Goal: Task Accomplishment & Management: Manage account settings

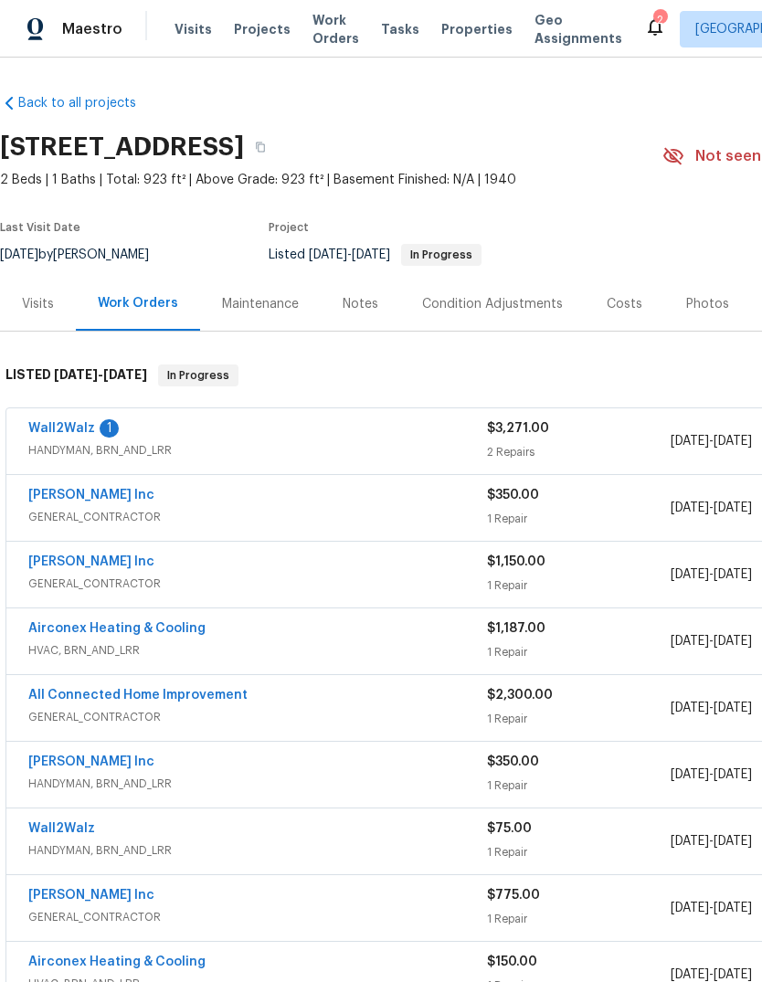
click at [53, 433] on link "Wall2Walz" at bounding box center [61, 428] width 67 height 13
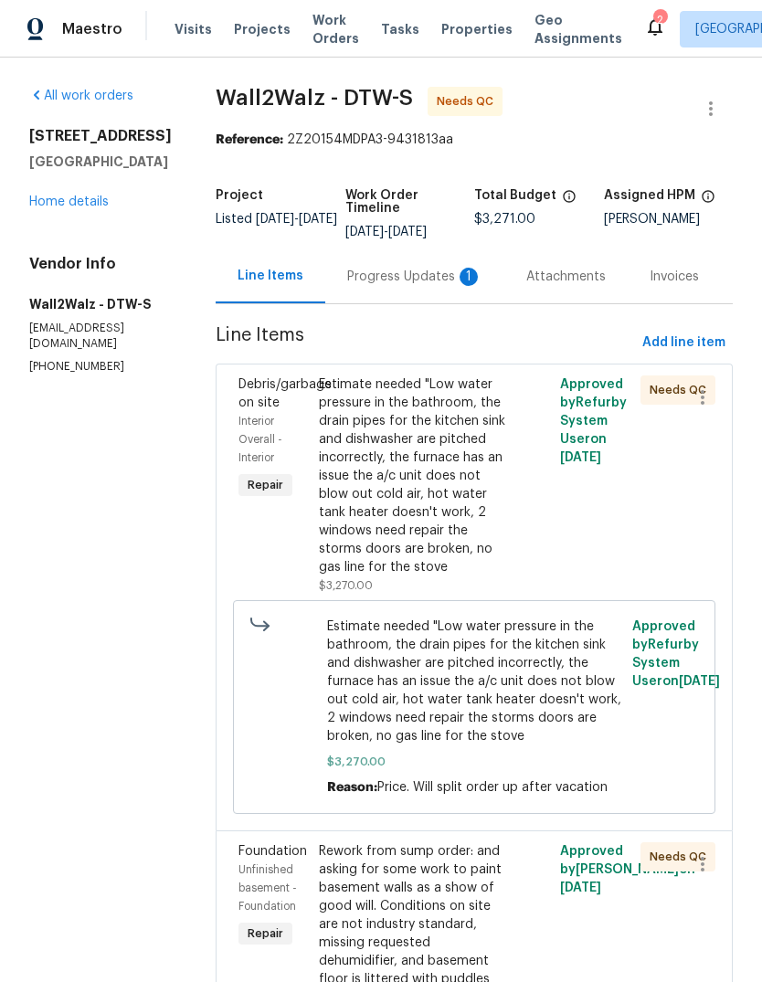
click at [398, 283] on div "Progress Updates 1" at bounding box center [414, 277] width 135 height 18
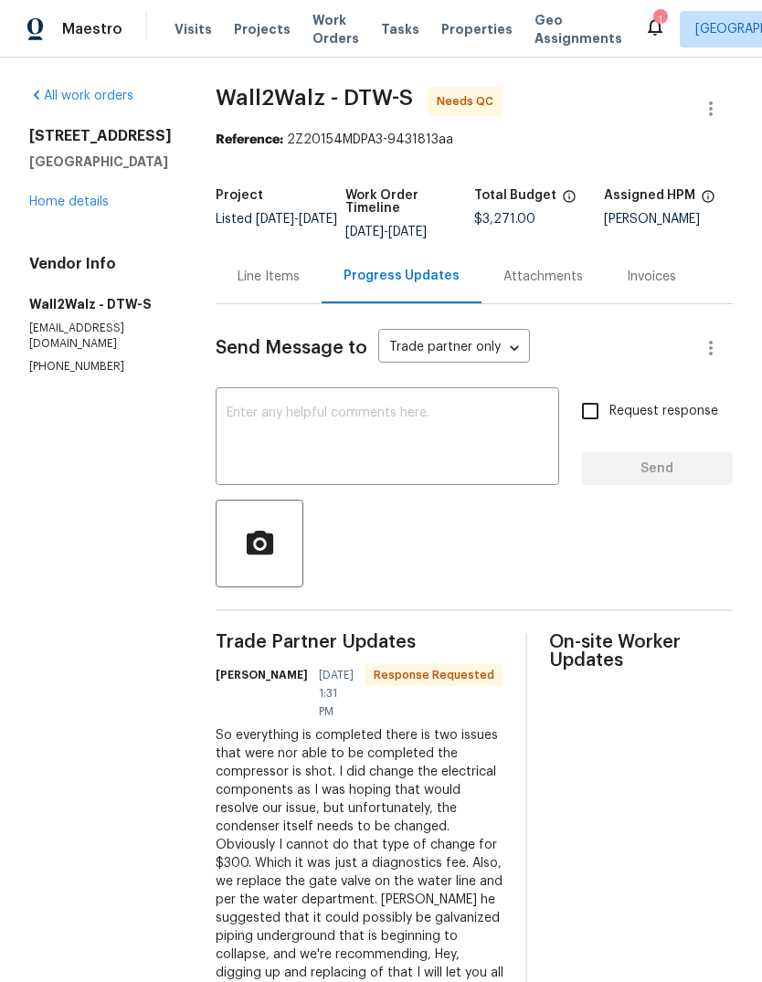
click at [264, 290] on div "Line Items" at bounding box center [269, 276] width 106 height 54
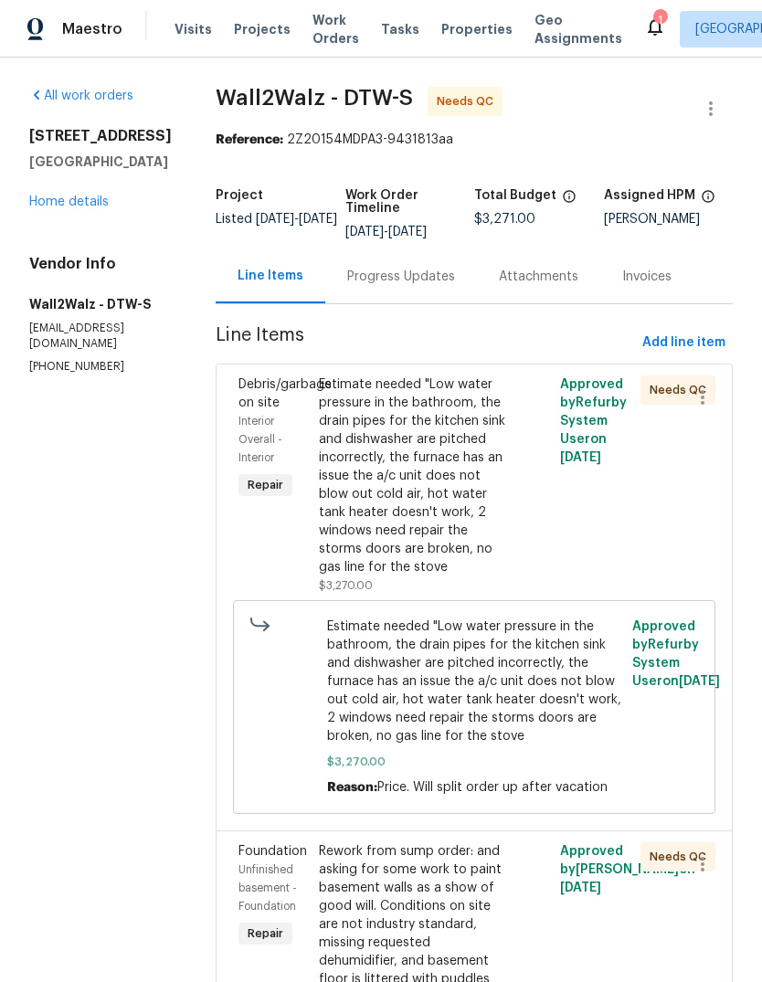
click at [364, 269] on div "Progress Updates" at bounding box center [401, 277] width 108 height 18
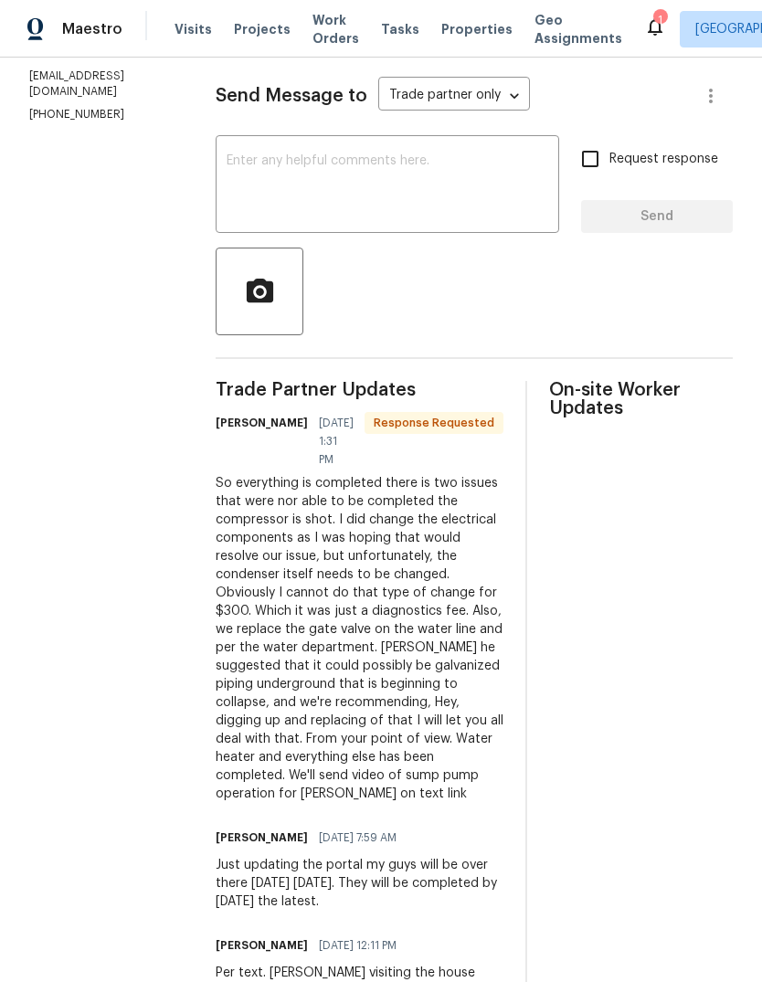
scroll to position [227, 0]
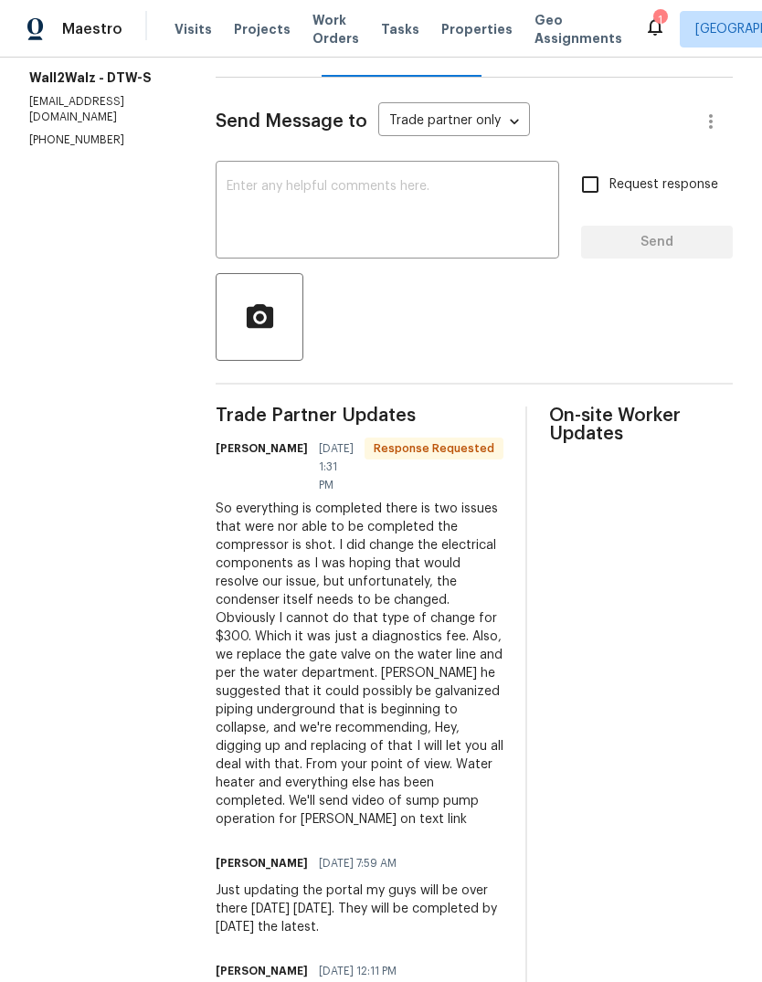
click at [405, 238] on textarea at bounding box center [388, 212] width 322 height 64
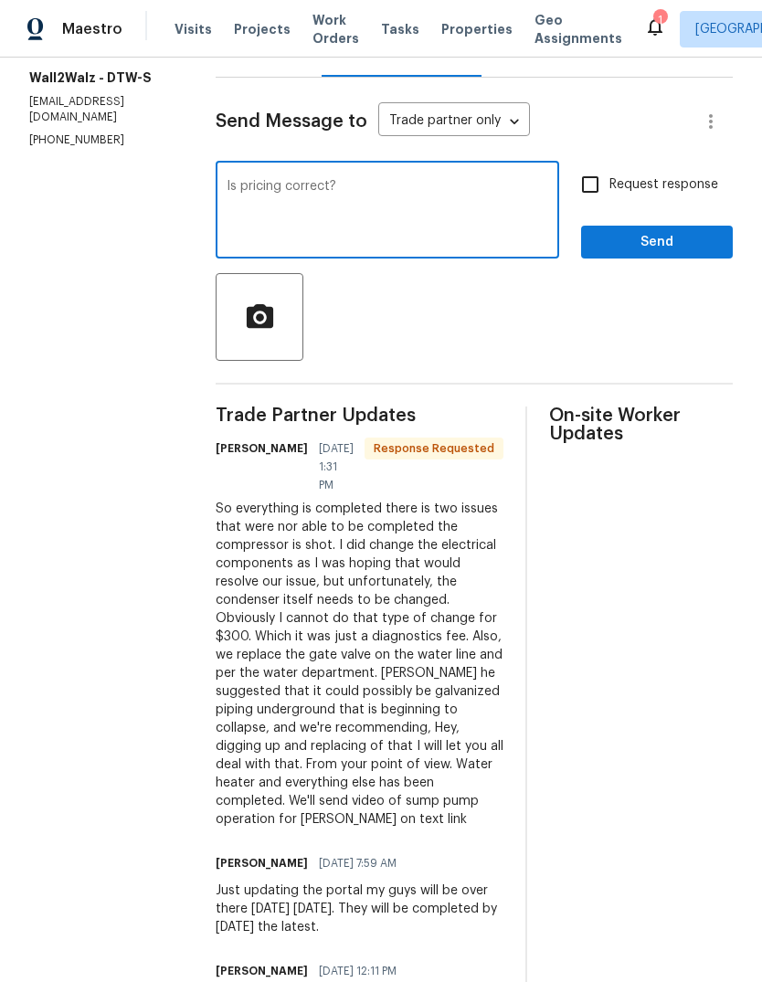
type textarea "Is pricing correct?"
click at [662, 179] on span "Request response" at bounding box center [663, 184] width 109 height 19
click at [609, 179] on input "Request response" at bounding box center [590, 184] width 38 height 38
checkbox input "true"
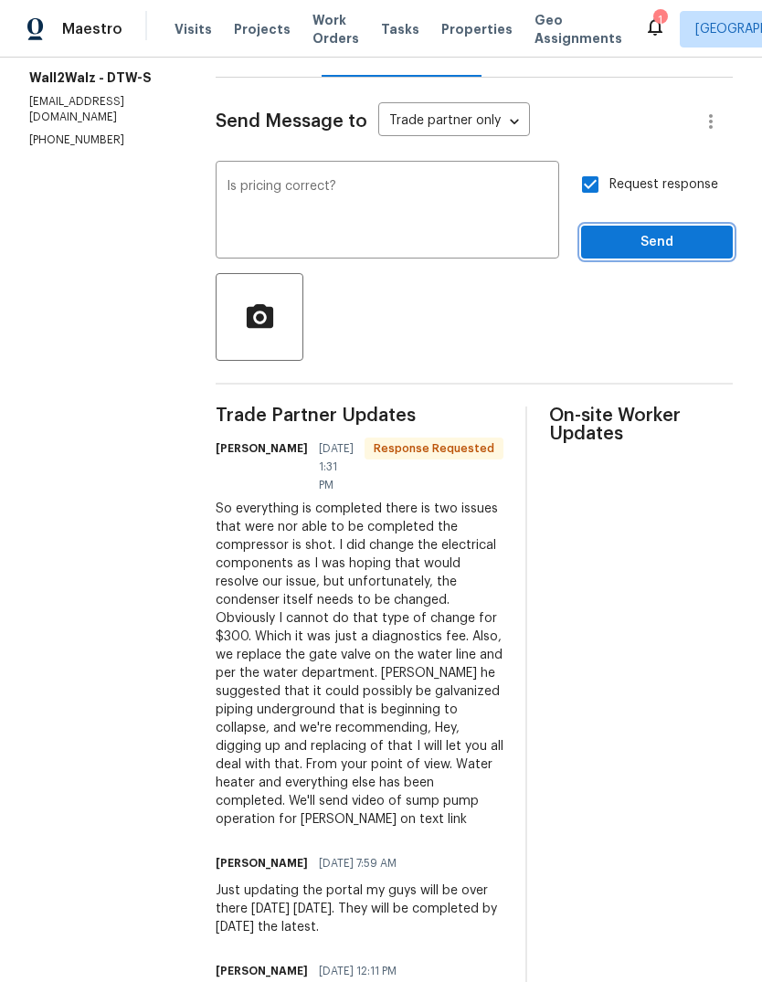
click at [693, 249] on span "Send" at bounding box center [657, 242] width 122 height 23
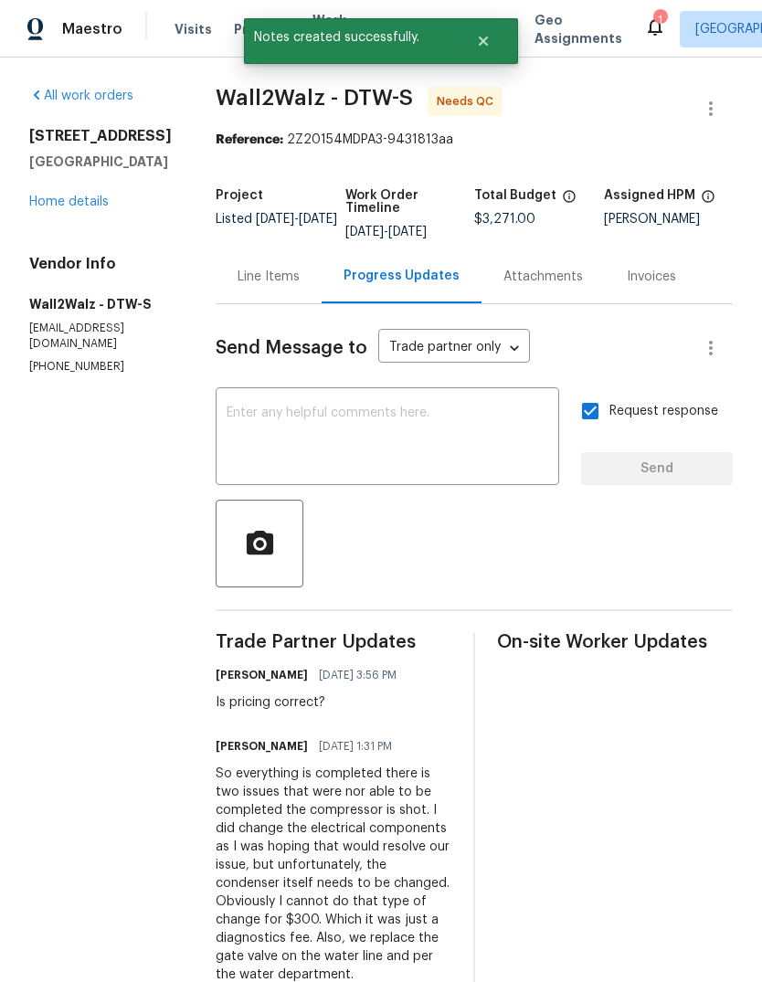
click at [82, 208] on link "Home details" at bounding box center [68, 201] width 79 height 13
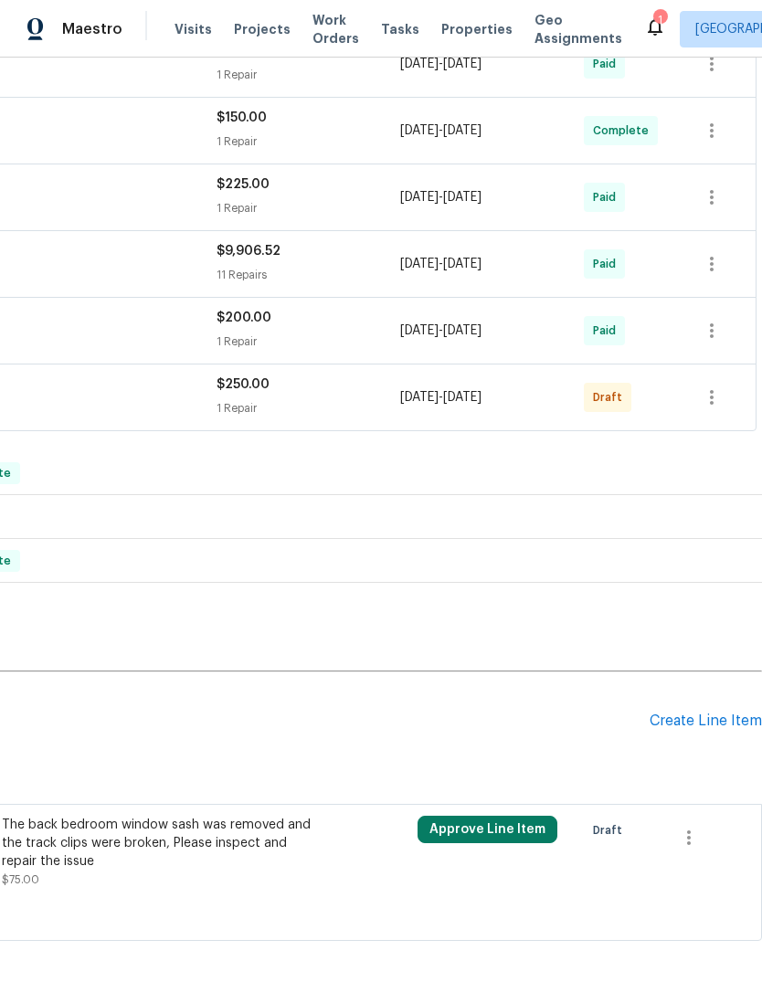
scroll to position [843, 270]
click at [722, 713] on div "Create Line Item" at bounding box center [705, 721] width 112 height 17
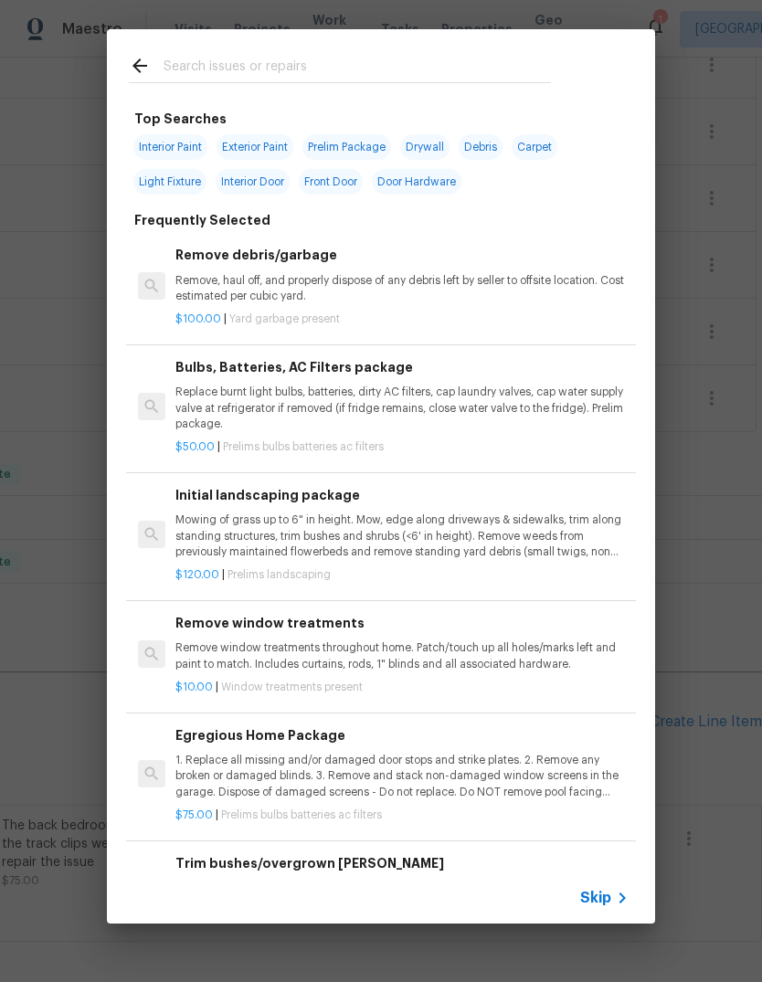
click at [411, 56] on input "text" at bounding box center [357, 68] width 387 height 27
type input "Clean"
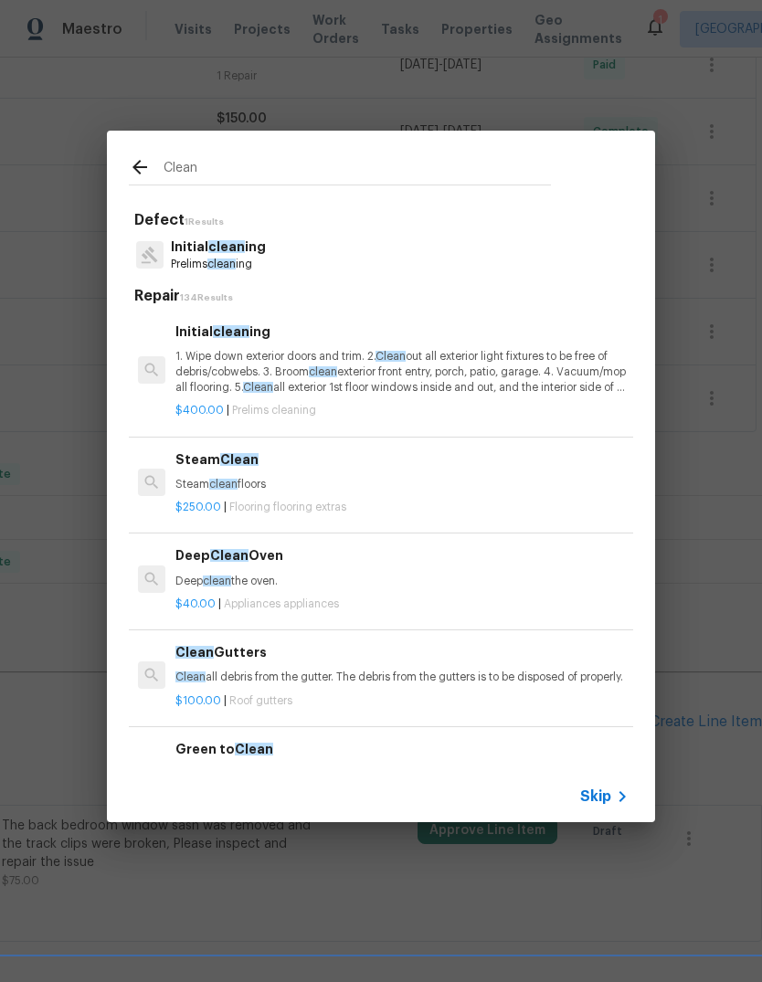
click at [406, 360] on span "Clean" at bounding box center [390, 356] width 30 height 11
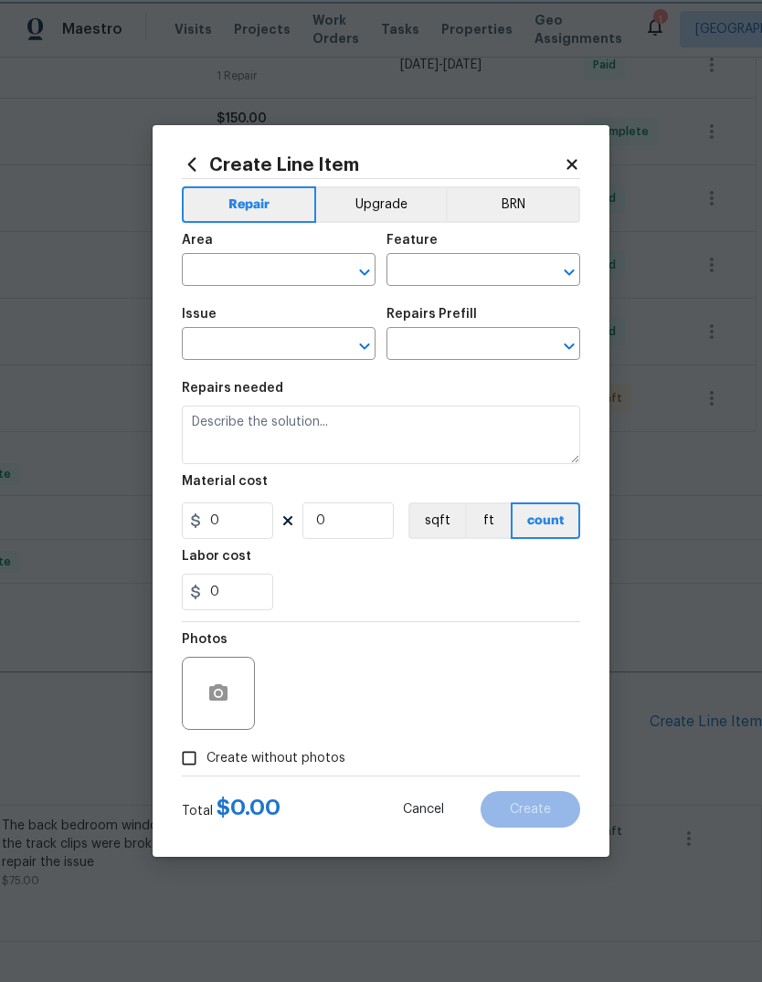
type input "Home Readiness Packages"
type input "Initial cleaning"
type textarea "1. Wipe down exterior doors and trim. 2. Clean out all exterior light fixtures …"
type input "1"
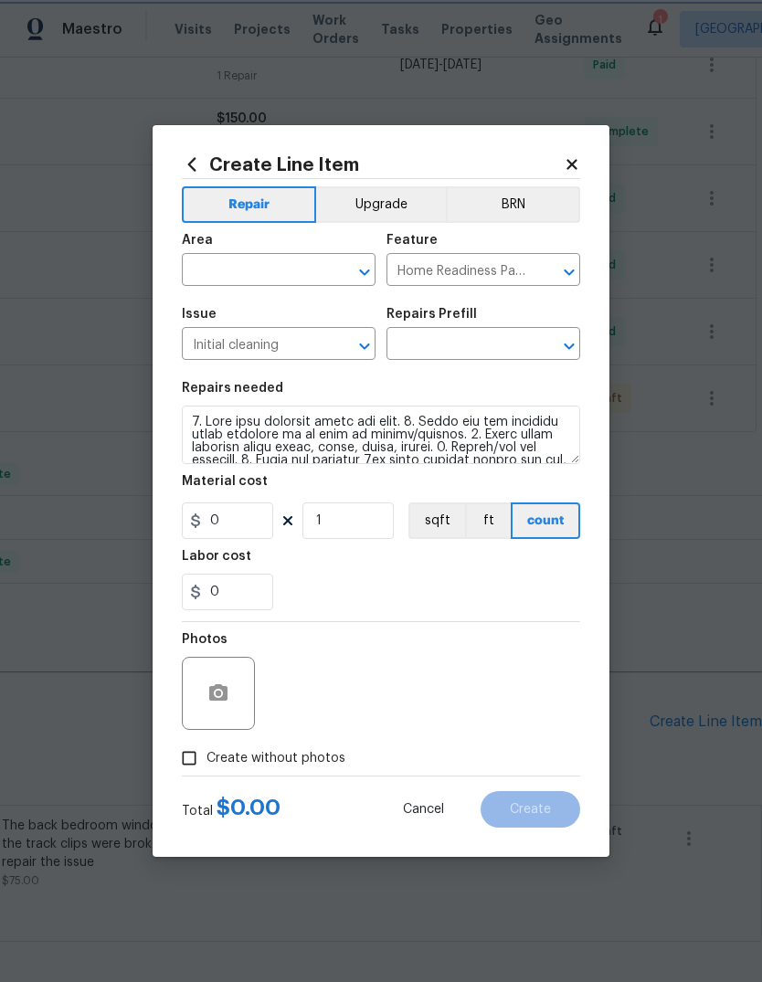
type input "Initial cleaning $400.00"
type input "400"
click at [405, 286] on input "Home Readiness Packages" at bounding box center [457, 272] width 142 height 28
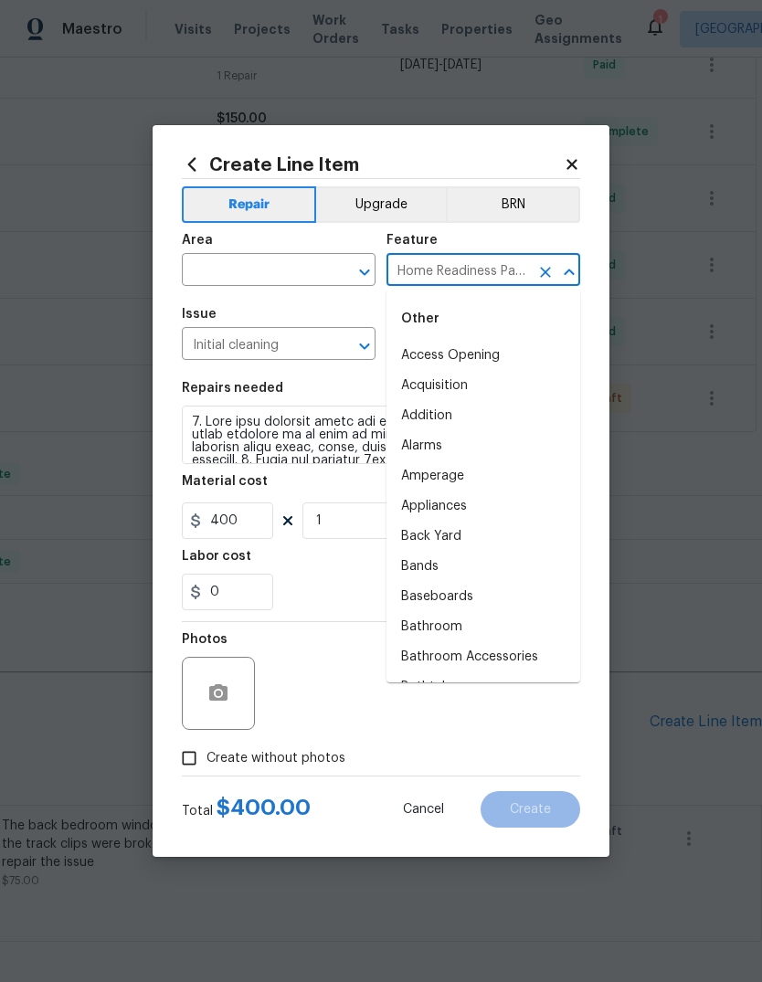
click at [264, 280] on input "text" at bounding box center [253, 272] width 142 height 28
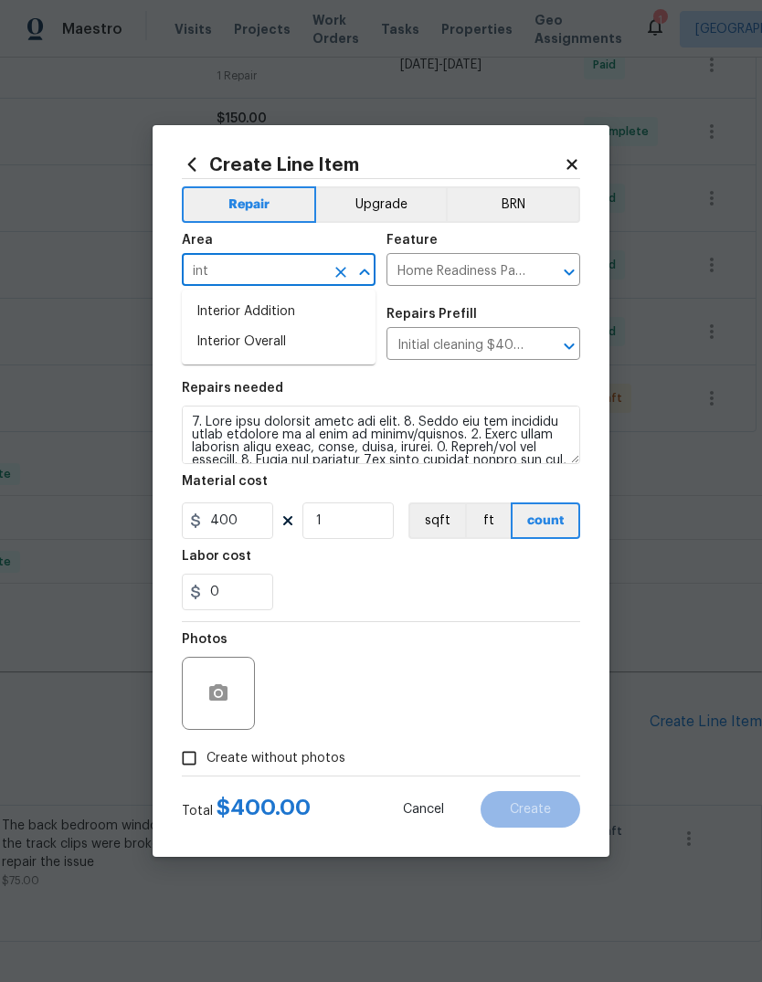
click at [313, 345] on li "Interior Overall" at bounding box center [279, 342] width 194 height 30
type input "Interior Overall"
click at [317, 578] on div "0" at bounding box center [381, 592] width 398 height 37
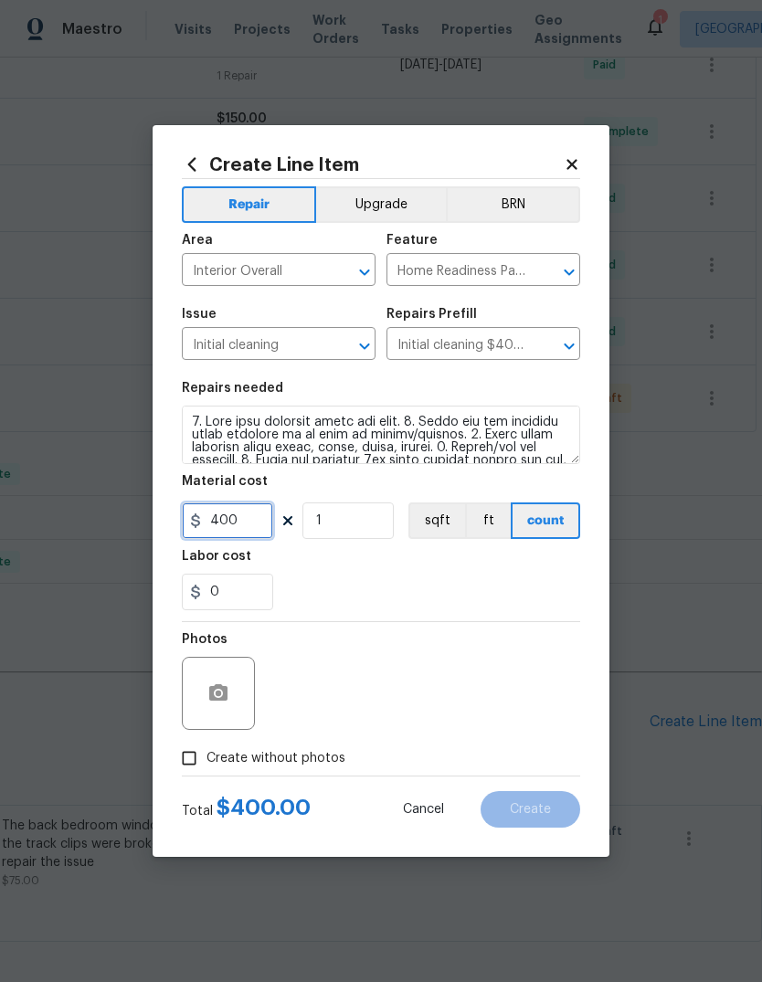
click at [242, 533] on input "400" at bounding box center [227, 520] width 91 height 37
click at [225, 534] on input "400" at bounding box center [227, 520] width 91 height 37
click at [222, 526] on input "400" at bounding box center [227, 520] width 91 height 37
click at [221, 525] on input "400" at bounding box center [227, 520] width 91 height 37
type input "100"
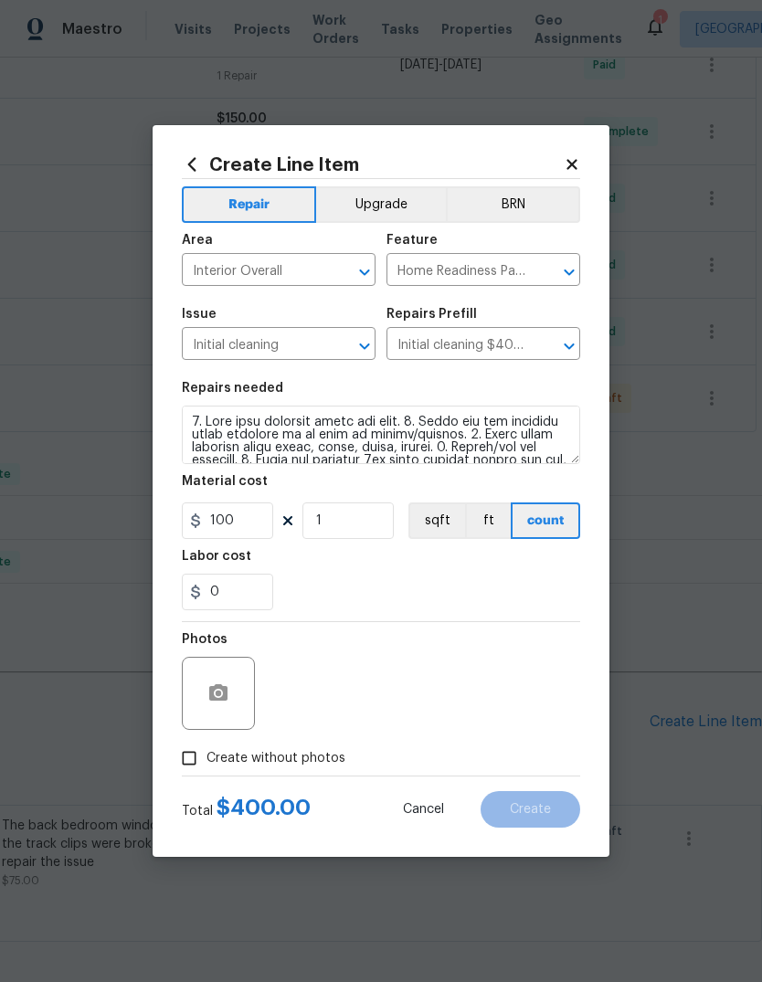
click at [504, 578] on div "0" at bounding box center [381, 592] width 398 height 37
click at [401, 648] on div "Photos" at bounding box center [381, 681] width 398 height 119
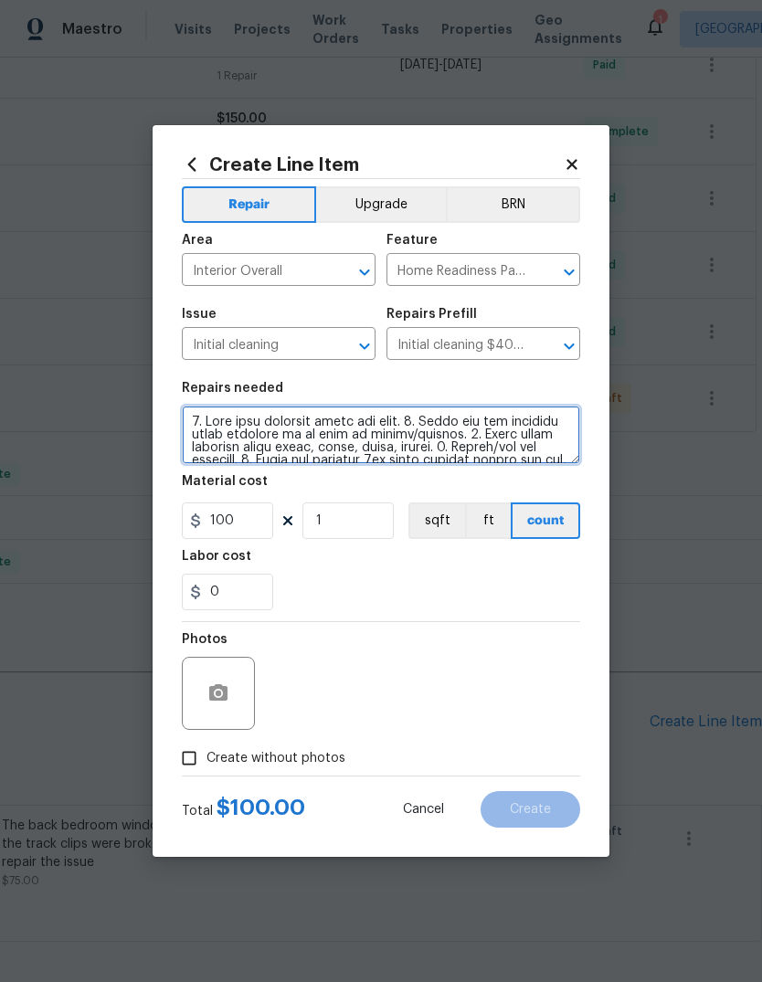
click at [400, 439] on textarea at bounding box center [381, 435] width 398 height 58
click at [400, 438] on textarea at bounding box center [381, 435] width 398 height 58
click at [406, 444] on textarea at bounding box center [381, 435] width 398 height 58
click at [410, 449] on textarea at bounding box center [381, 435] width 398 height 58
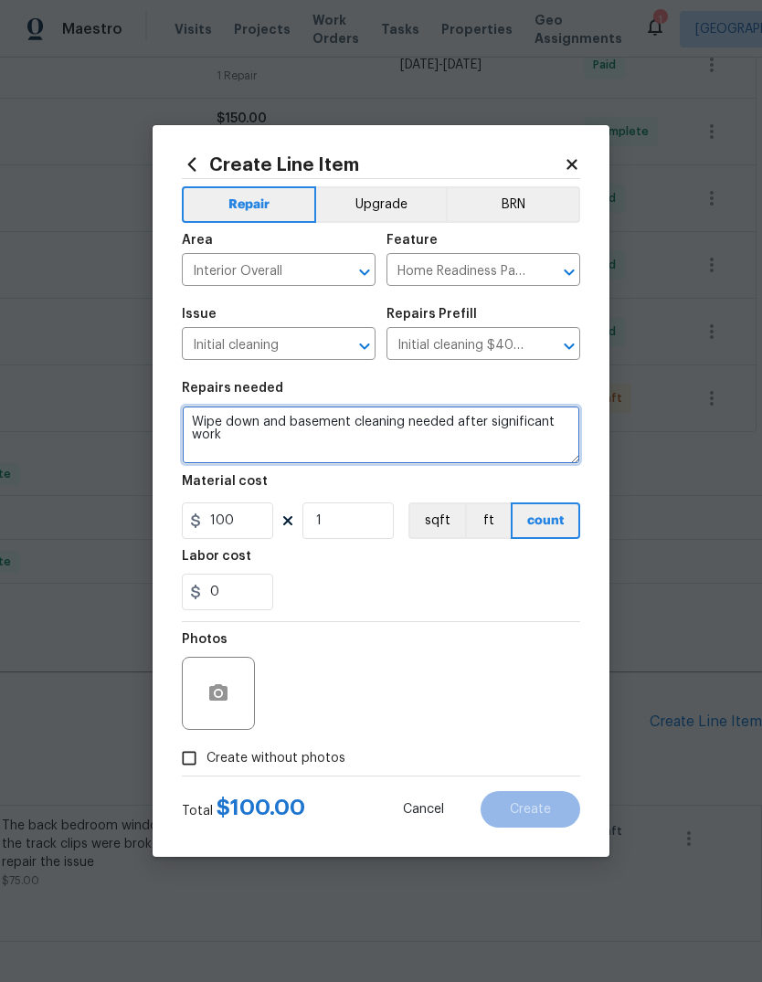
type textarea "Wipe down and basement cleaning needed after significant work"
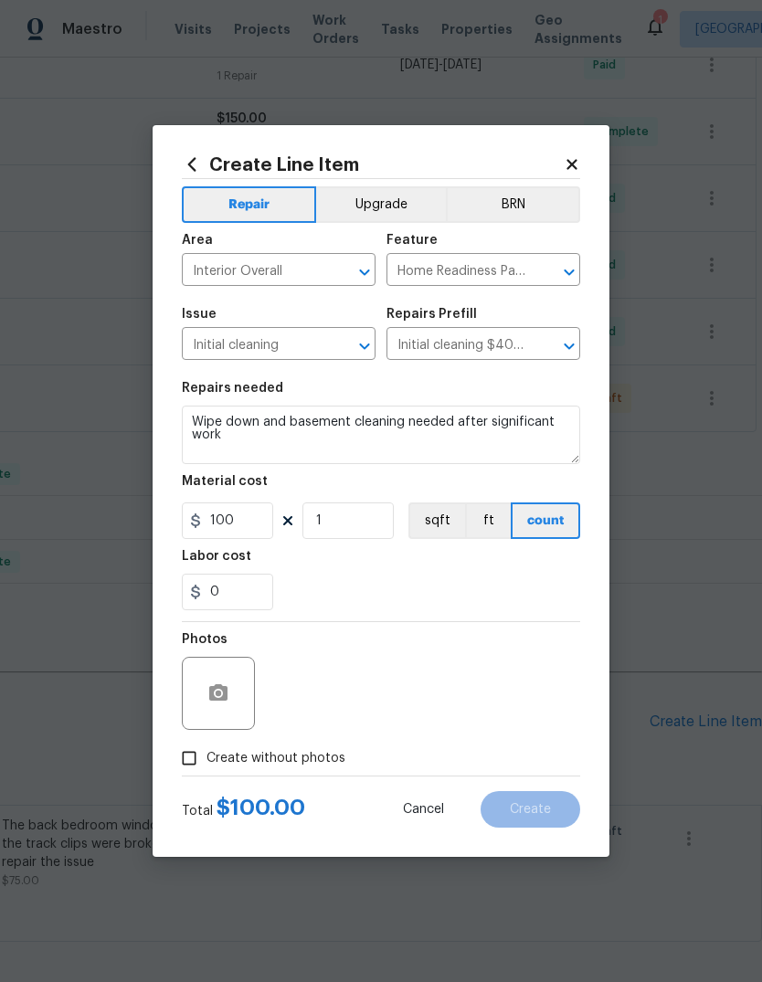
click at [468, 575] on div "0" at bounding box center [381, 592] width 398 height 37
click at [285, 771] on label "Create without photos" at bounding box center [259, 758] width 174 height 35
click at [206, 771] on input "Create without photos" at bounding box center [189, 758] width 35 height 35
checkbox input "true"
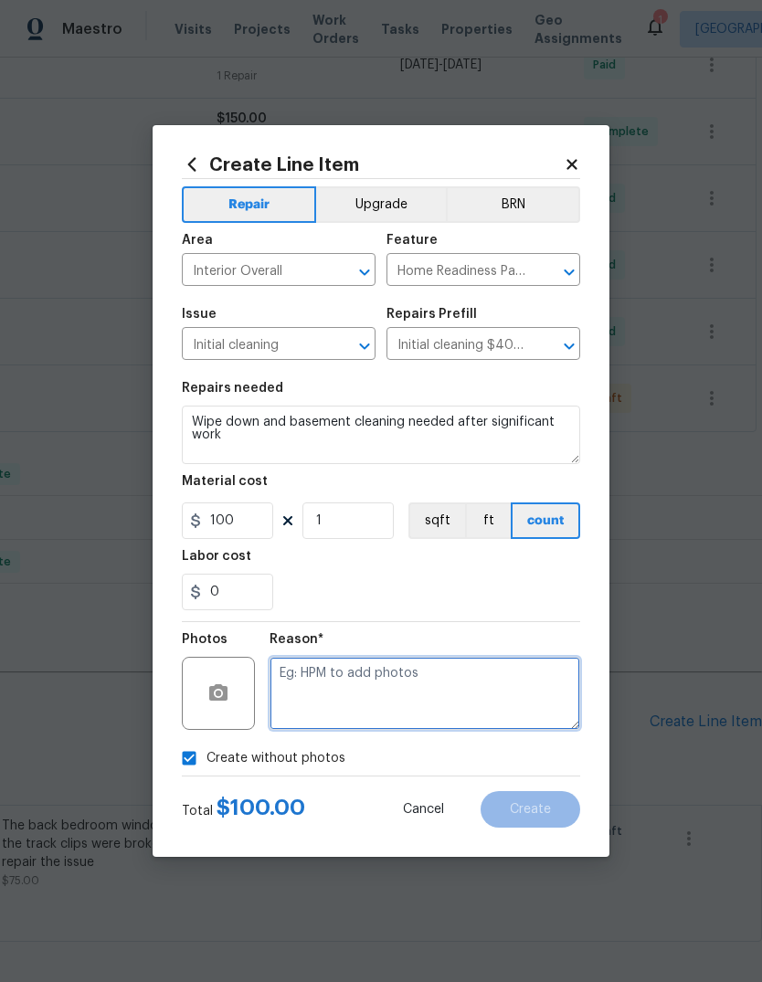
click at [391, 699] on textarea at bounding box center [424, 693] width 311 height 73
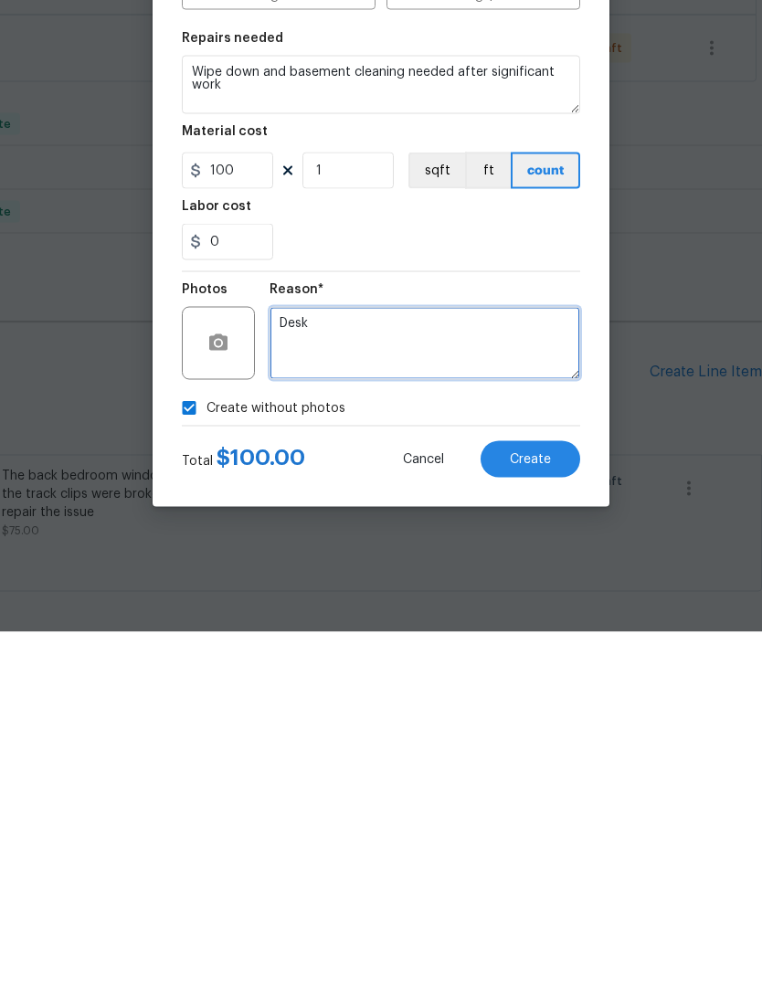
type textarea "Desk"
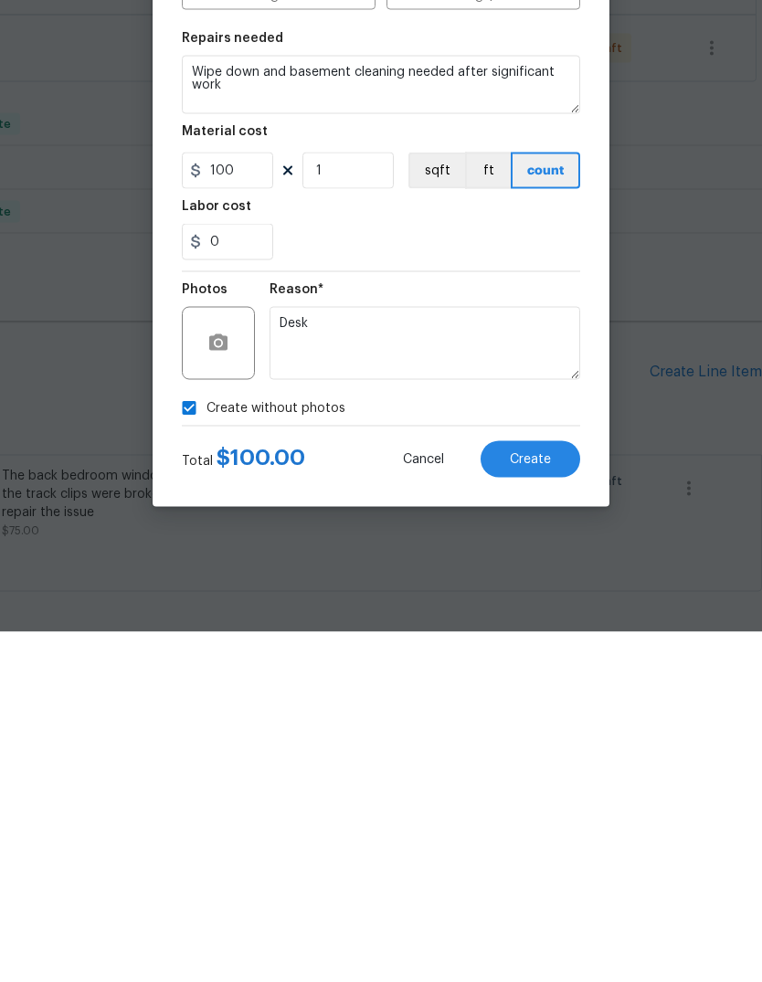
click at [554, 791] on button "Create" at bounding box center [530, 809] width 100 height 37
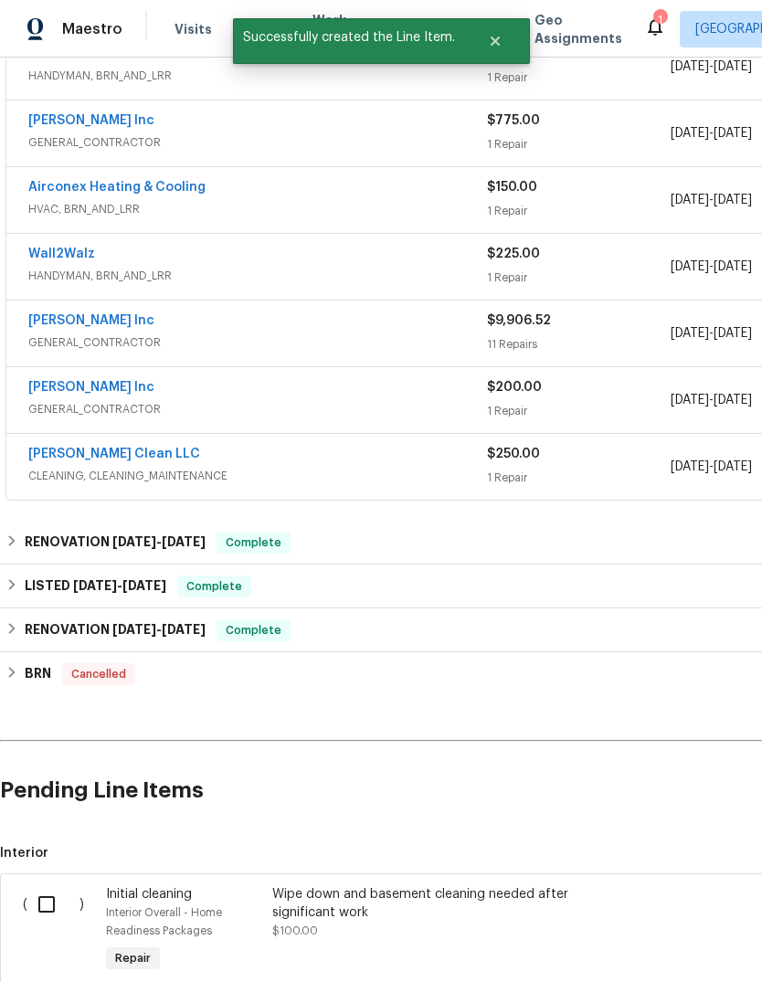
scroll to position [772, 0]
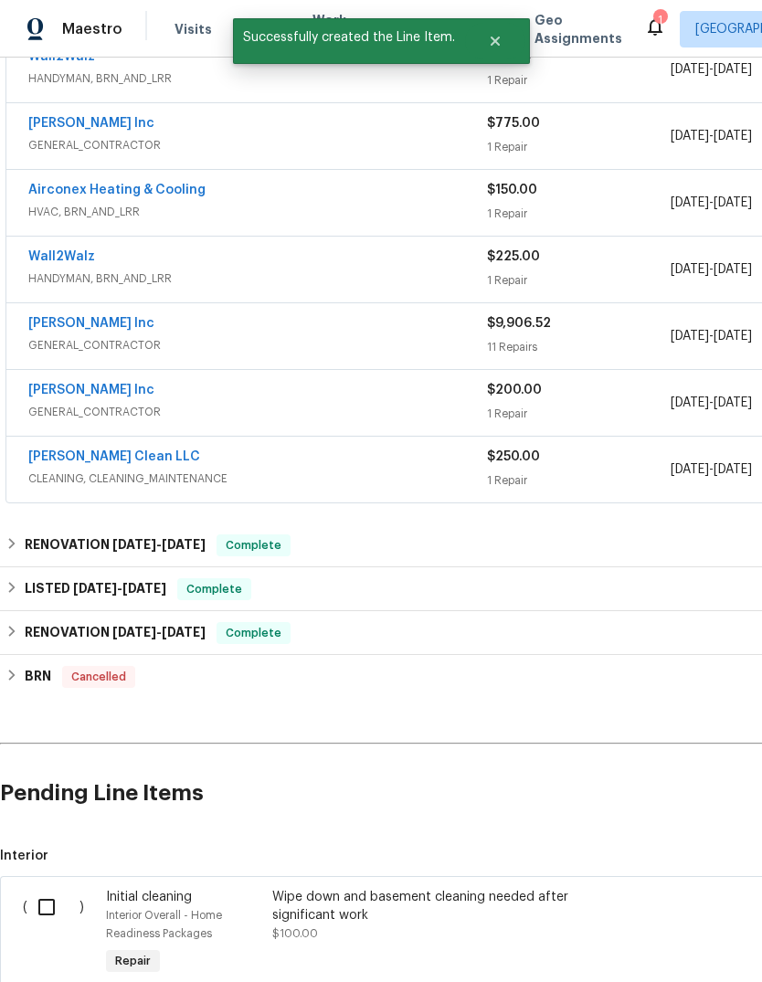
click at [39, 888] on input "checkbox" at bounding box center [53, 907] width 52 height 38
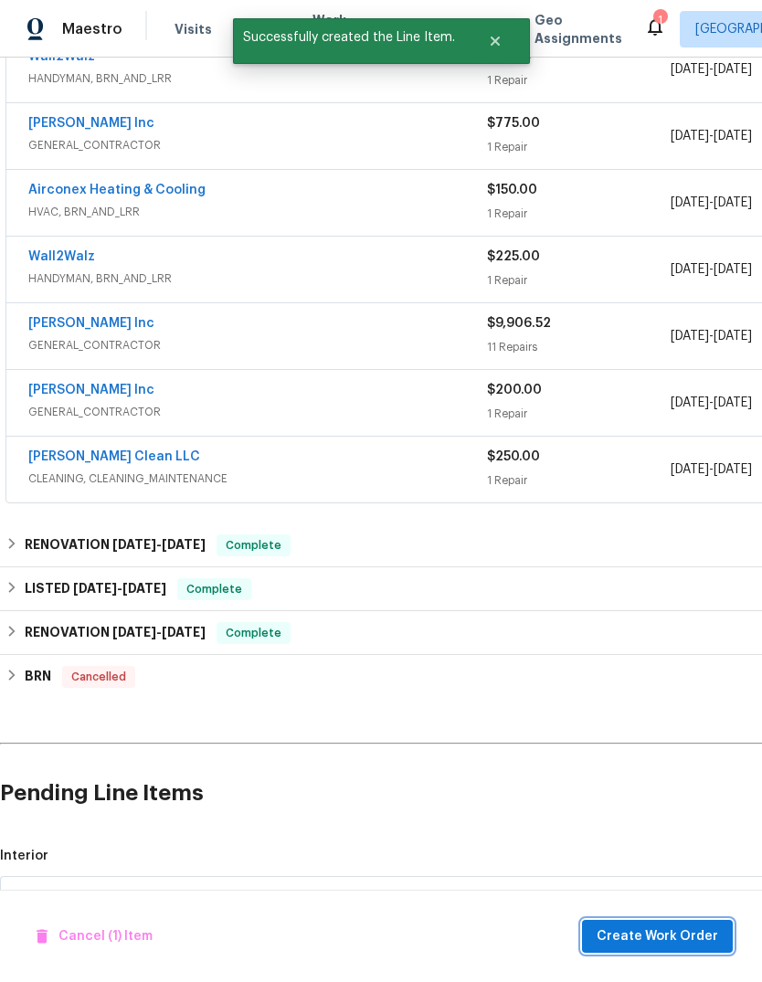
click at [598, 950] on button "Create Work Order" at bounding box center [657, 937] width 151 height 34
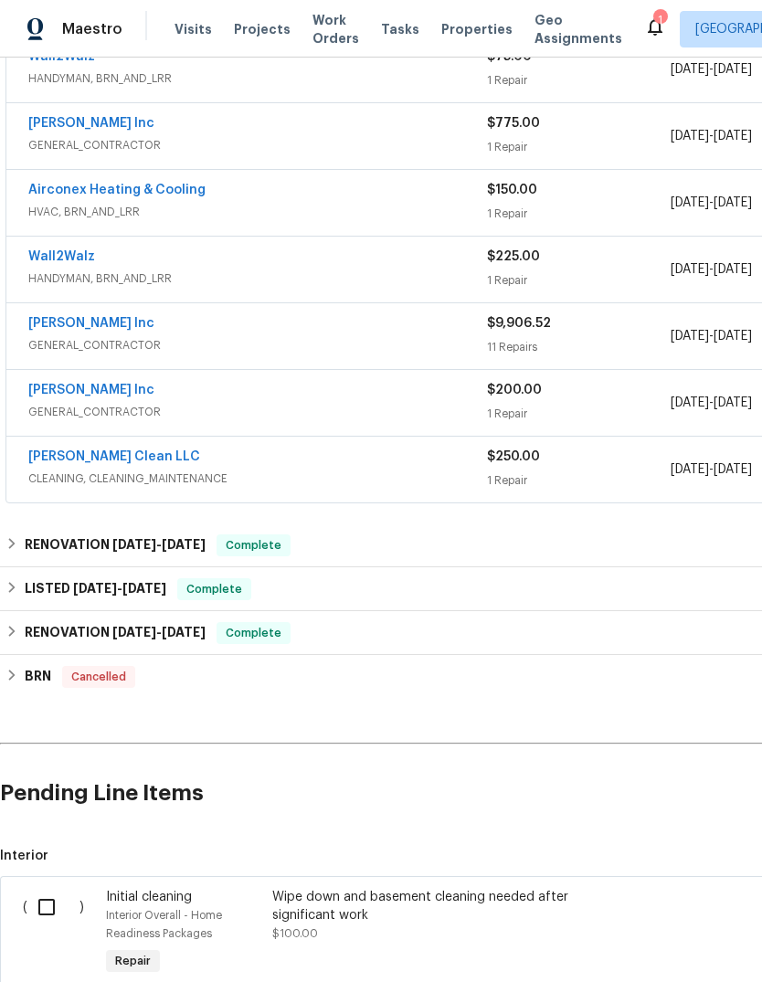
click at [59, 888] on input "checkbox" at bounding box center [53, 907] width 52 height 38
checkbox input "true"
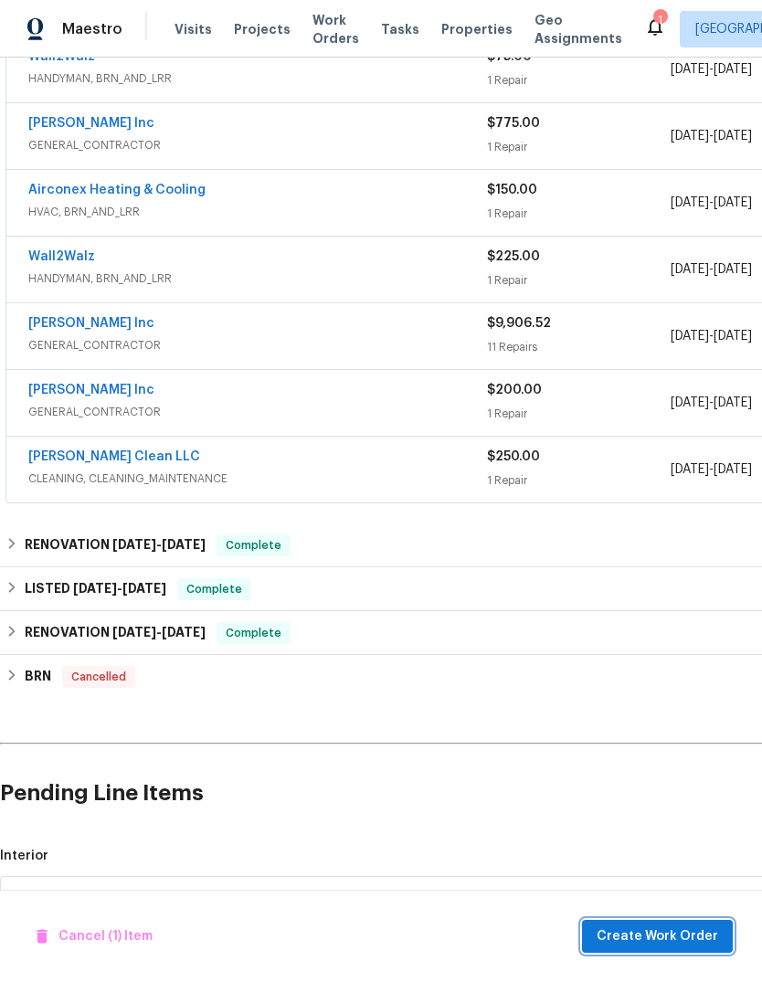
click at [651, 933] on span "Create Work Order" at bounding box center [656, 936] width 121 height 23
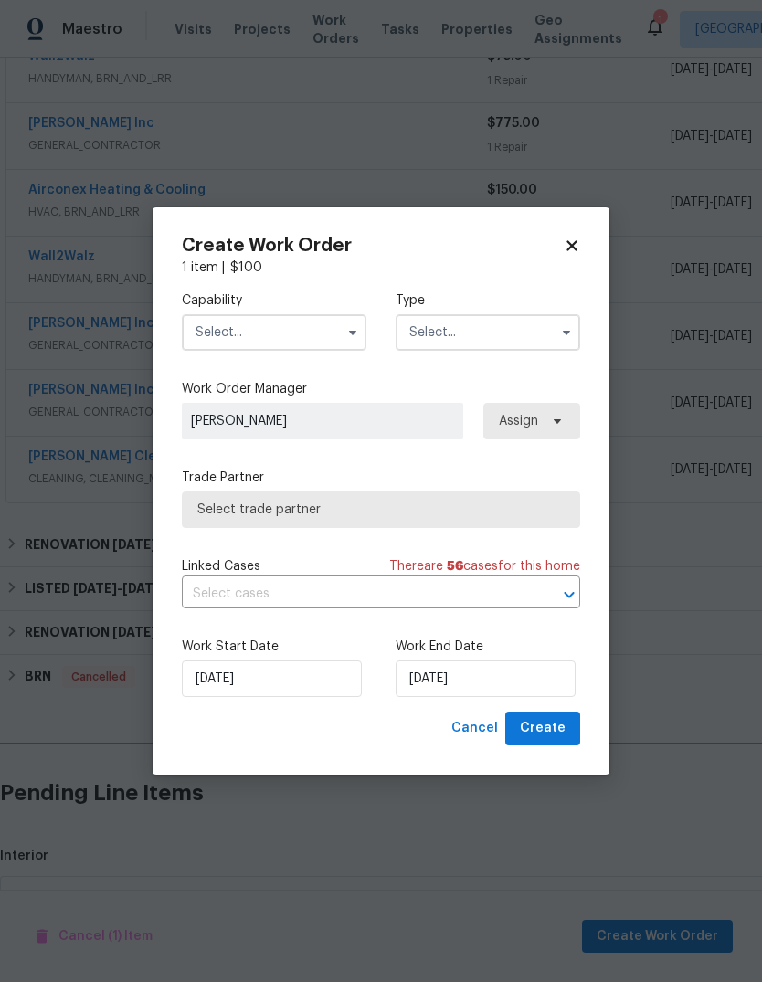
click at [300, 348] on input "text" at bounding box center [274, 332] width 185 height 37
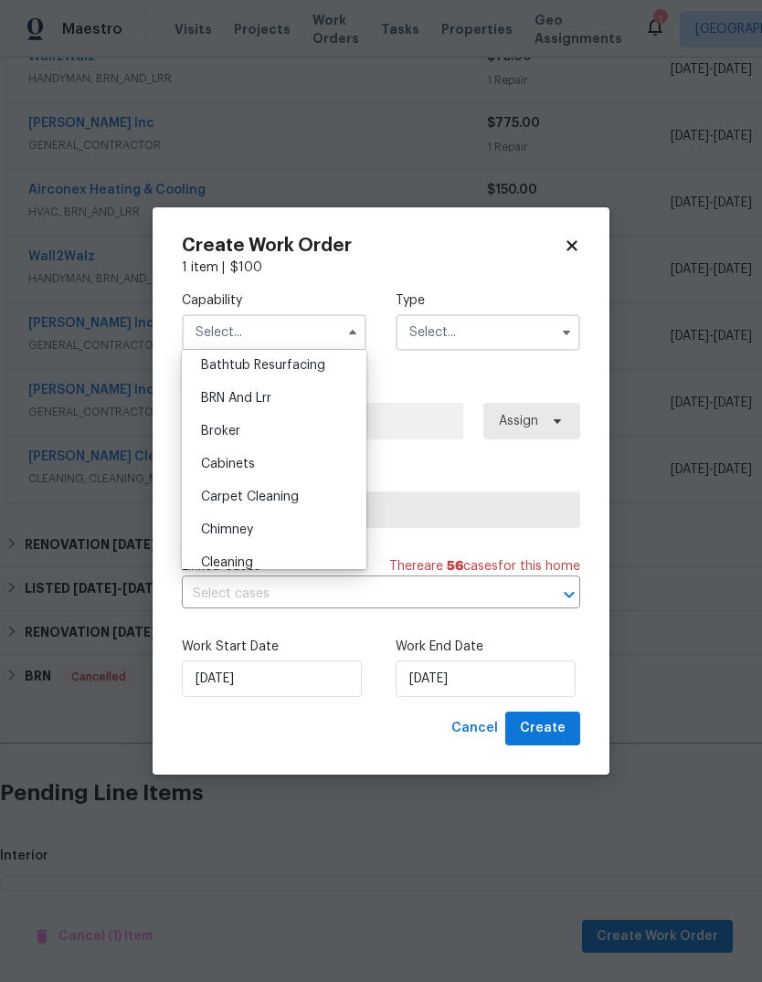
scroll to position [114, 0]
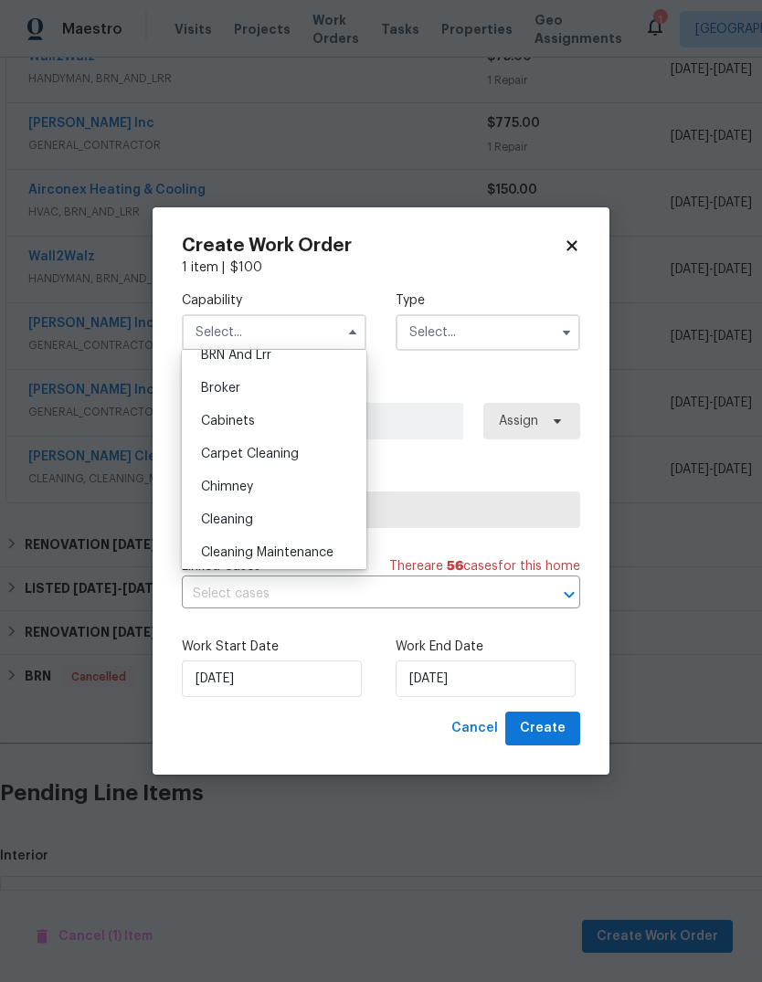
click at [290, 513] on div "Cleaning" at bounding box center [273, 519] width 175 height 33
type input "Cleaning"
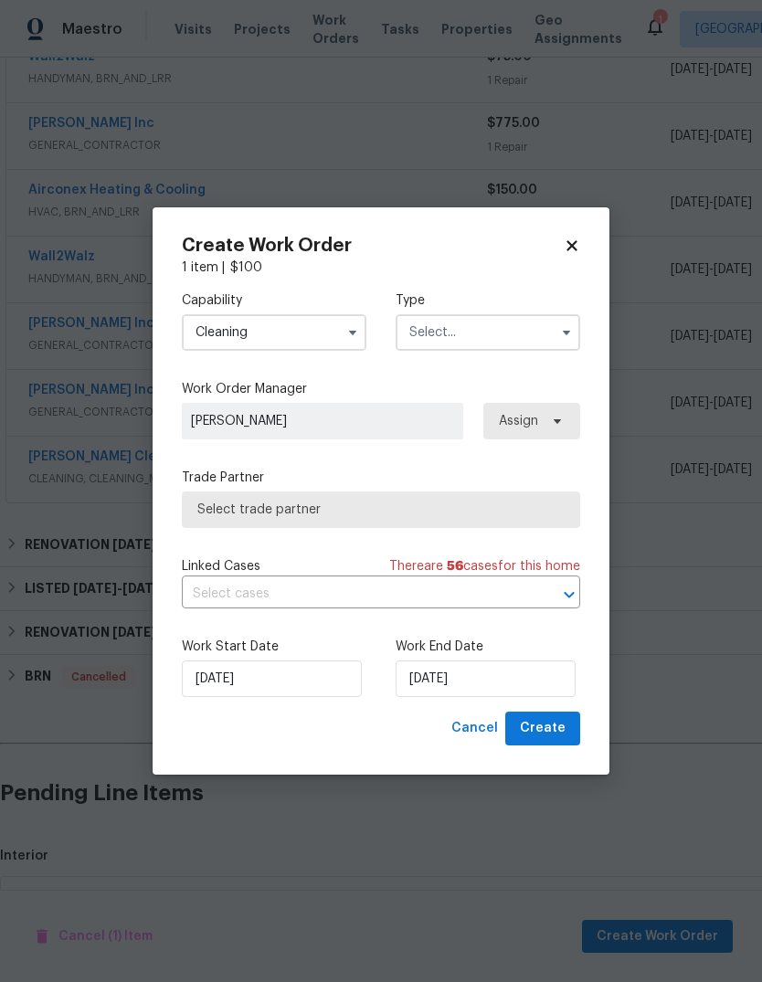
click at [517, 324] on input "text" at bounding box center [488, 332] width 185 height 37
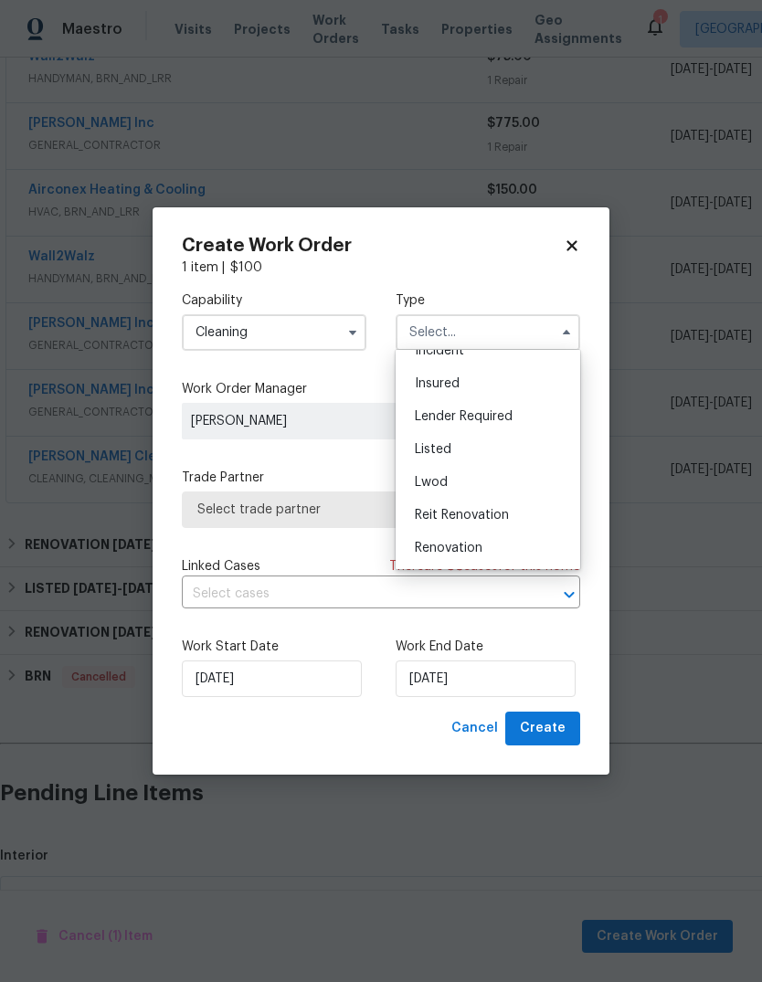
scroll to position [99, 0]
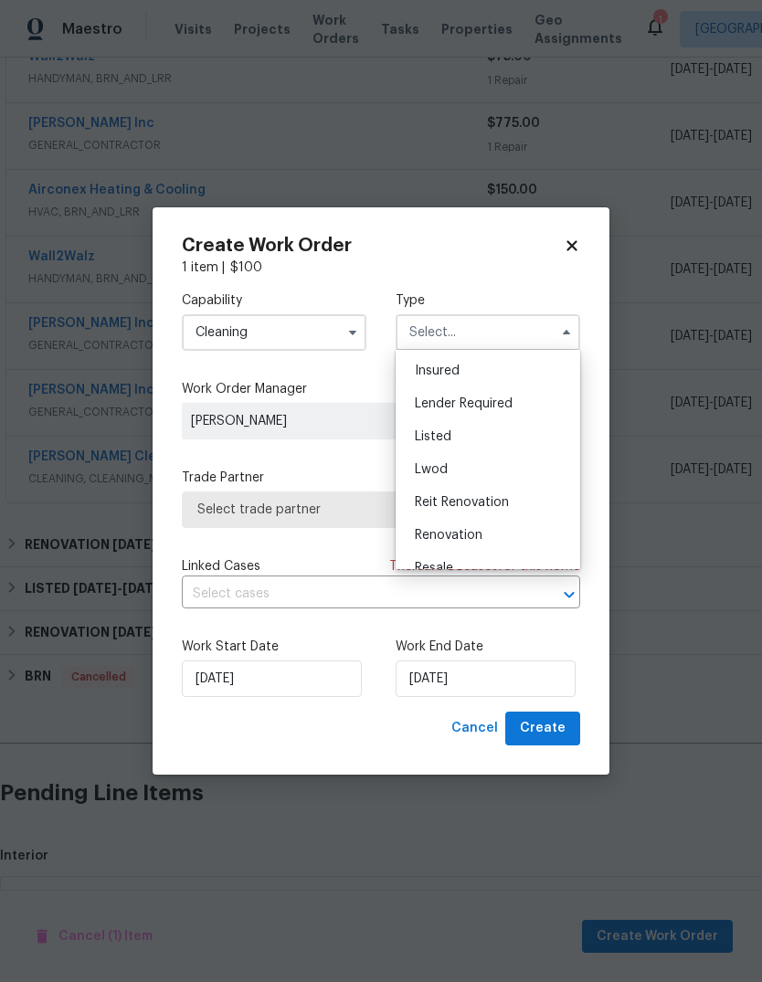
click at [508, 435] on div "Listed" at bounding box center [487, 436] width 175 height 33
type input "Listed"
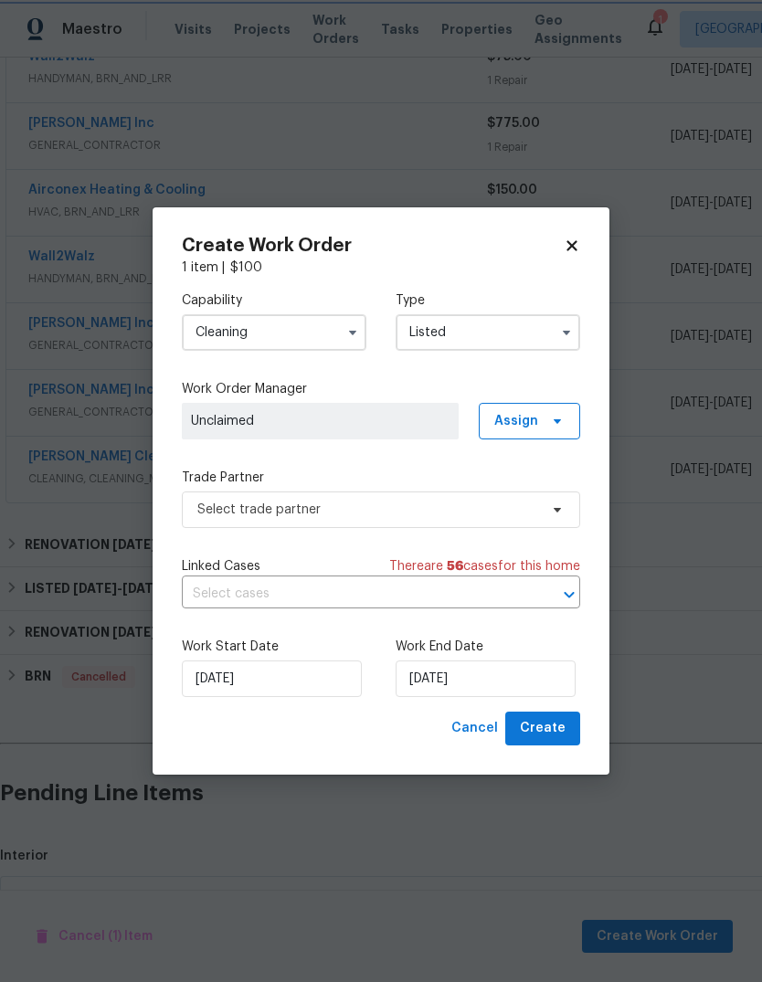
scroll to position [0, 0]
click at [464, 593] on input "text" at bounding box center [355, 594] width 347 height 28
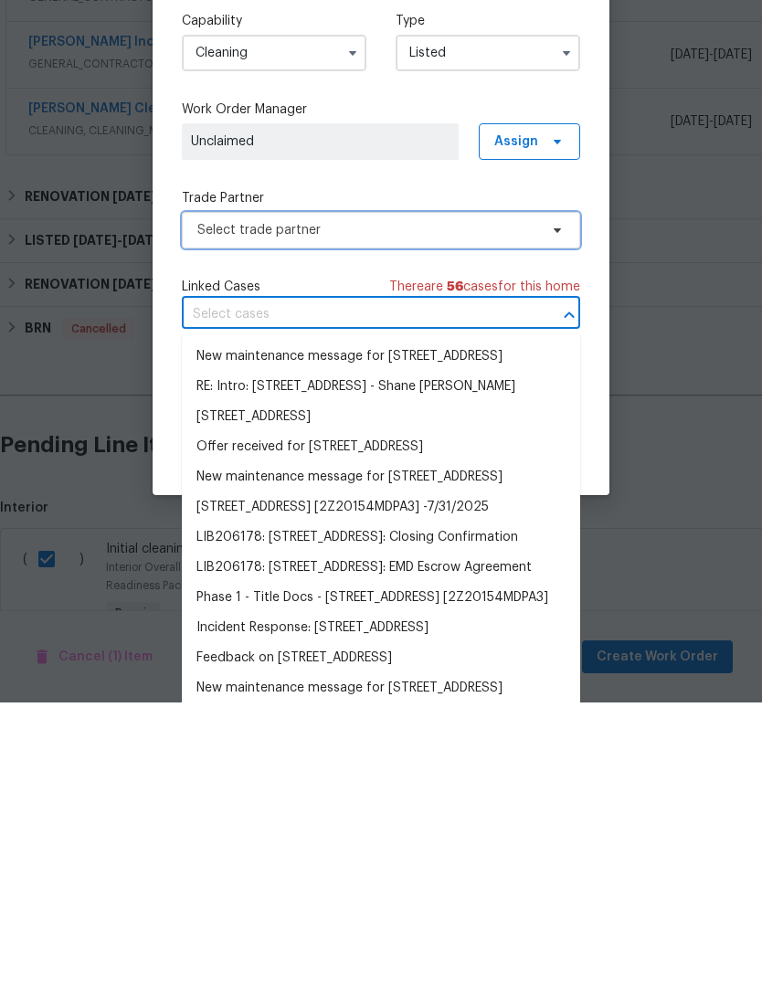
click at [527, 501] on span "Select trade partner" at bounding box center [367, 510] width 341 height 18
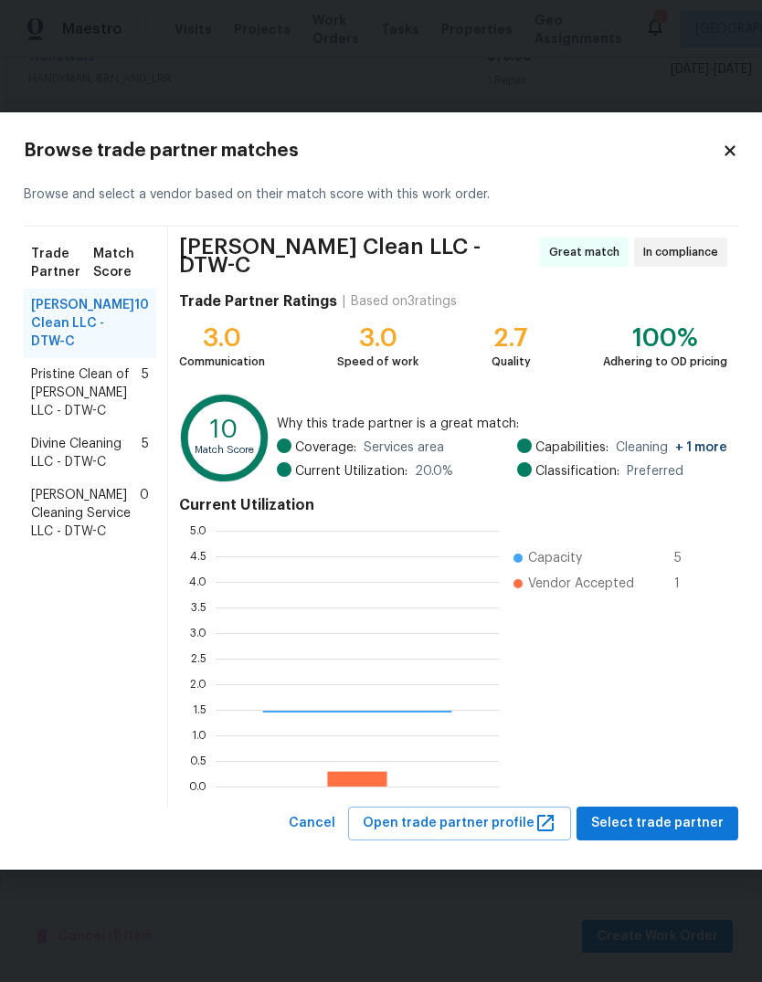
scroll to position [256, 283]
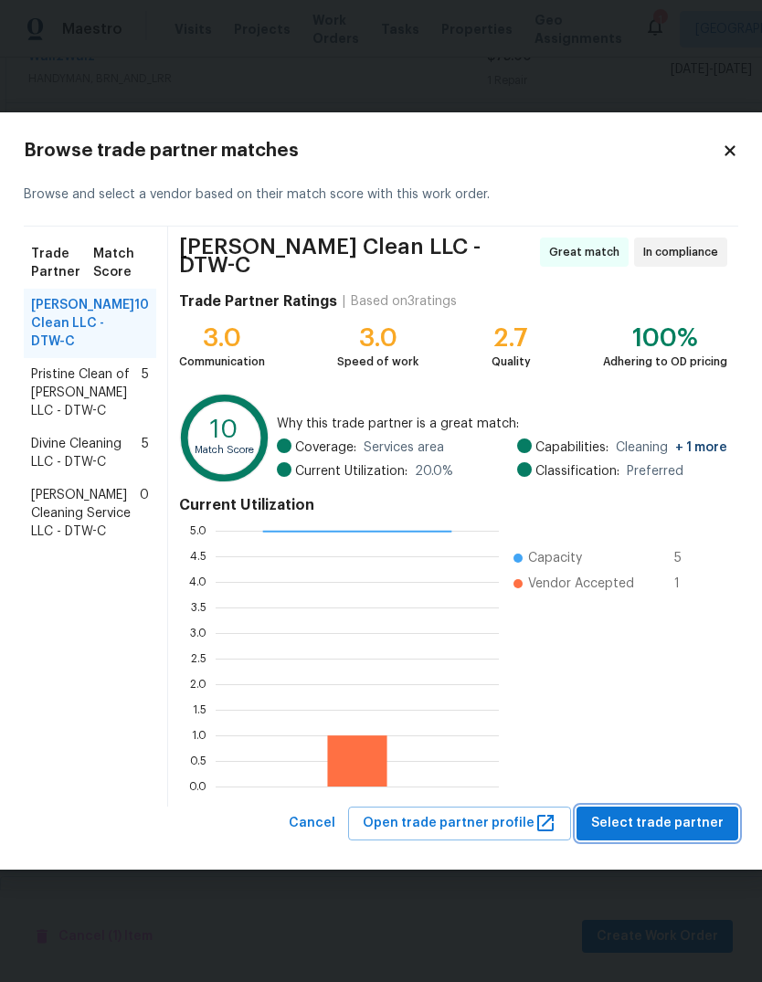
click at [669, 824] on span "Select trade partner" at bounding box center [657, 823] width 132 height 23
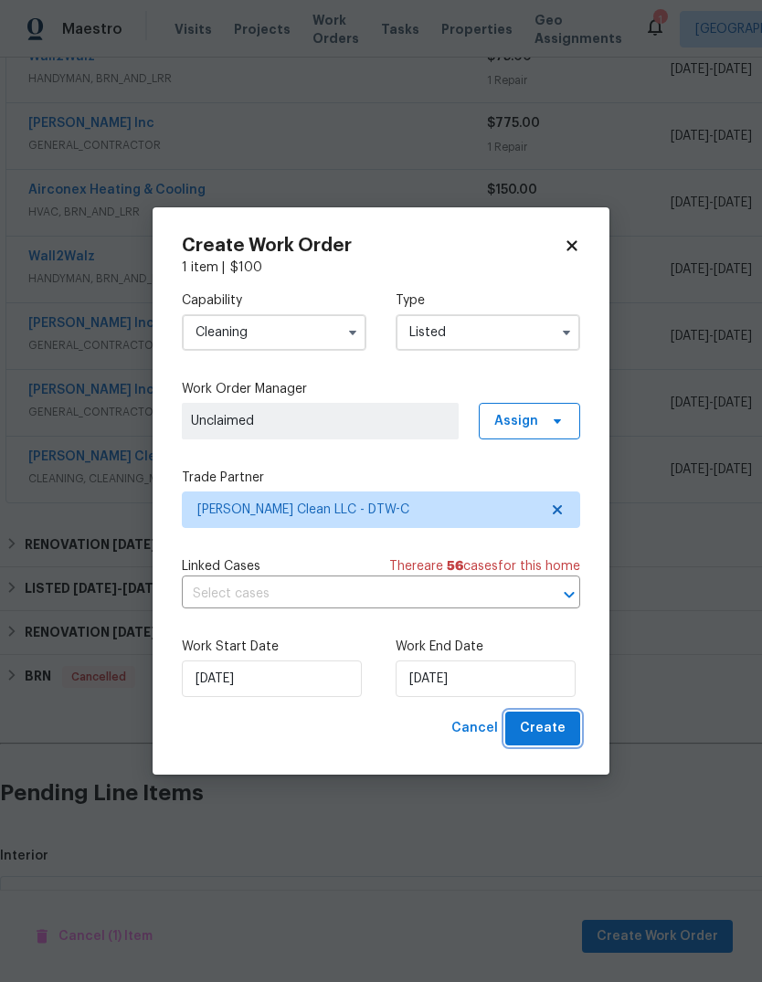
click at [557, 741] on button "Create" at bounding box center [542, 729] width 75 height 34
checkbox input "false"
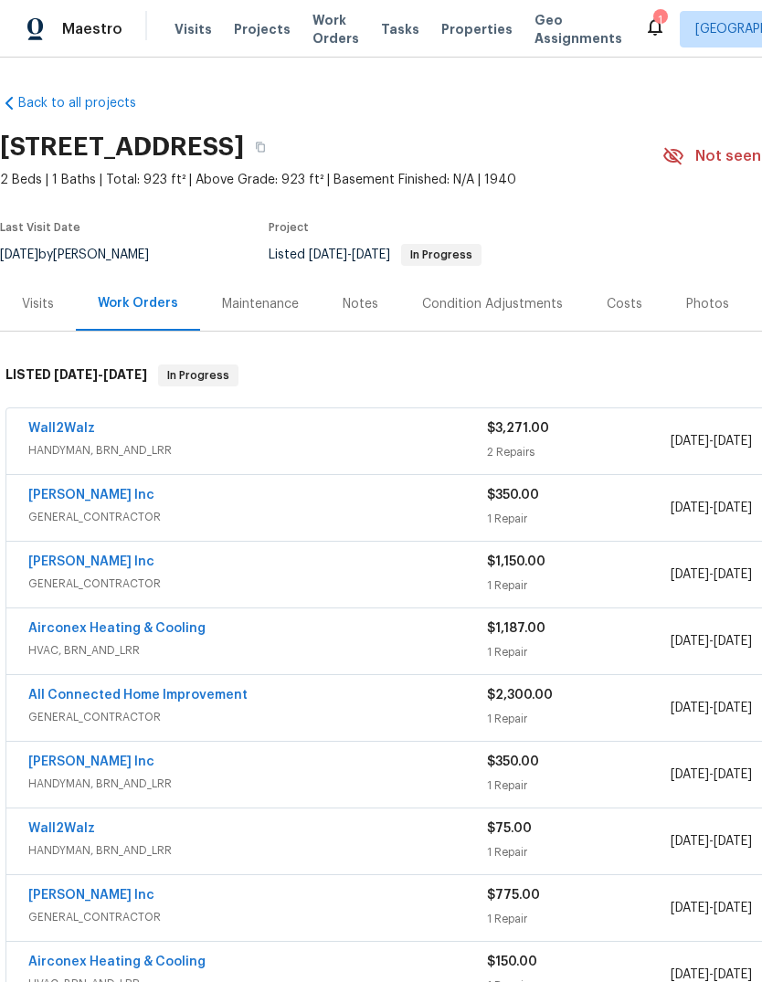
scroll to position [0, 0]
click at [653, 16] on div "1" at bounding box center [659, 20] width 13 height 18
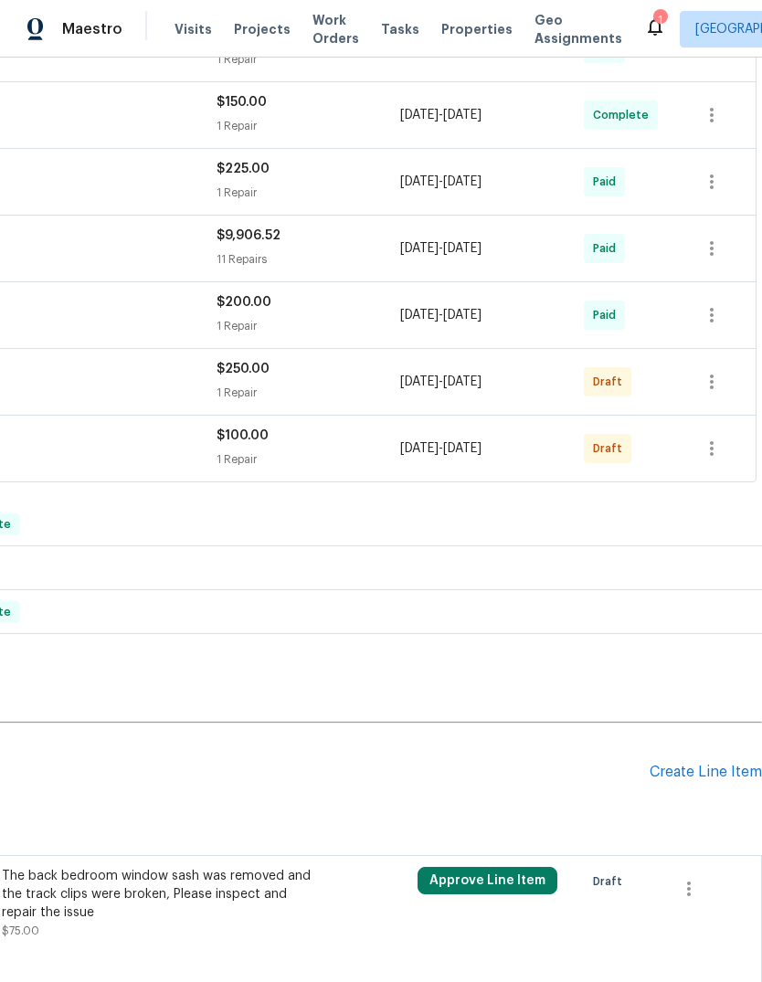
scroll to position [860, 270]
click at [716, 455] on icon "button" at bounding box center [712, 449] width 22 height 22
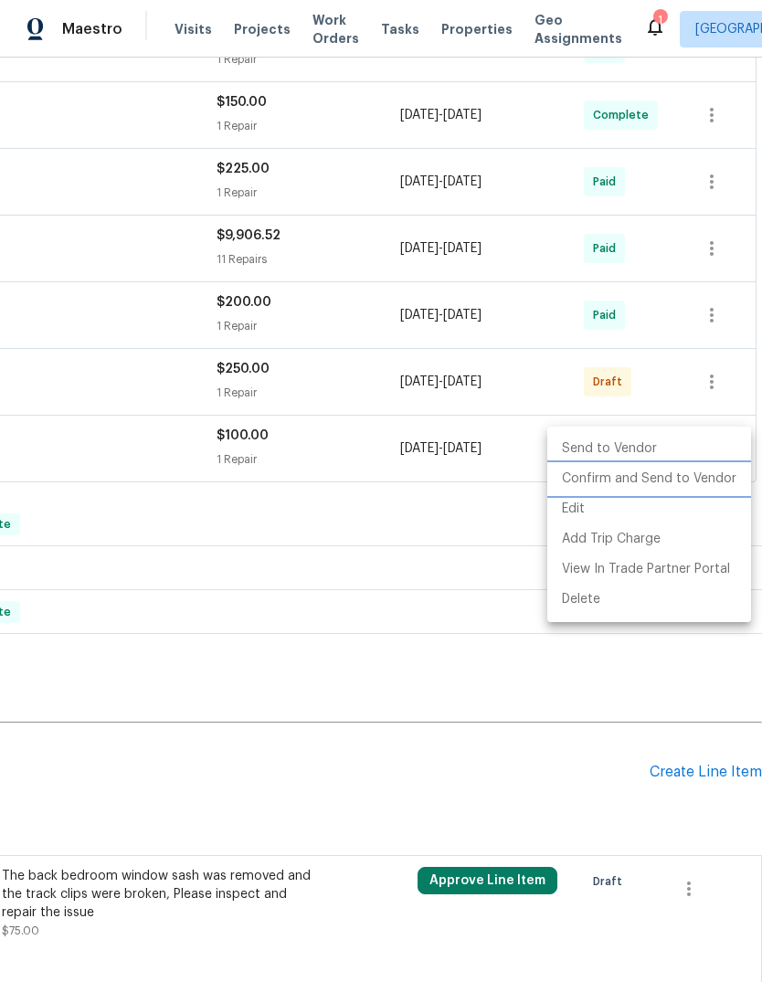
click at [678, 485] on li "Confirm and Send to Vendor" at bounding box center [649, 479] width 204 height 30
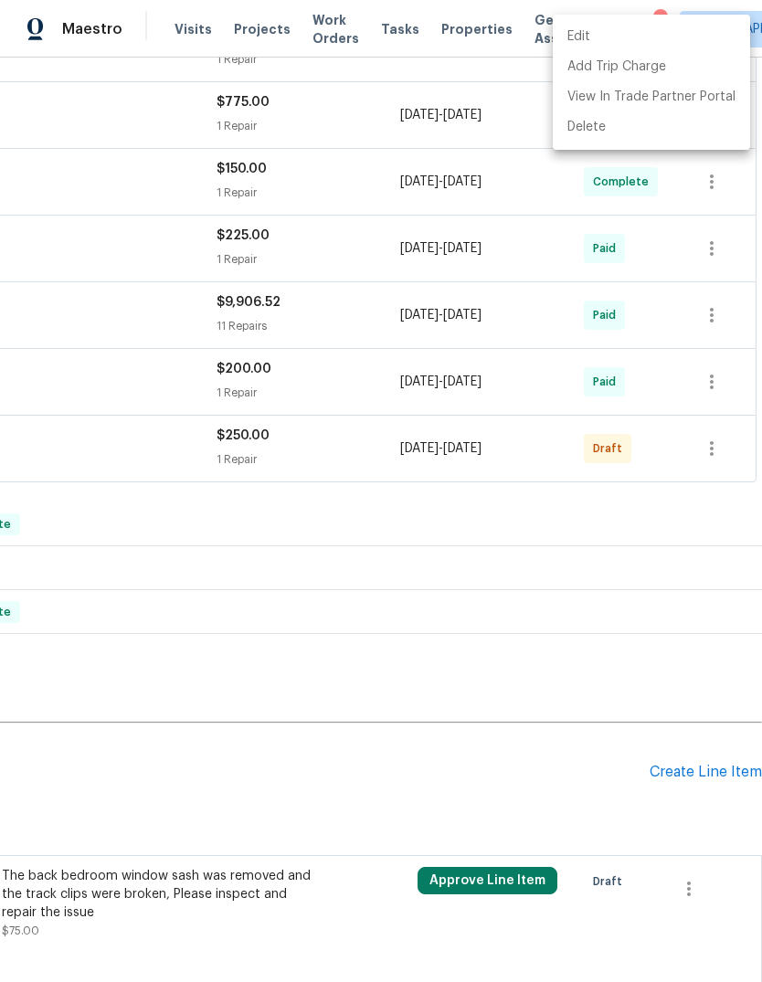
click at [646, 602] on div at bounding box center [381, 491] width 762 height 982
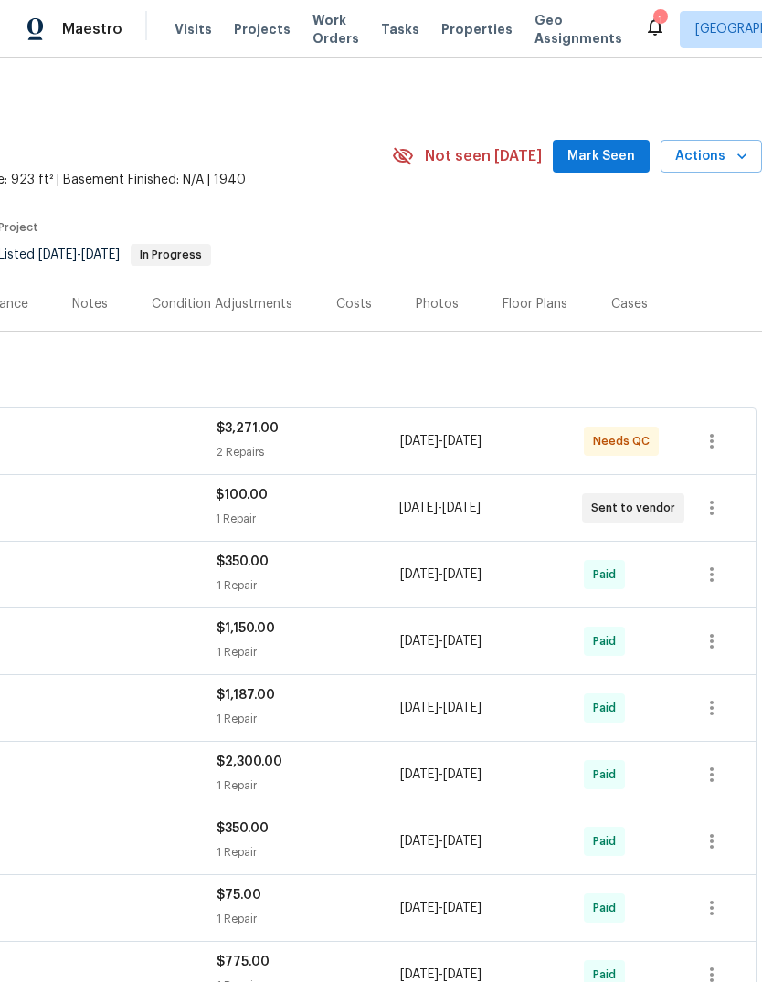
click at [653, 22] on div "1" at bounding box center [659, 20] width 13 height 18
click at [644, 20] on icon at bounding box center [655, 27] width 22 height 22
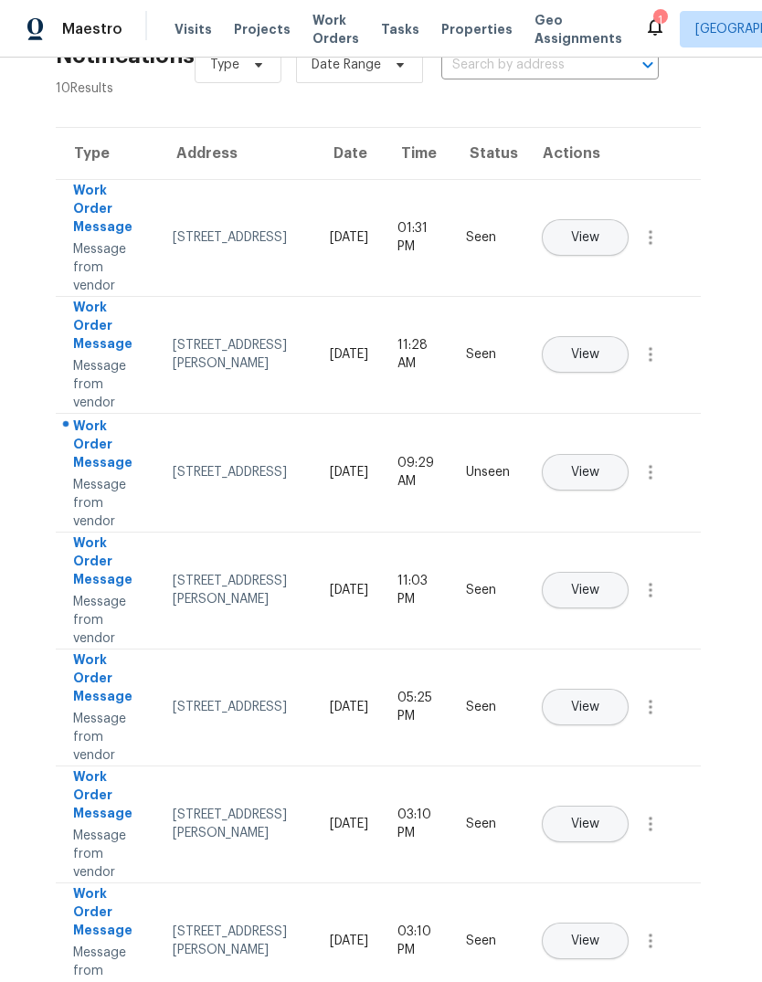
scroll to position [55, 5]
click at [597, 466] on span "View" at bounding box center [583, 473] width 28 height 14
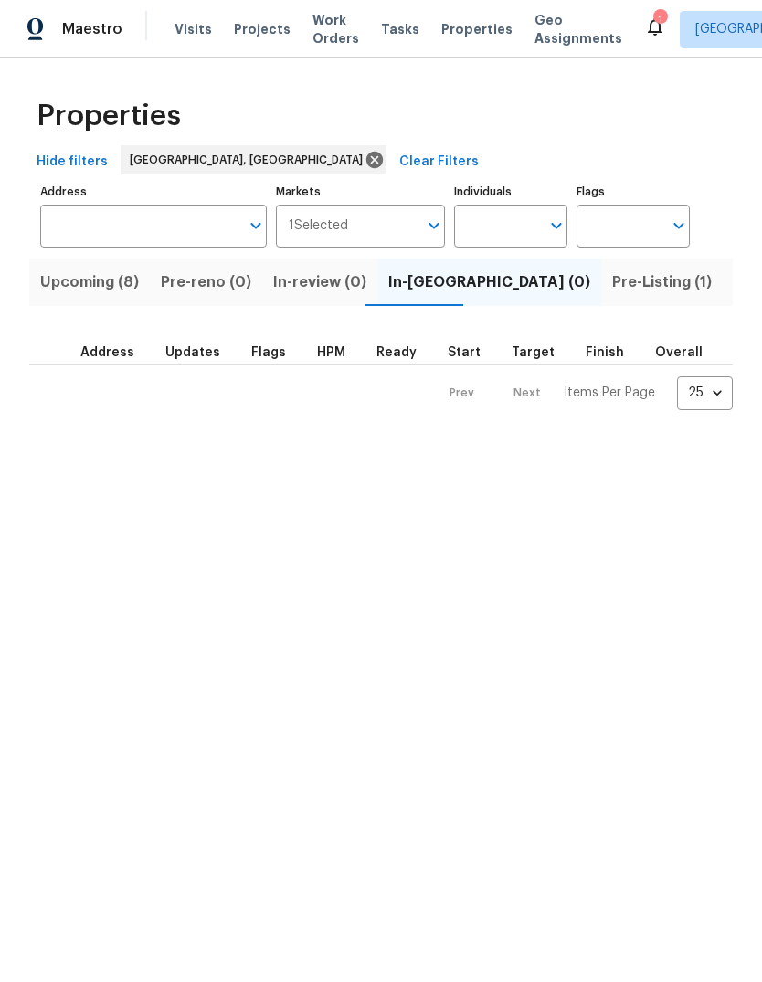
click at [612, 278] on span "Pre-Listing (1)" at bounding box center [662, 282] width 100 height 26
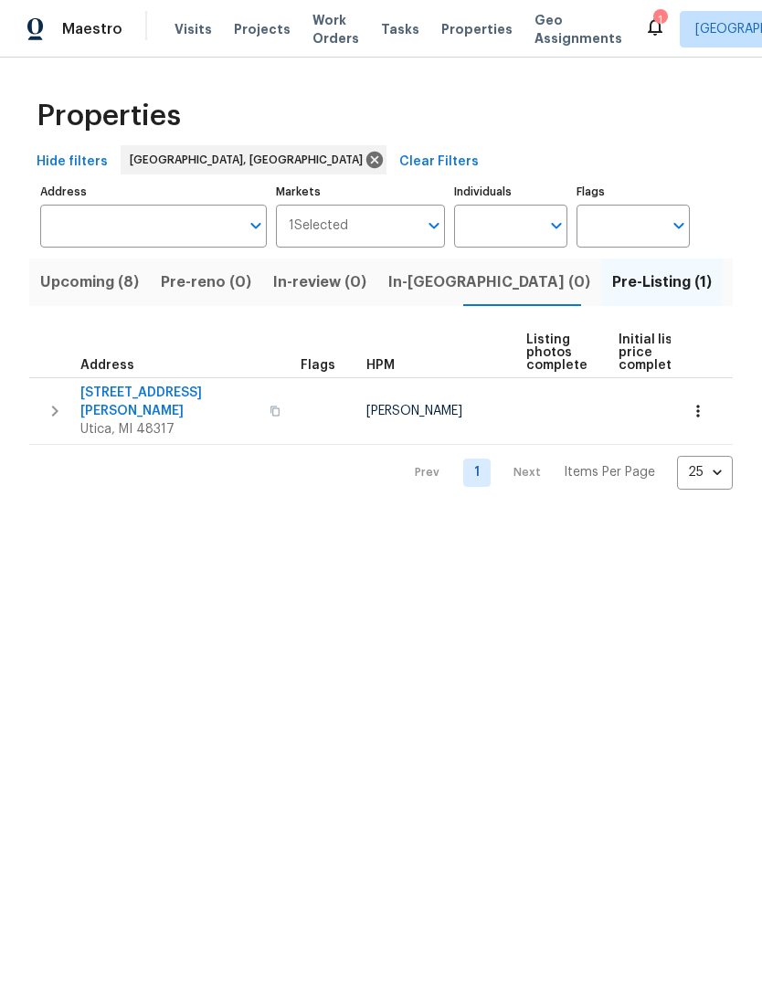
click at [153, 396] on span "11040 Messmore Rd" at bounding box center [169, 402] width 178 height 37
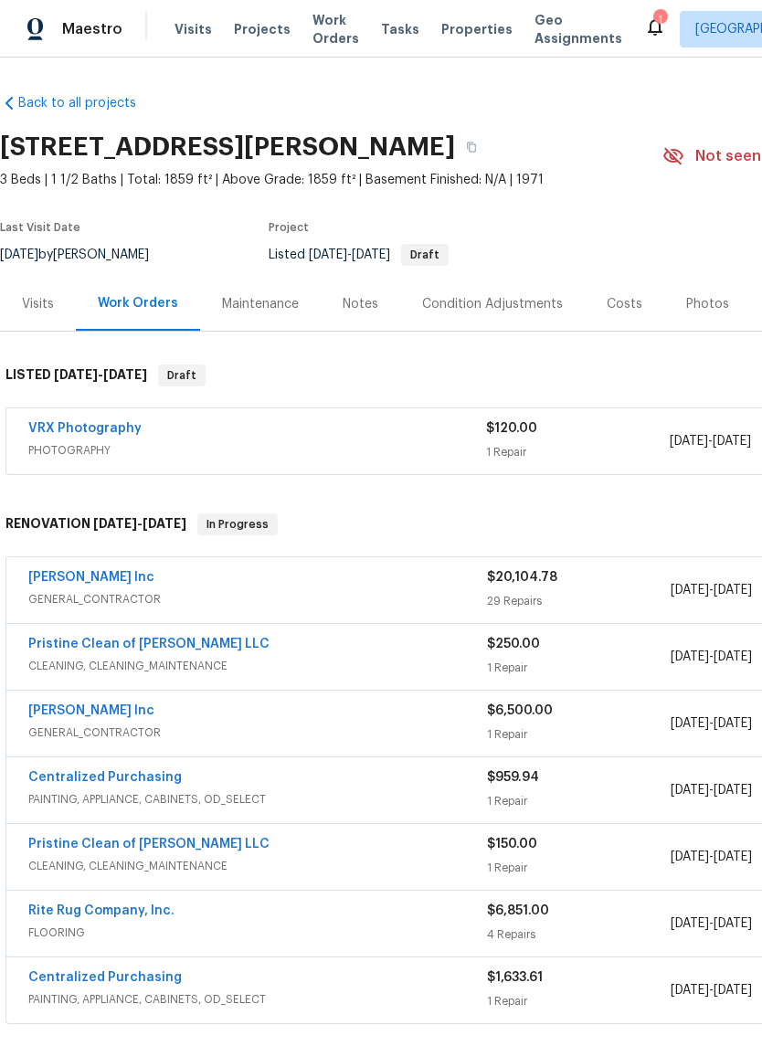
click at [695, 310] on div "Photos" at bounding box center [707, 304] width 43 height 18
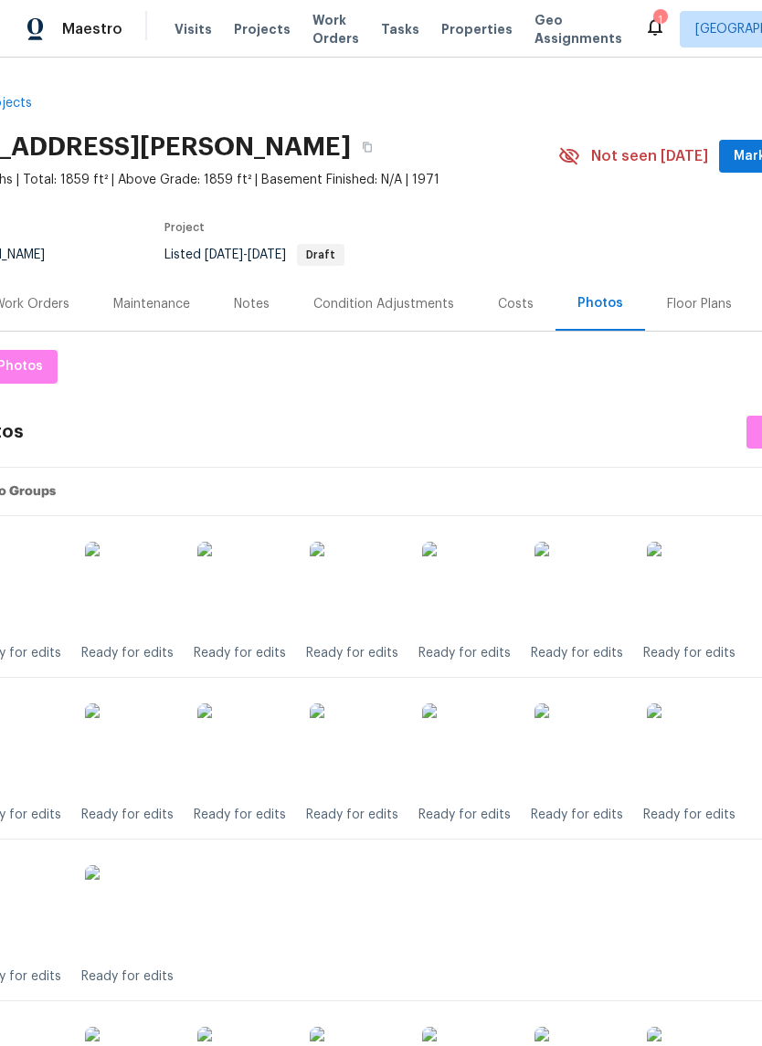
scroll to position [-1, 108]
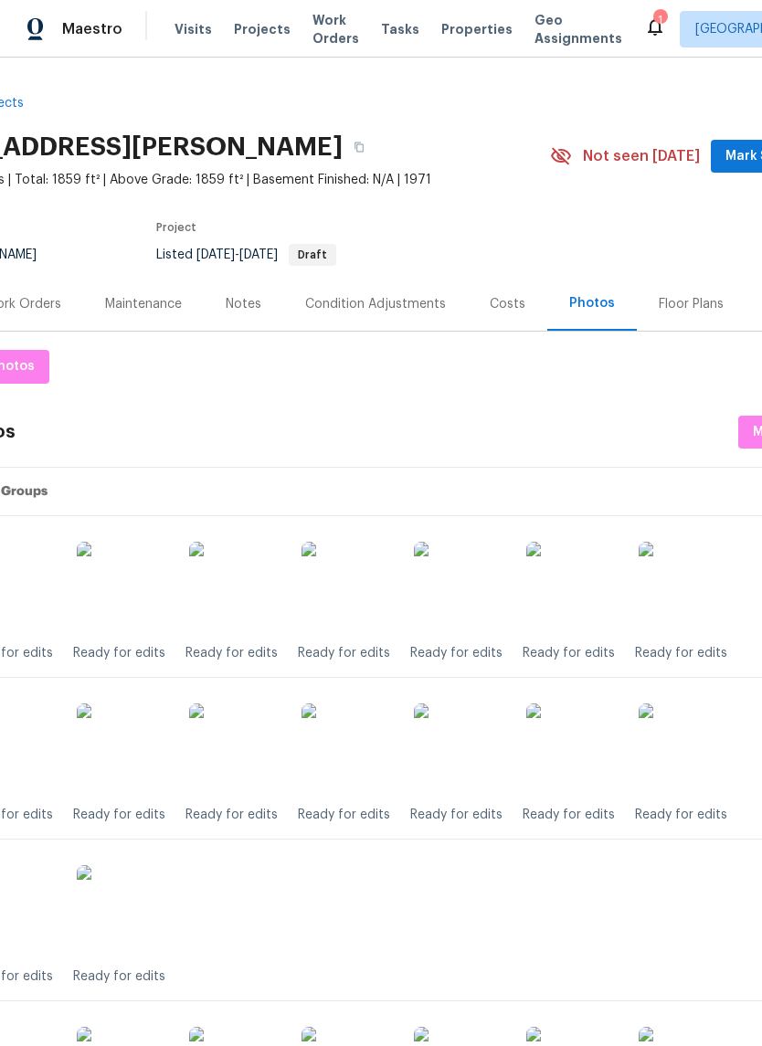
click at [469, 51] on div "Maestro Visits Projects Work Orders Tasks Properties Geo Assignments 1 [GEOGRAP…" at bounding box center [381, 29] width 762 height 58
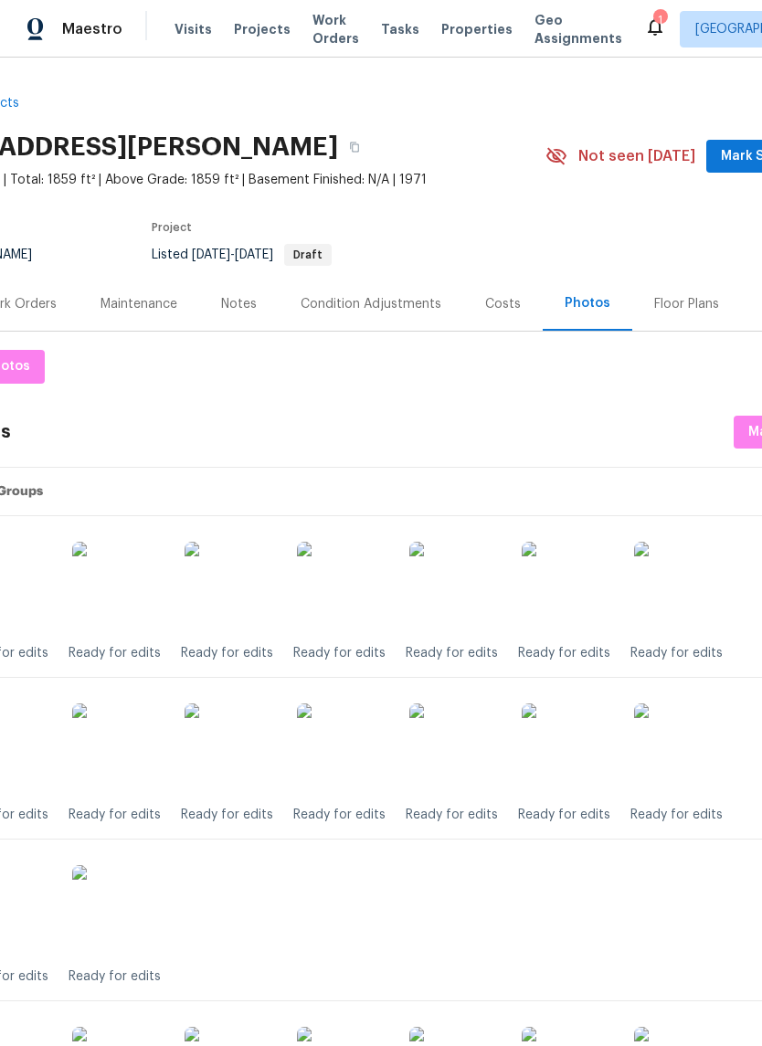
click at [469, 50] on div "Maestro Visits Projects Work Orders Tasks Properties Geo Assignments 1 [GEOGRAP…" at bounding box center [381, 29] width 762 height 58
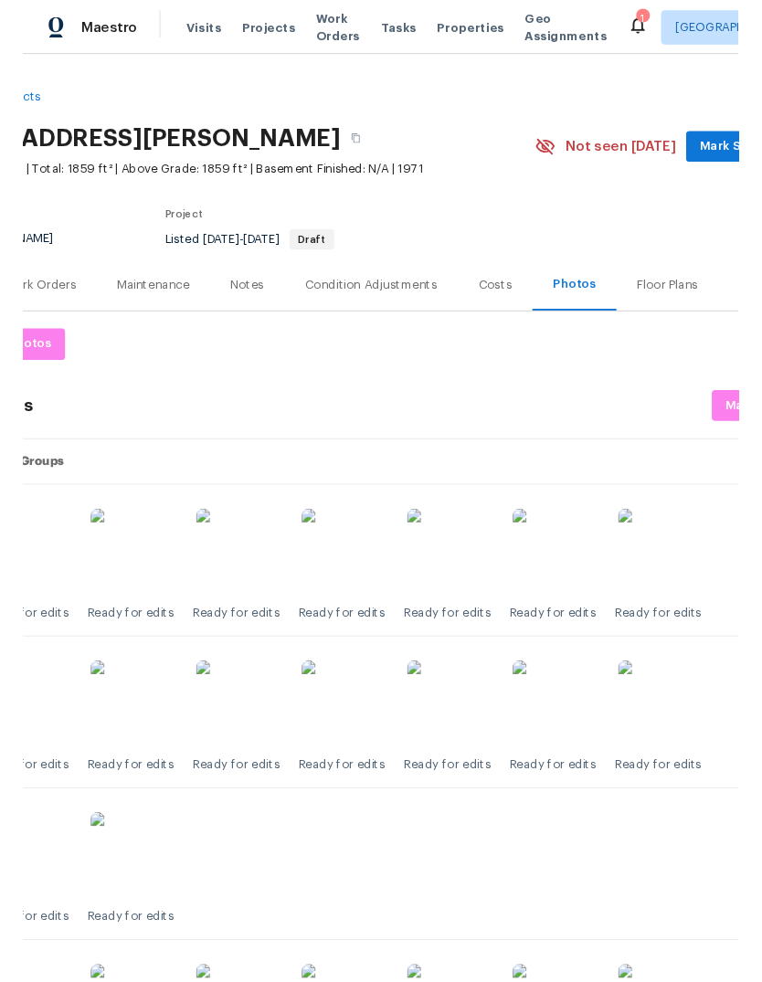
scroll to position [0, 118]
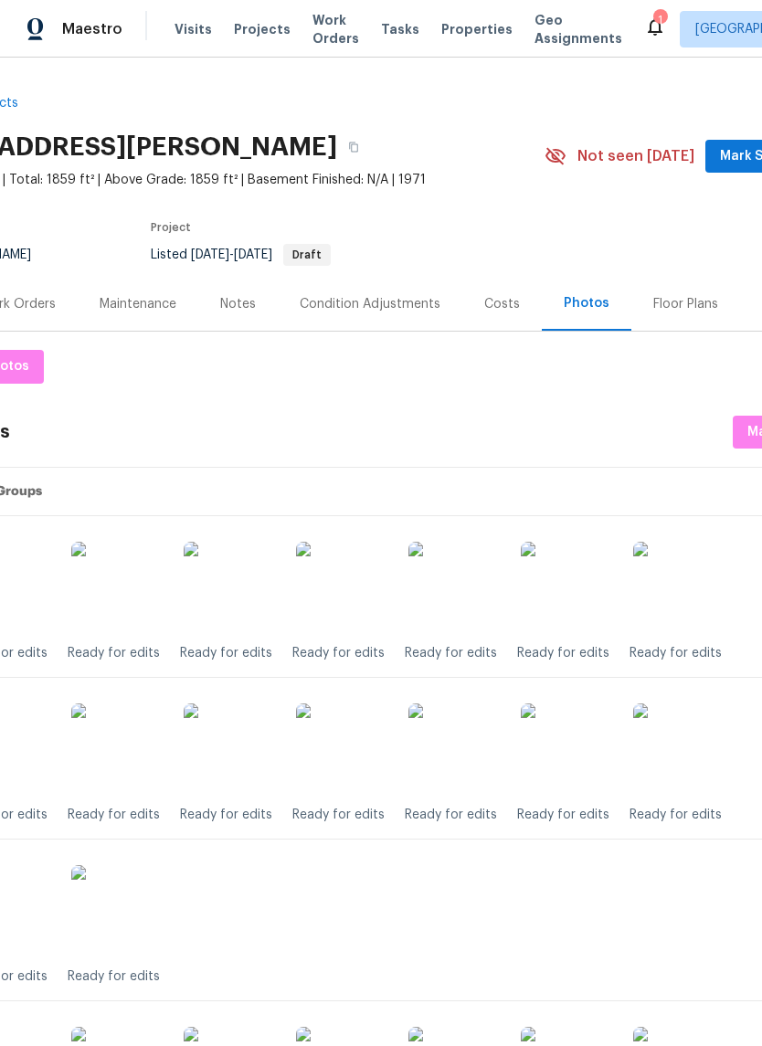
click at [445, 28] on span "Properties" at bounding box center [476, 29] width 71 height 18
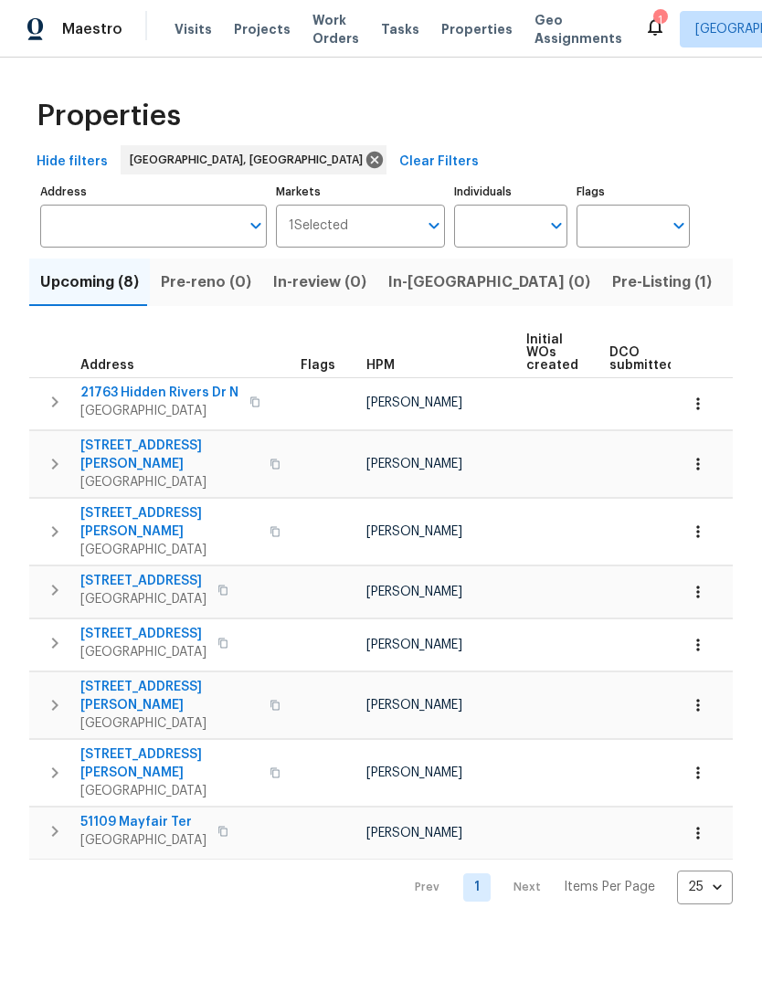
click at [733, 286] on span "Listed (18)" at bounding box center [771, 282] width 76 height 26
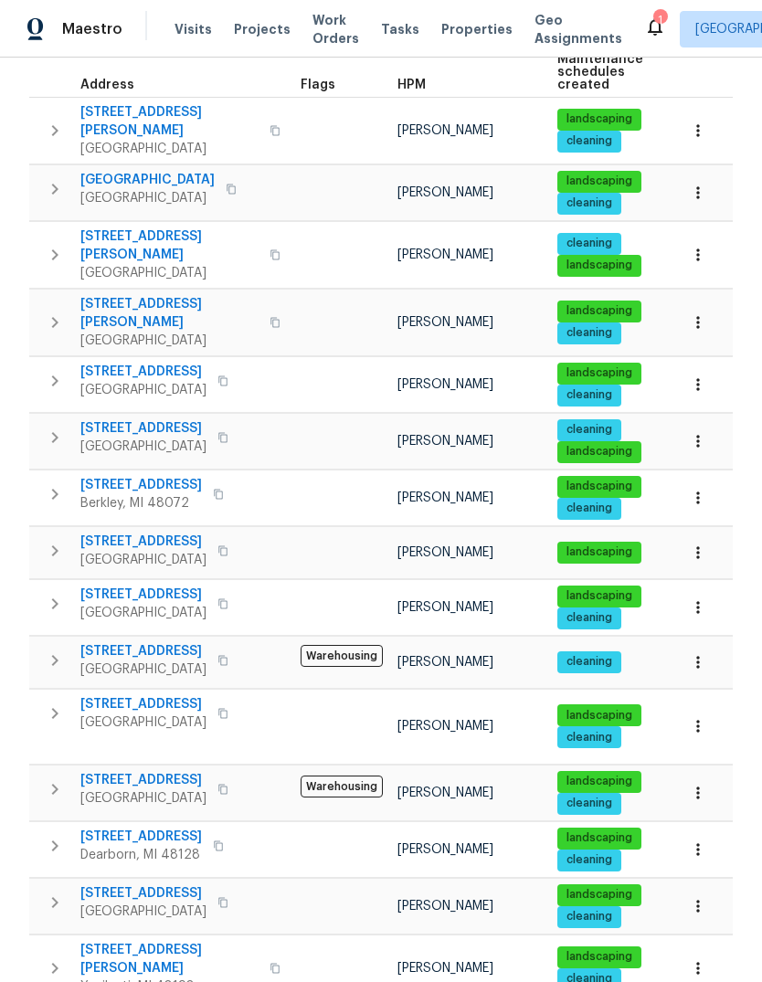
scroll to position [351, 0]
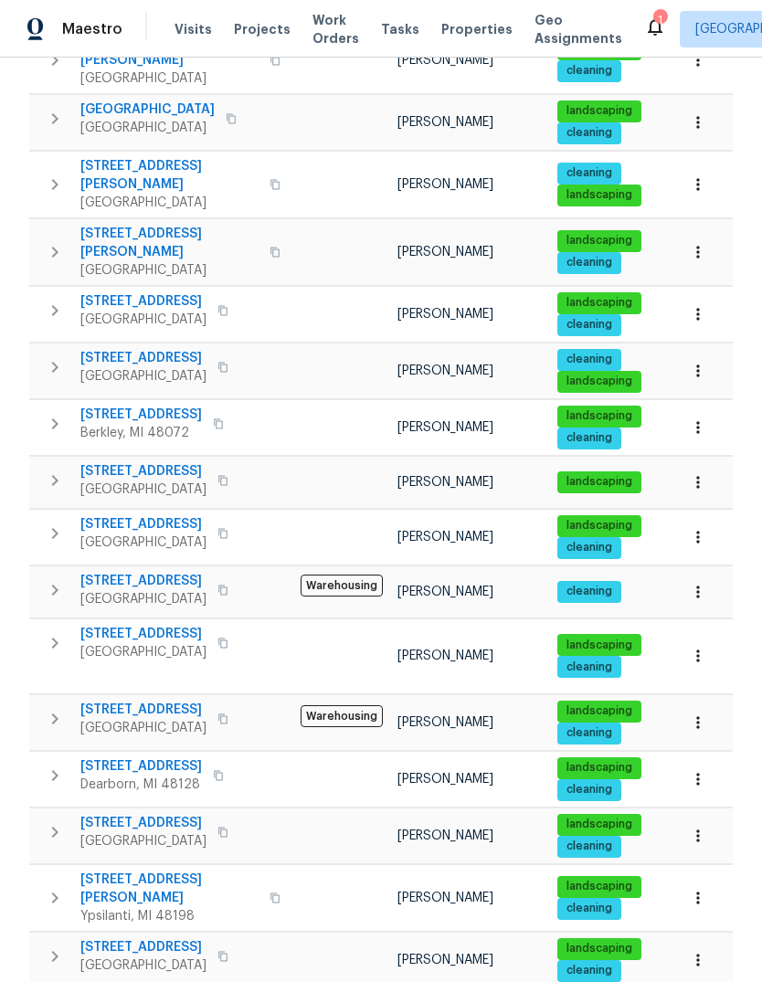
click at [157, 292] on span "18067 Rosetta Ave" at bounding box center [143, 301] width 126 height 18
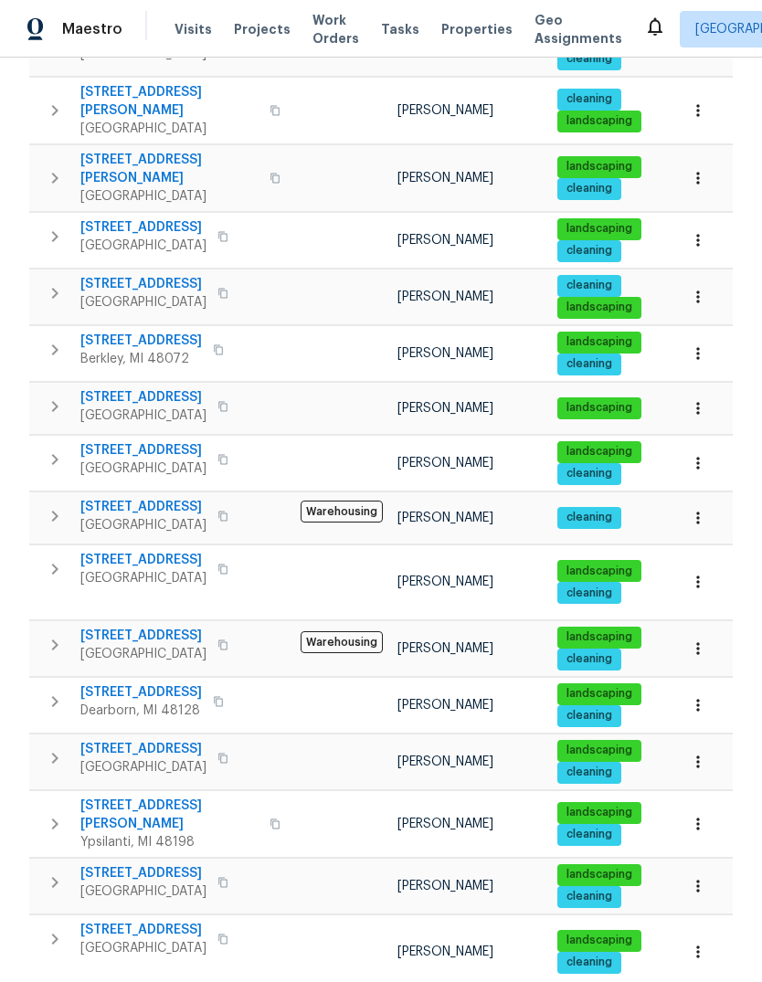
scroll to position [0, 0]
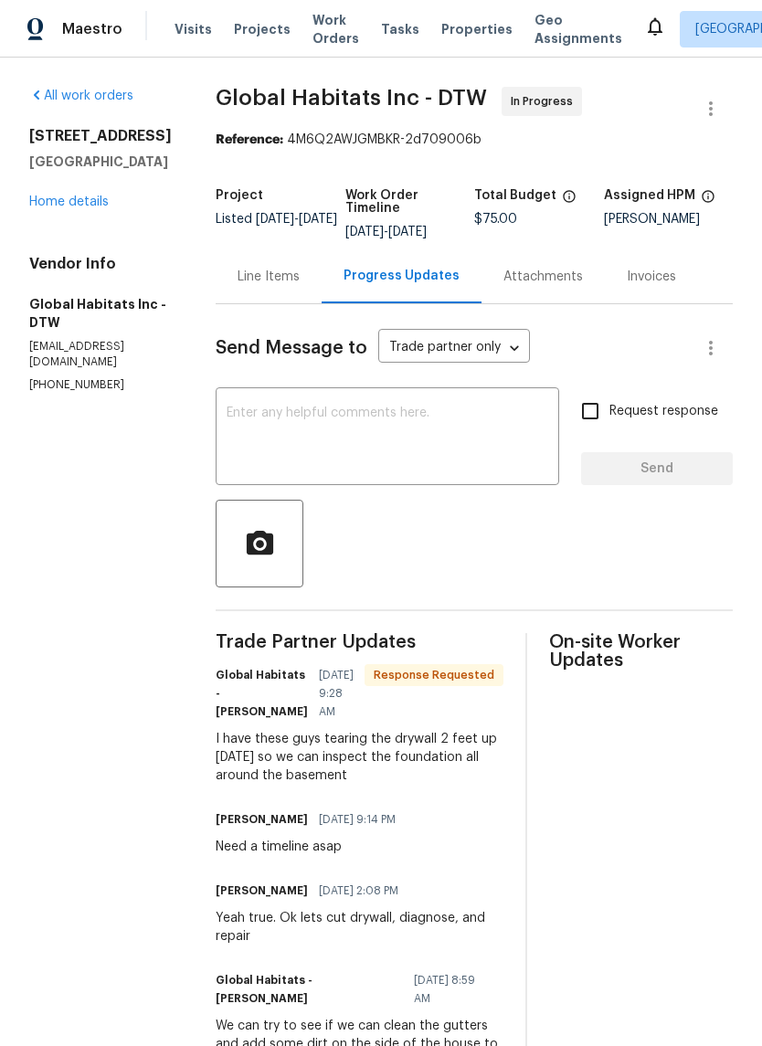
click at [49, 208] on link "Home details" at bounding box center [68, 201] width 79 height 13
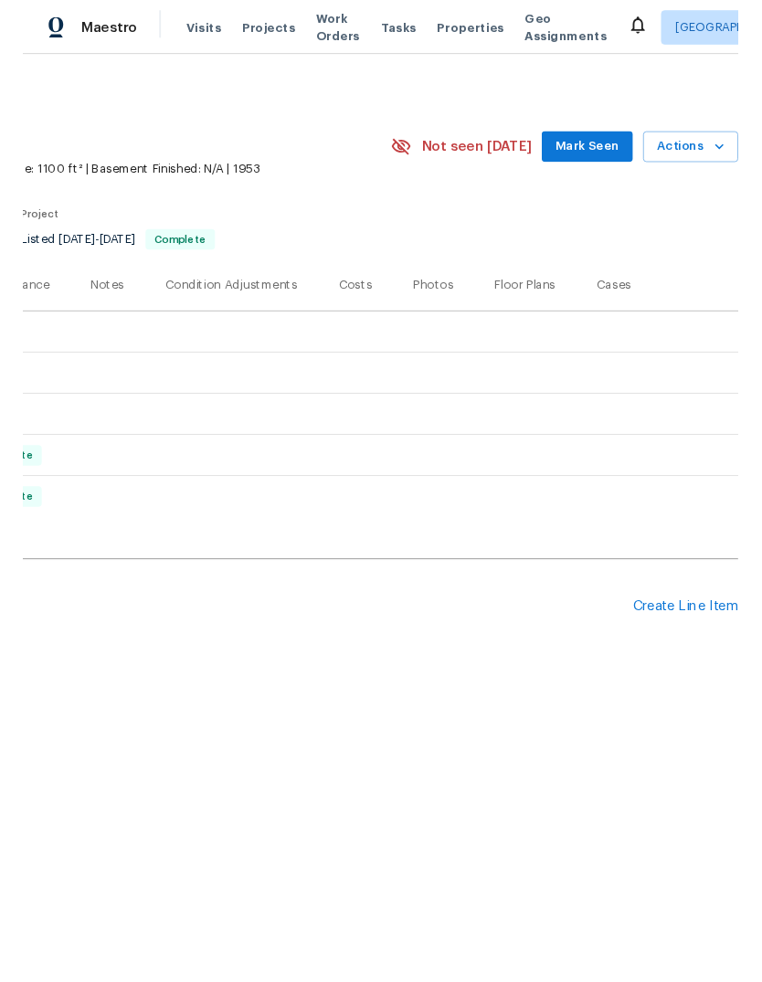
scroll to position [0, 270]
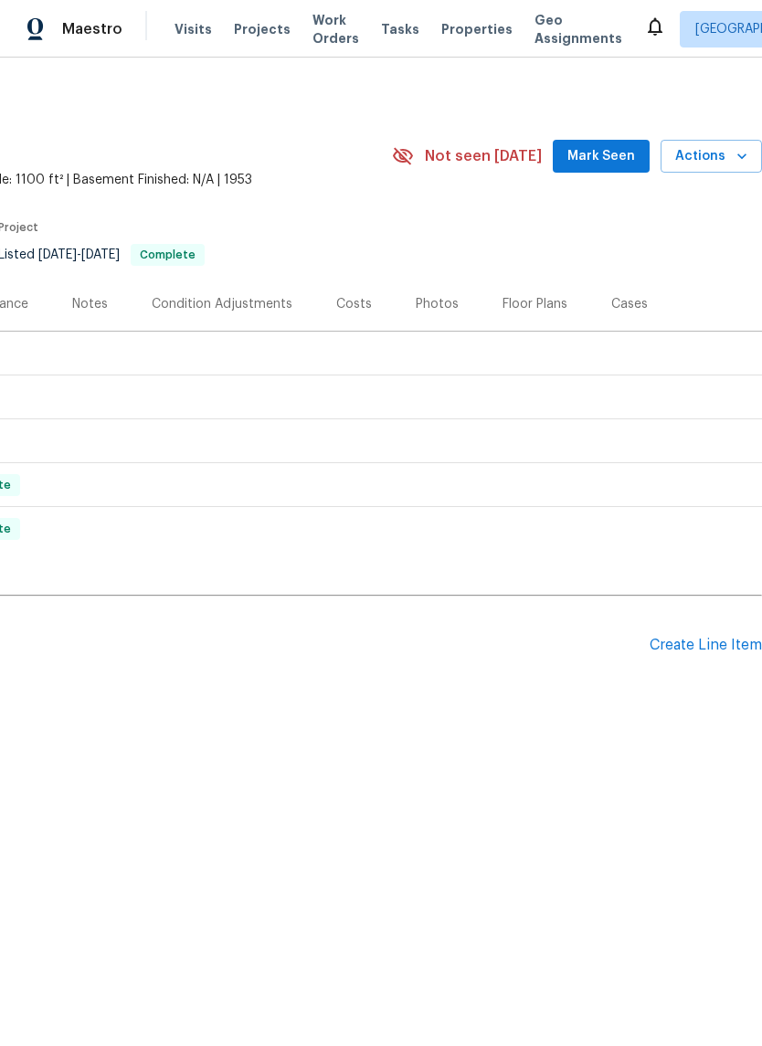
click at [700, 647] on div "Create Line Item" at bounding box center [705, 645] width 112 height 17
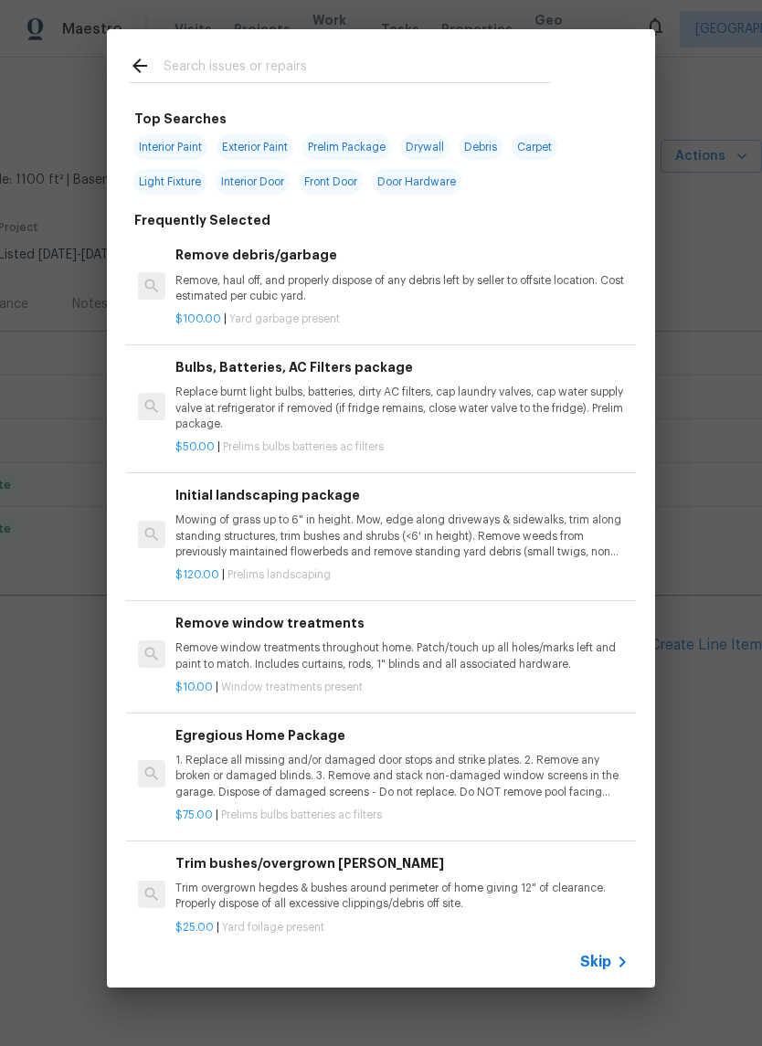
click at [378, 69] on input "text" at bounding box center [357, 68] width 387 height 27
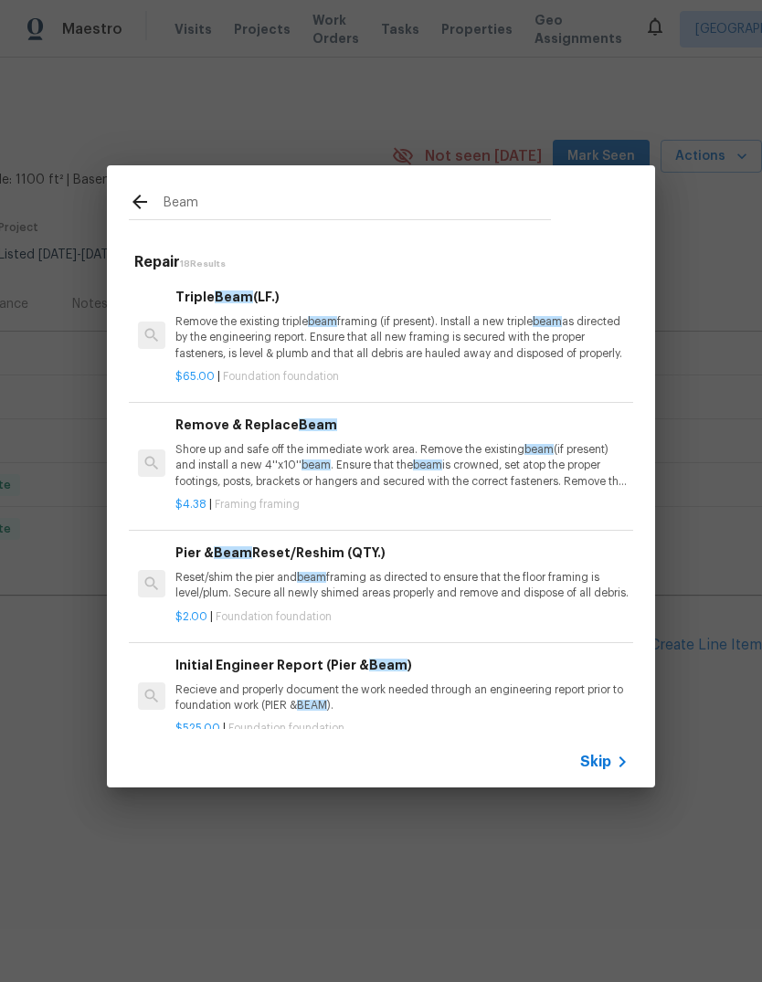
scroll to position [0, 0]
type input "B"
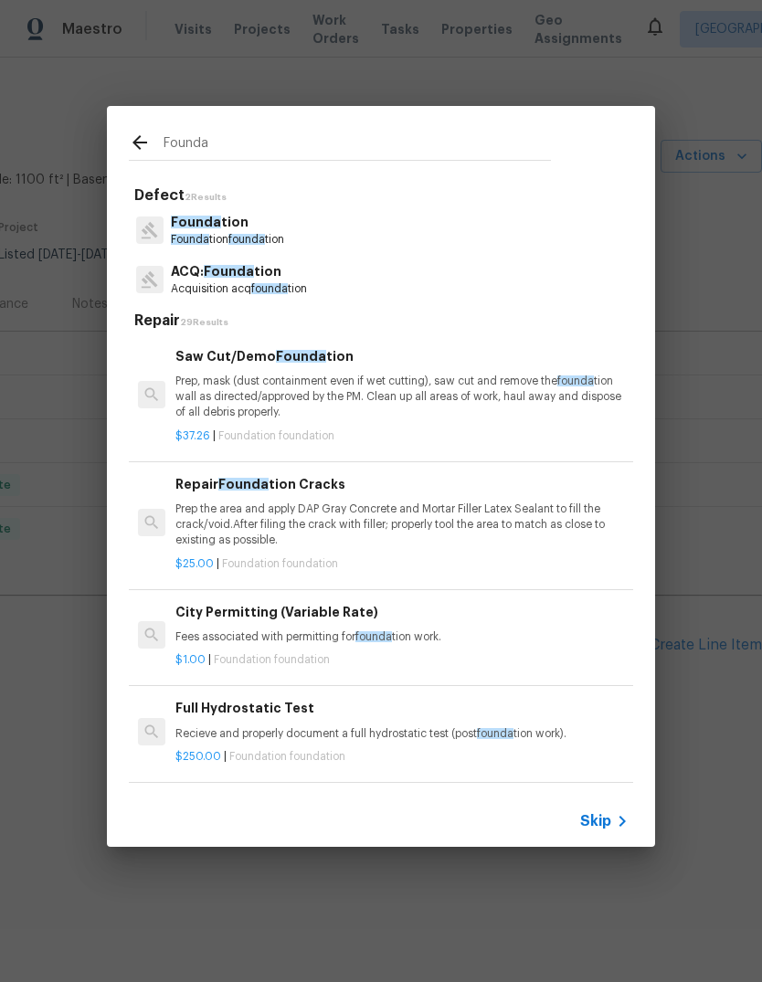
type input "Founda"
click at [377, 216] on div "Founda tion Founda tion founda tion" at bounding box center [381, 230] width 504 height 49
click at [384, 229] on div "Founda tion Founda tion founda tion" at bounding box center [381, 230] width 504 height 49
click at [255, 227] on p "Founda tion" at bounding box center [227, 222] width 113 height 19
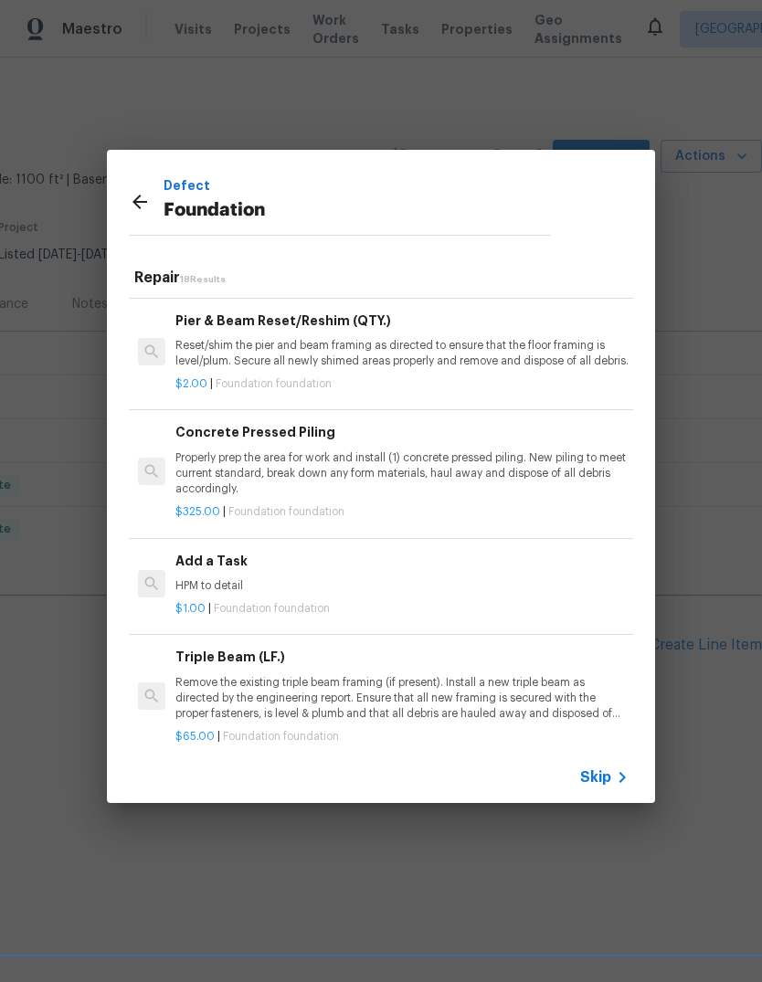
scroll to position [1265, 0]
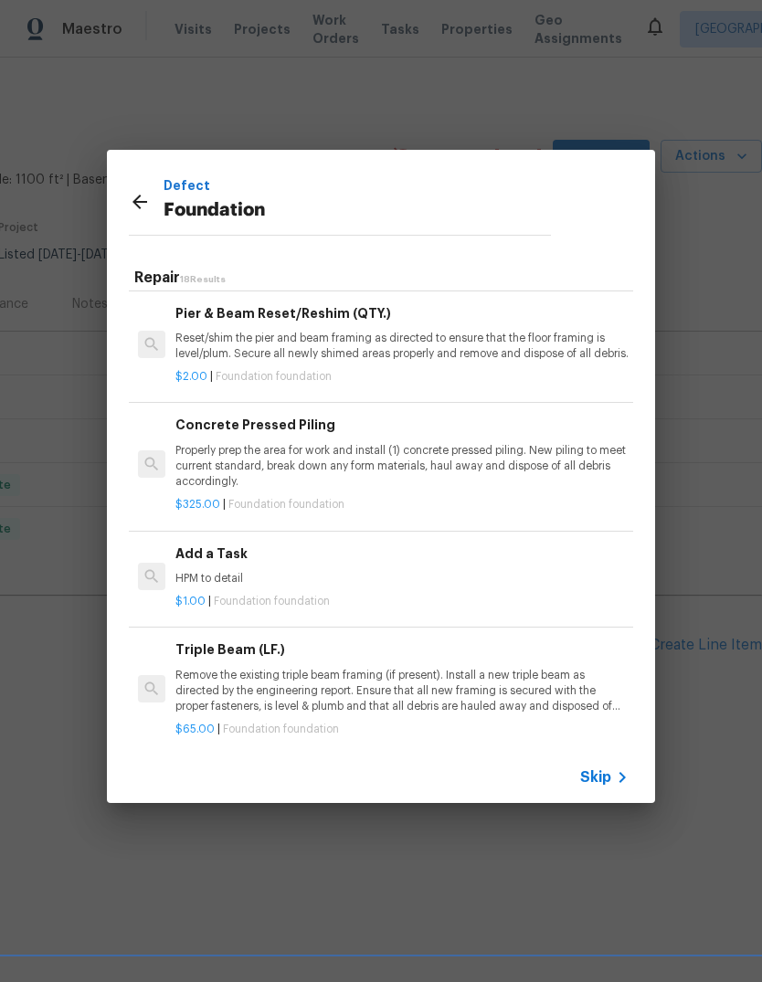
click at [361, 605] on p "$1.00 | Foundation foundation" at bounding box center [401, 602] width 453 height 16
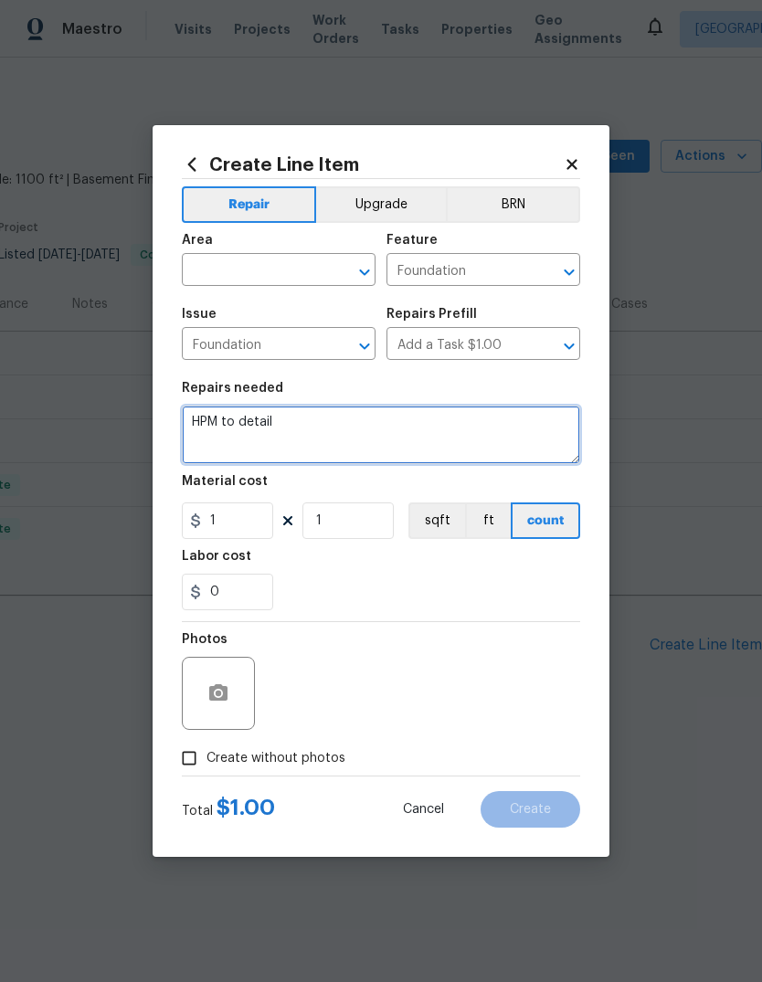
click at [320, 449] on textarea "HPM to detail" at bounding box center [381, 435] width 398 height 58
click at [319, 449] on textarea "HPM to detail" at bounding box center [381, 435] width 398 height 58
click at [330, 438] on textarea "HPM to detail" at bounding box center [381, 435] width 398 height 58
click at [329, 437] on textarea "HPM to detail" at bounding box center [381, 435] width 398 height 58
click at [332, 440] on textarea "HPM to detail" at bounding box center [381, 435] width 398 height 58
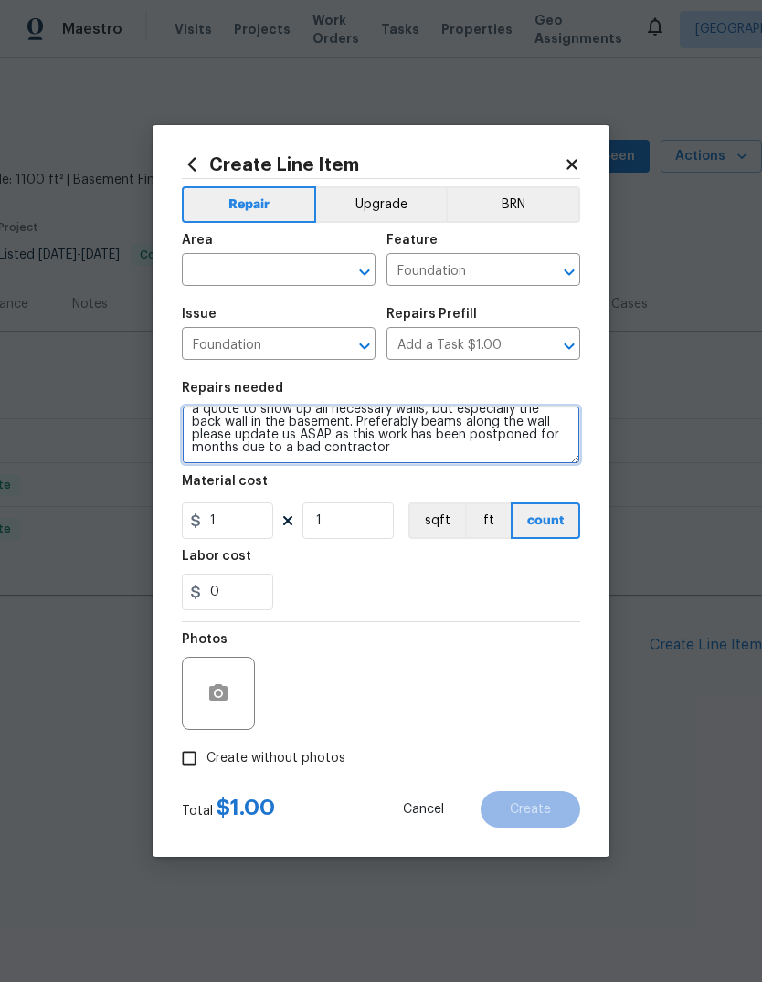
scroll to position [29, 0]
type textarea "Back wall of home is completely failing. We have waterproof this house and you …"
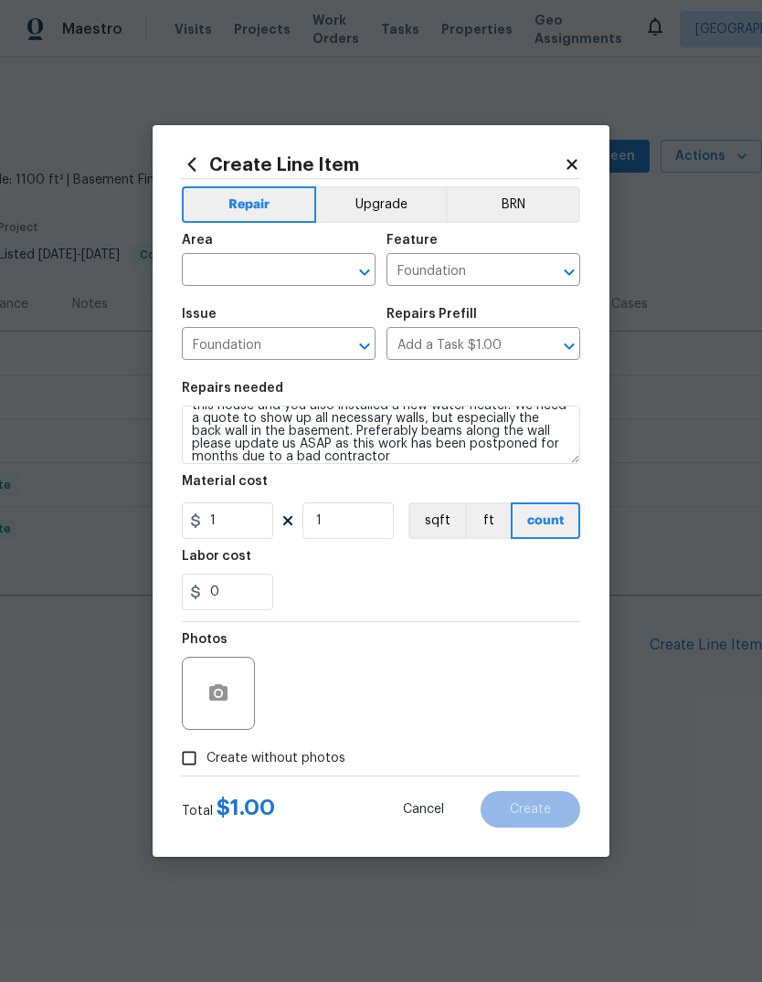
click at [397, 578] on div "0" at bounding box center [381, 592] width 398 height 37
click at [236, 525] on input "1" at bounding box center [227, 520] width 91 height 37
type input "100"
click at [498, 538] on button "ft" at bounding box center [488, 520] width 46 height 37
click at [292, 281] on input "text" at bounding box center [253, 272] width 142 height 28
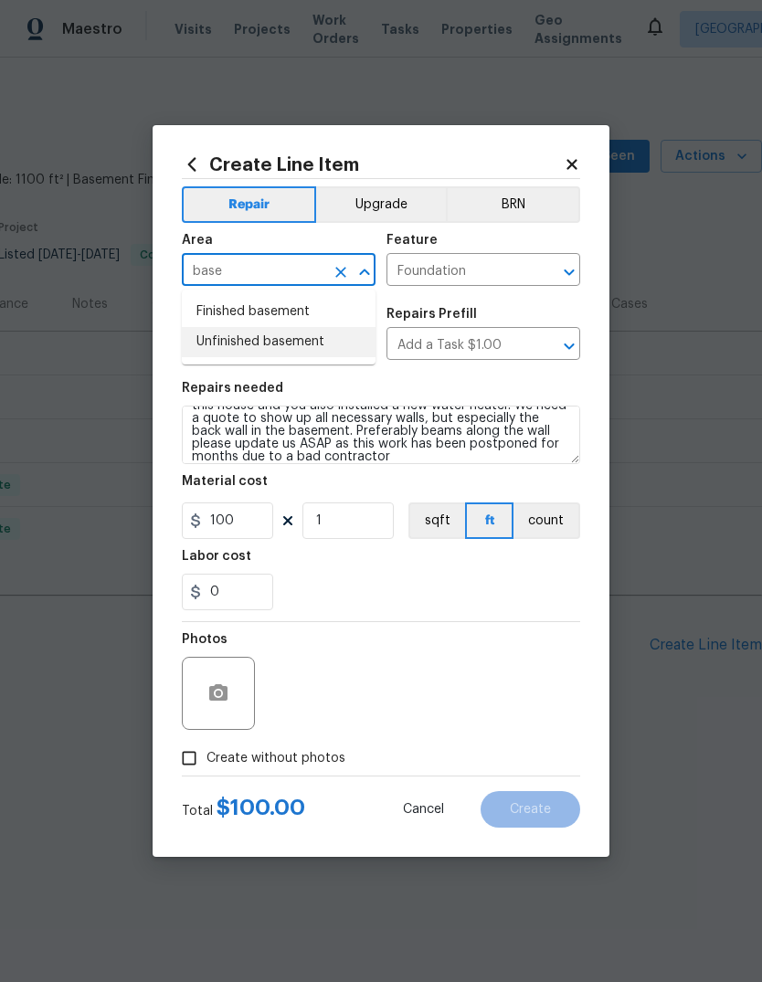
click at [300, 342] on li "Unfinished basement" at bounding box center [279, 342] width 194 height 30
type input "Unfinished basement"
click at [351, 583] on div "0" at bounding box center [381, 592] width 398 height 37
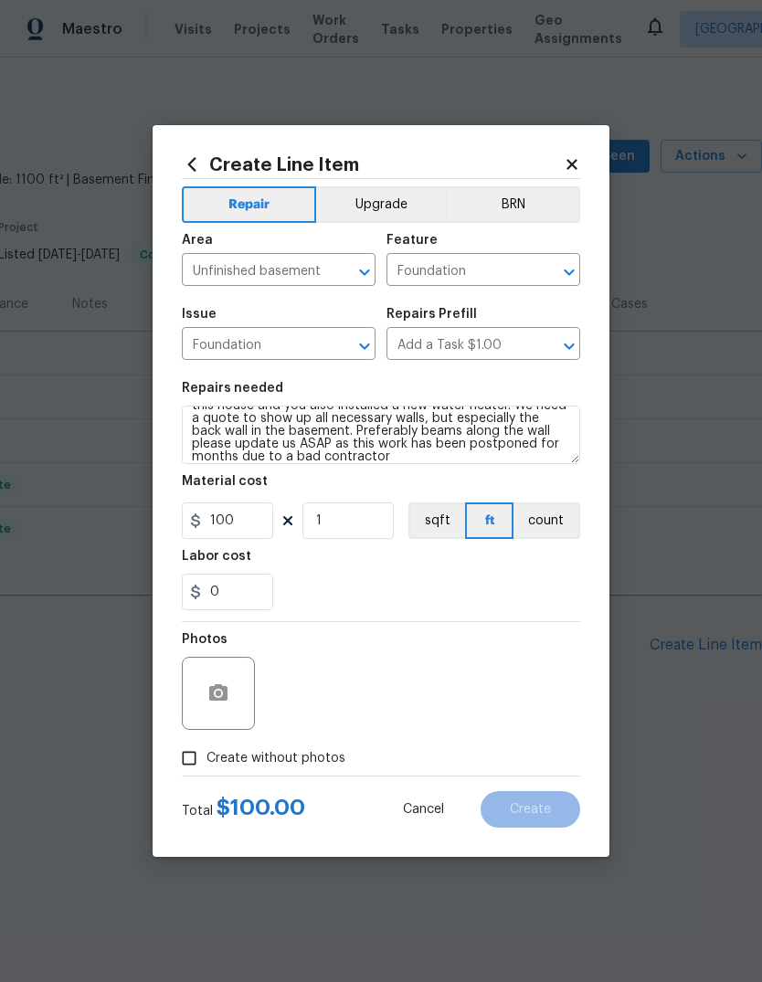
click at [297, 766] on span "Create without photos" at bounding box center [275, 758] width 139 height 19
click at [206, 766] on input "Create without photos" at bounding box center [189, 758] width 35 height 35
checkbox input "true"
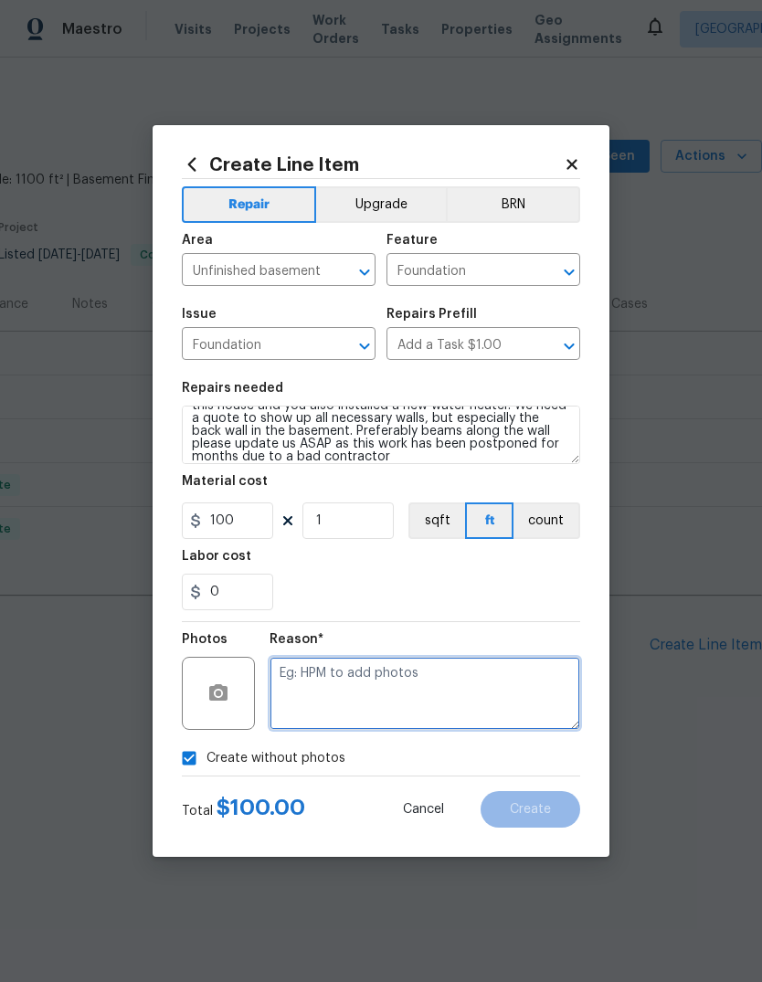
click at [374, 681] on textarea at bounding box center [424, 693] width 311 height 73
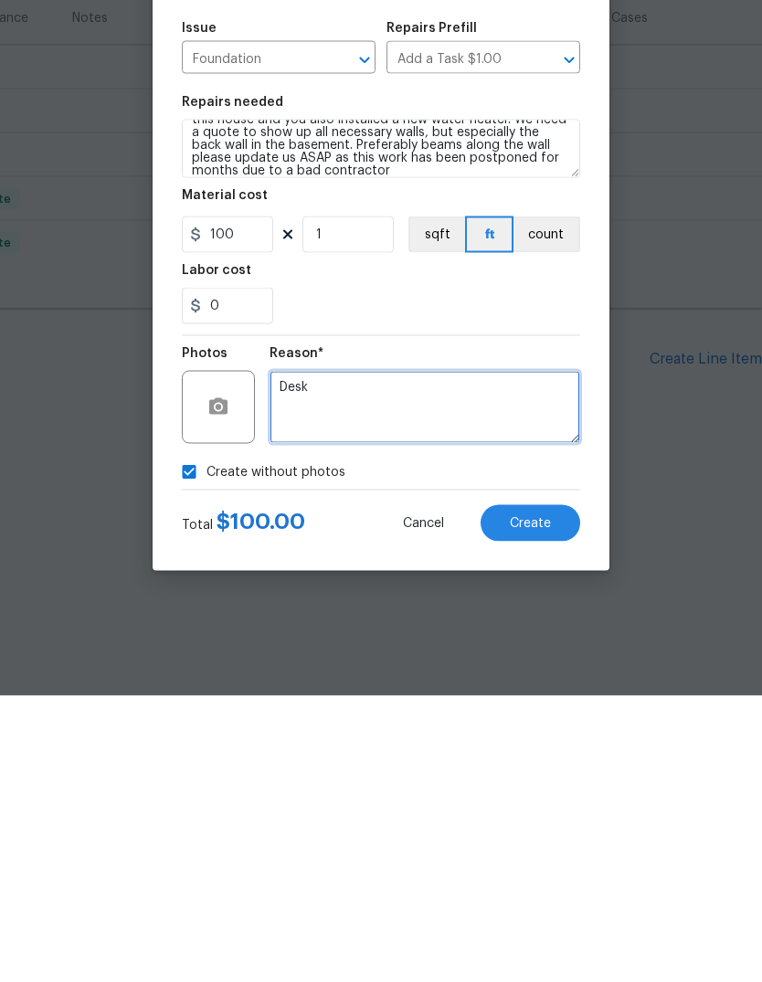
type textarea "Desk"
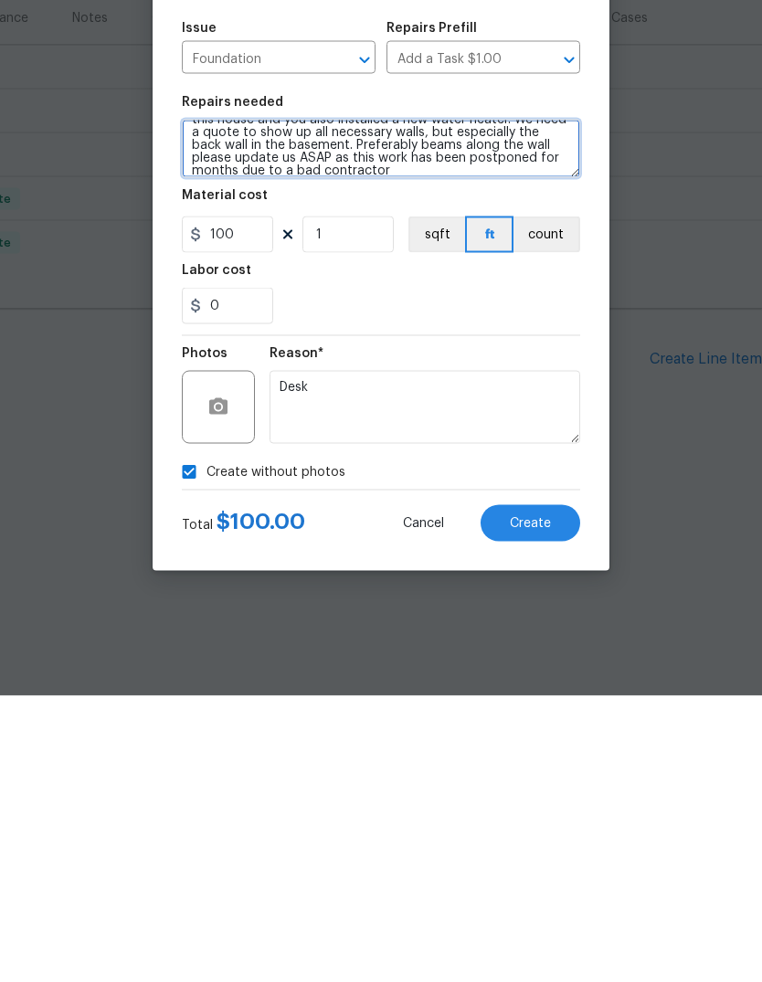
click at [518, 406] on textarea "Back wall of home is completely failing. We have waterproof this house and you …" at bounding box center [381, 435] width 398 height 58
type textarea "Back wall of home is completely failing. We have waterproof this house and you …"
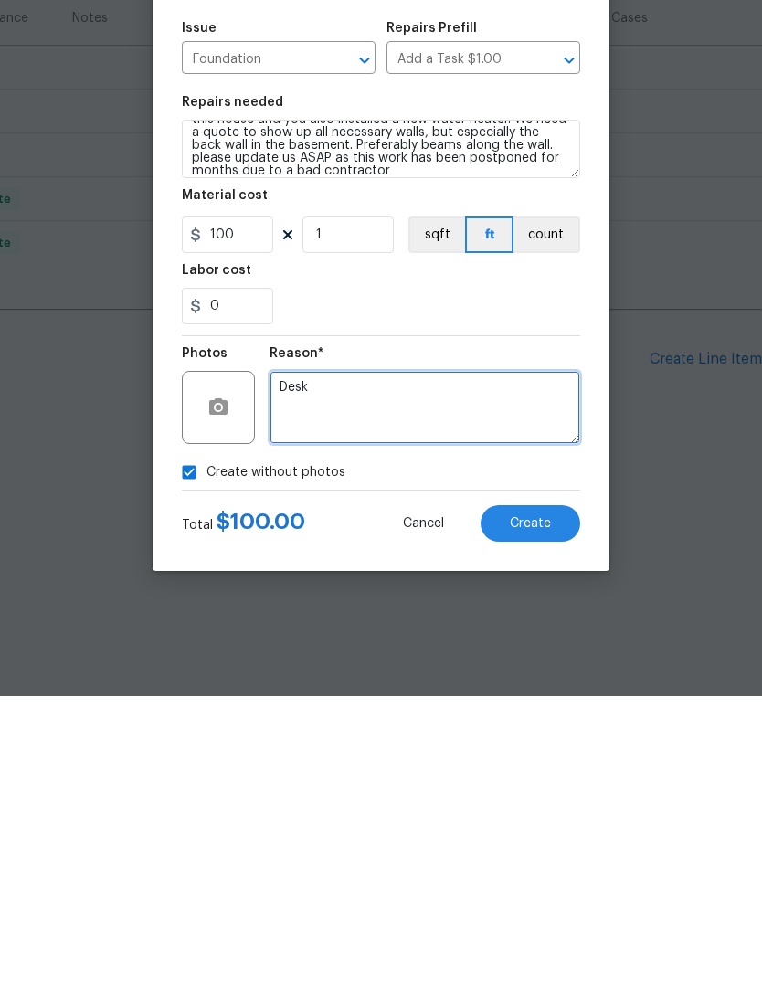
click at [508, 657] on textarea "Desk" at bounding box center [424, 693] width 311 height 73
click at [544, 574] on div "0" at bounding box center [381, 592] width 398 height 37
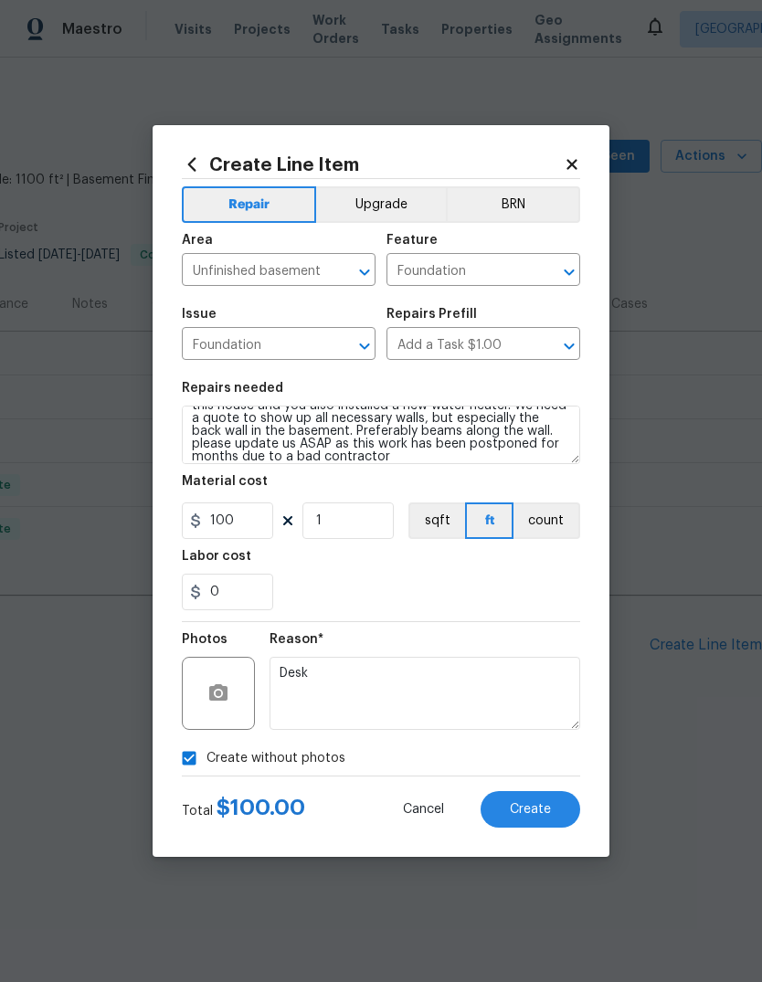
click at [525, 818] on button "Create" at bounding box center [530, 809] width 100 height 37
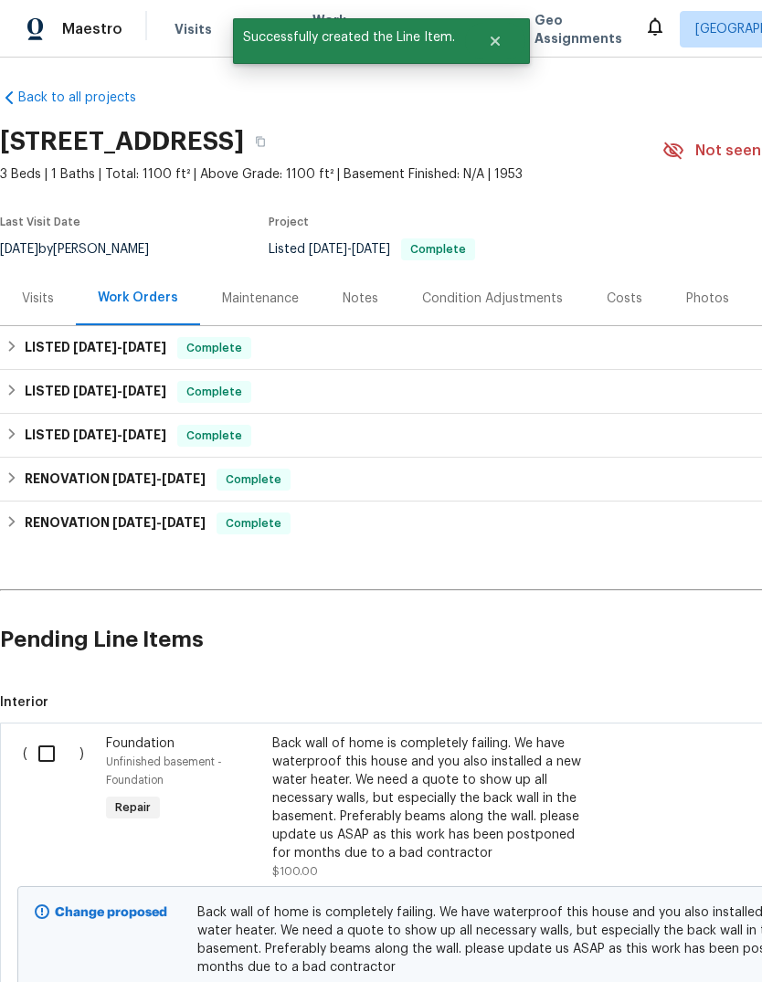
scroll to position [5, 0]
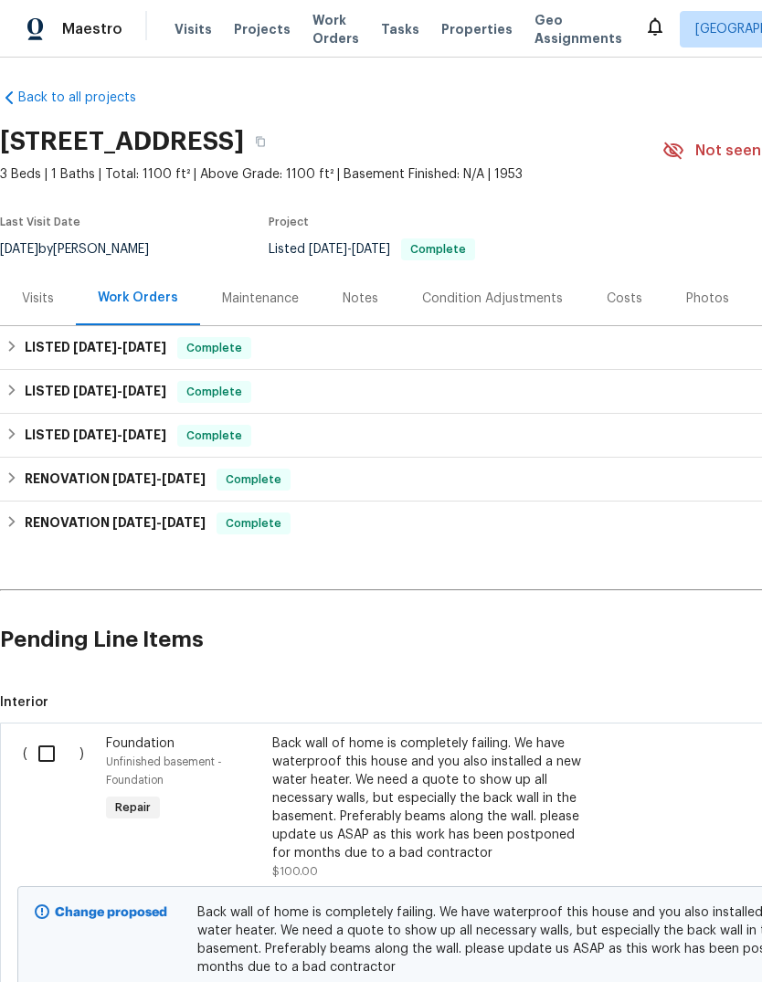
click at [30, 746] on input "checkbox" at bounding box center [53, 753] width 52 height 38
checkbox input "true"
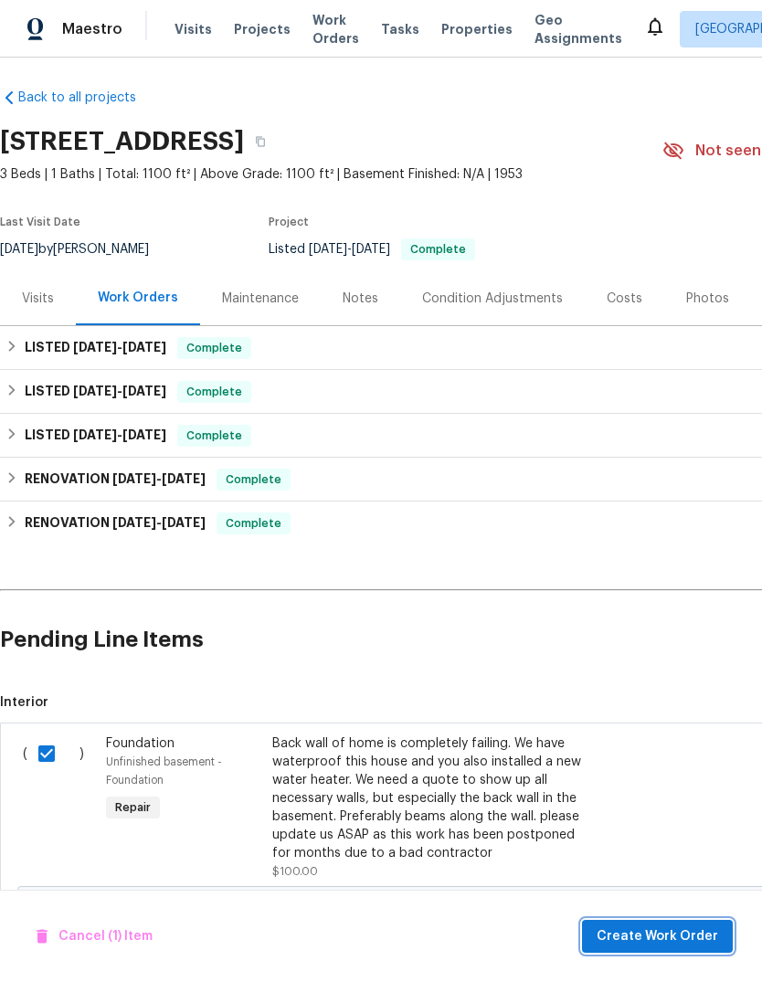
click at [613, 943] on span "Create Work Order" at bounding box center [656, 936] width 121 height 23
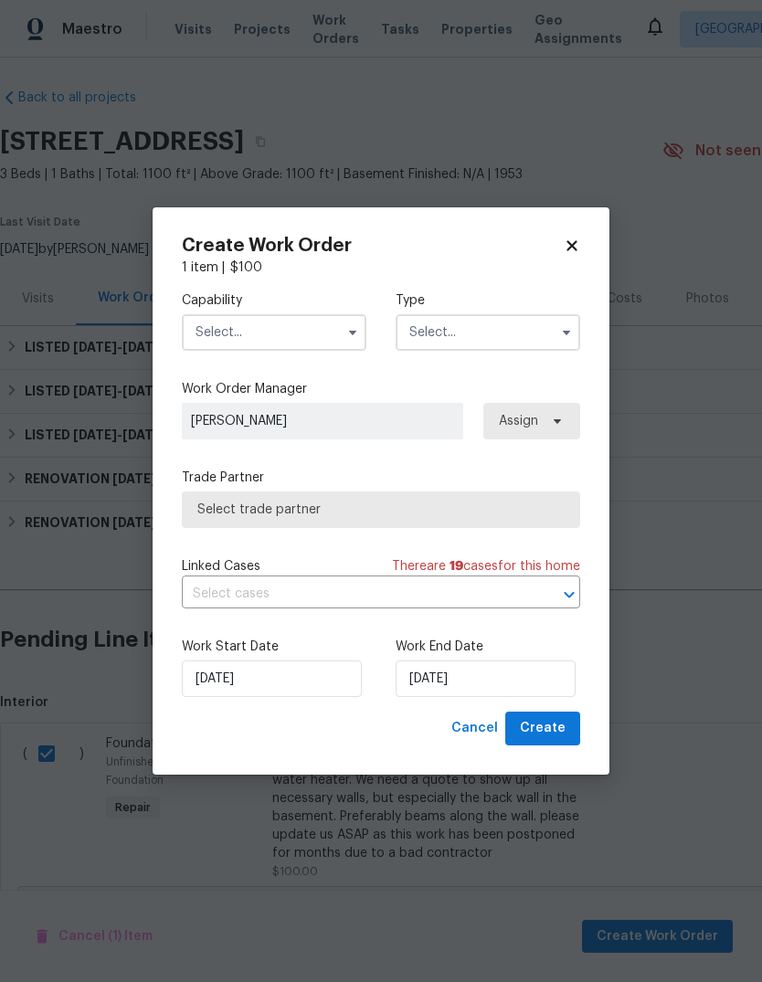
click at [253, 364] on div "Capability Type Work Order Manager [PERSON_NAME] Assign Trade Partner Select tr…" at bounding box center [381, 494] width 398 height 435
click at [321, 336] on input "text" at bounding box center [274, 332] width 185 height 37
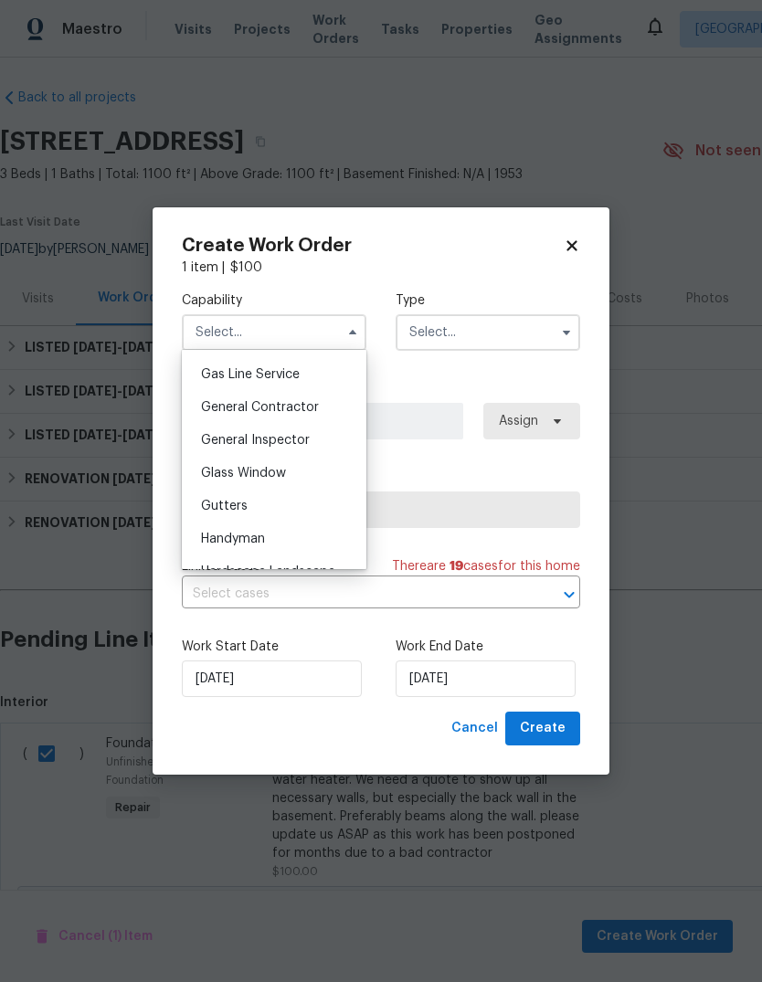
scroll to position [852, 0]
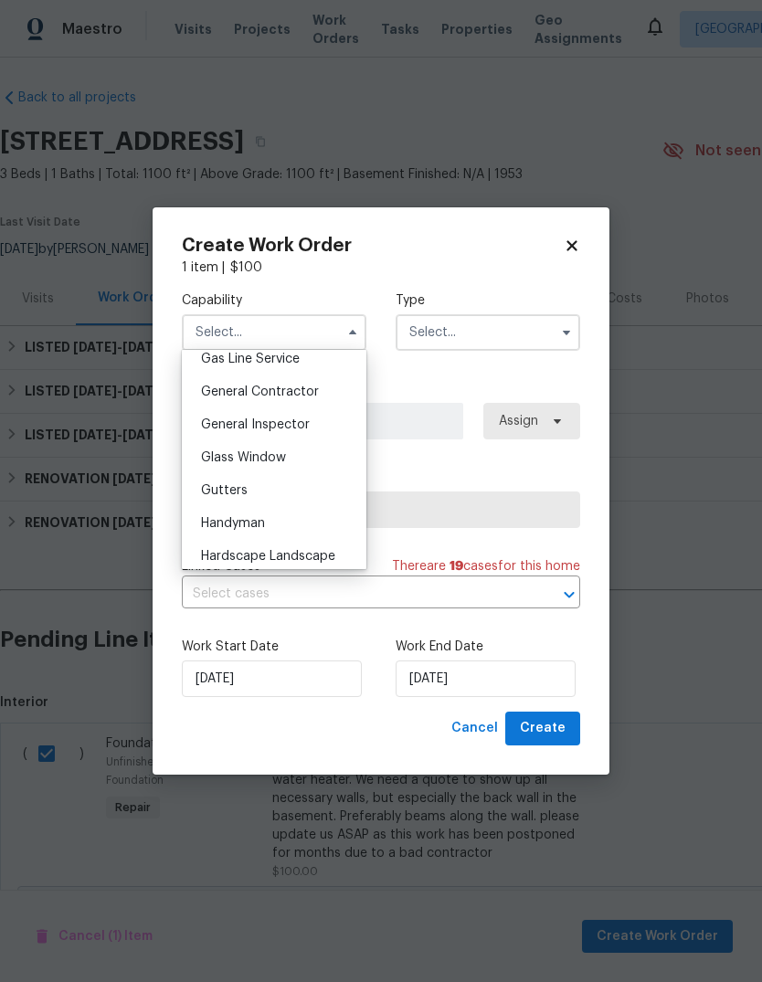
click at [300, 397] on span "General Contractor" at bounding box center [260, 391] width 118 height 13
type input "General Contractor"
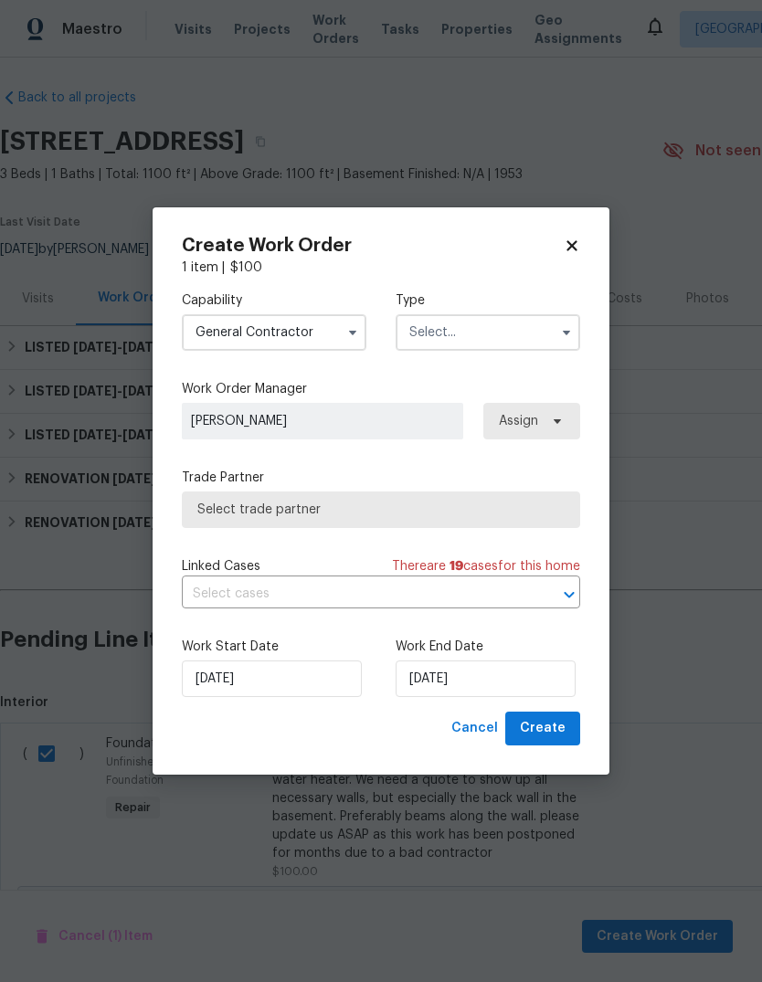
click at [551, 323] on input "text" at bounding box center [488, 332] width 185 height 37
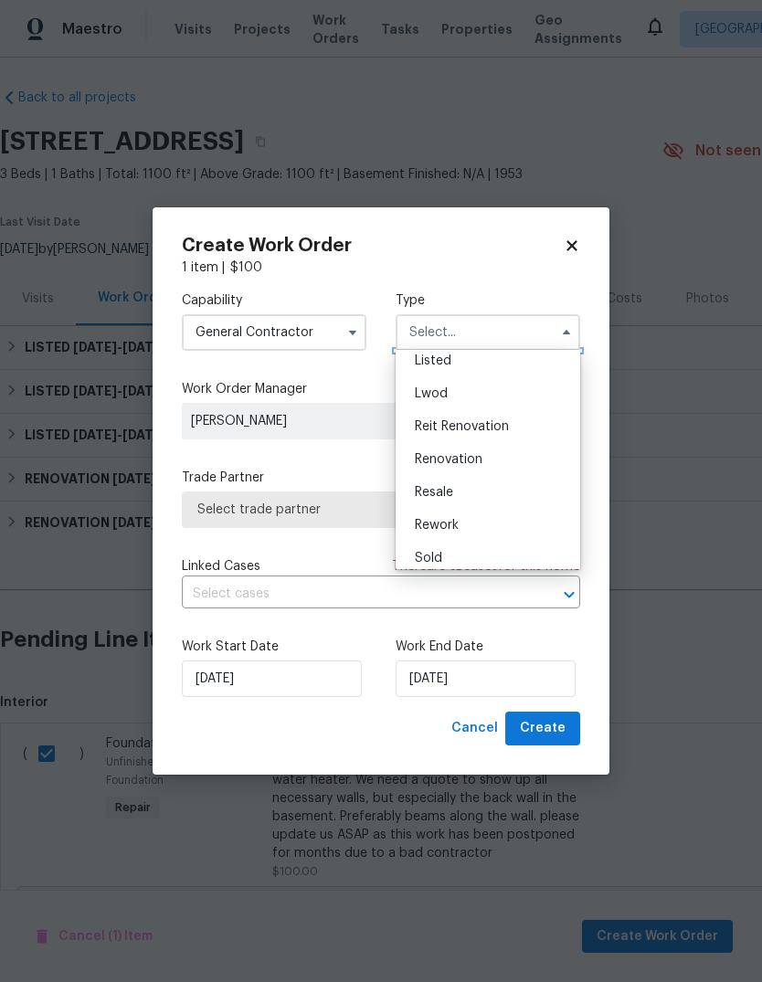
scroll to position [172, 0]
click at [498, 365] on div "Listed" at bounding box center [487, 363] width 175 height 33
type input "Listed"
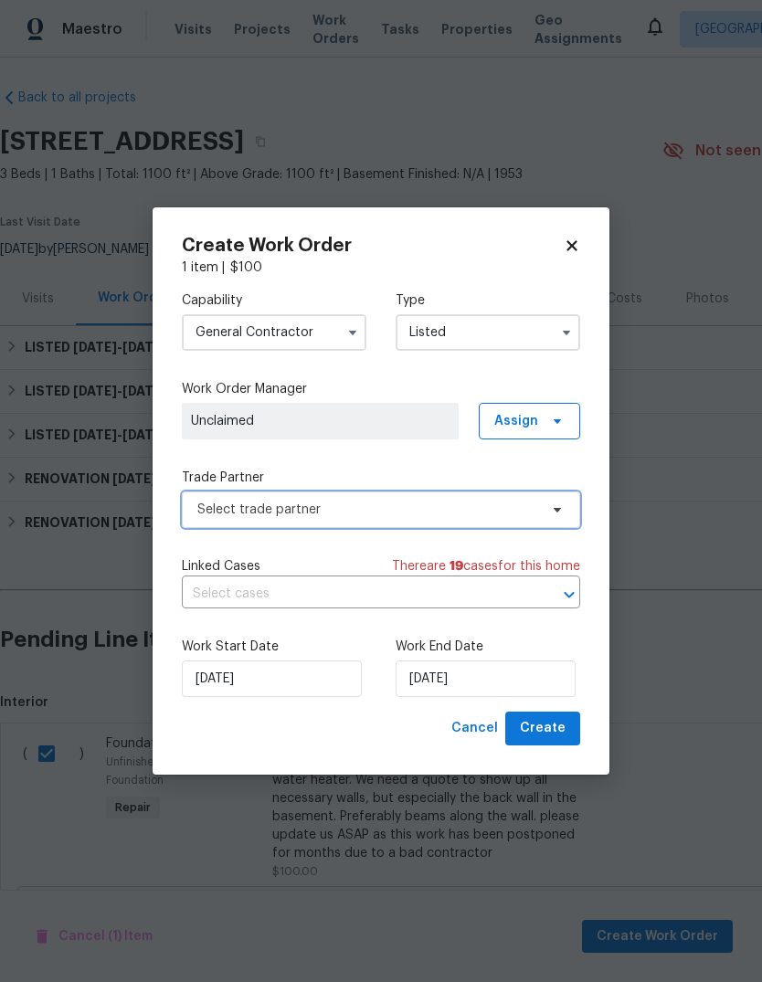
click at [399, 520] on span "Select trade partner" at bounding box center [381, 509] width 398 height 37
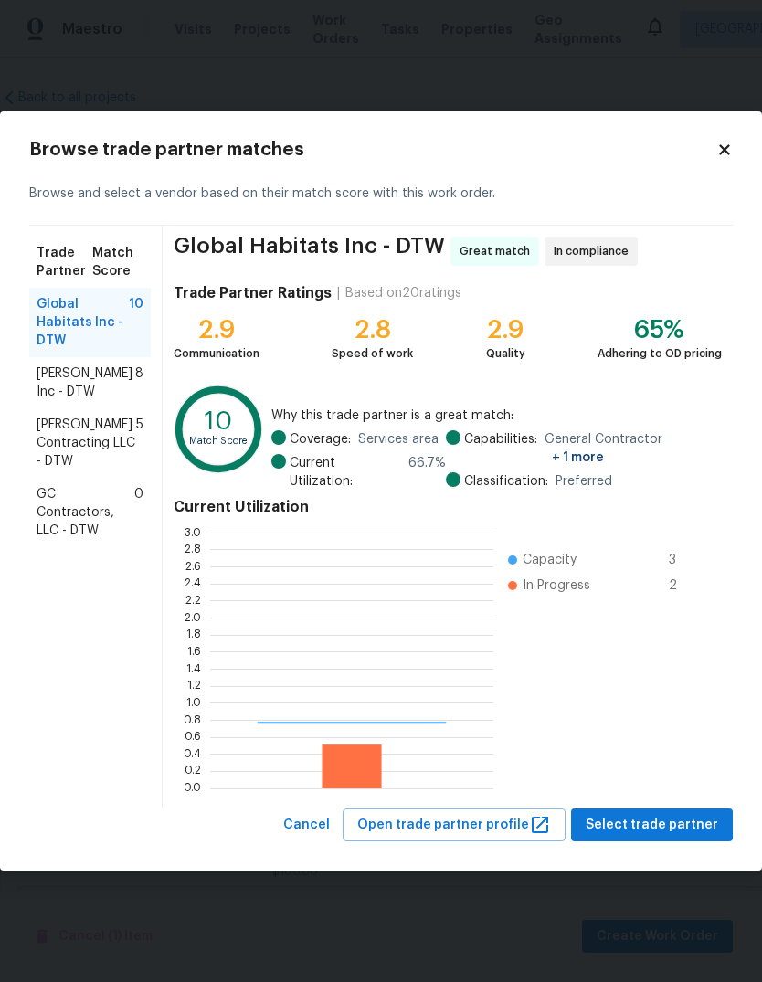
scroll to position [256, 283]
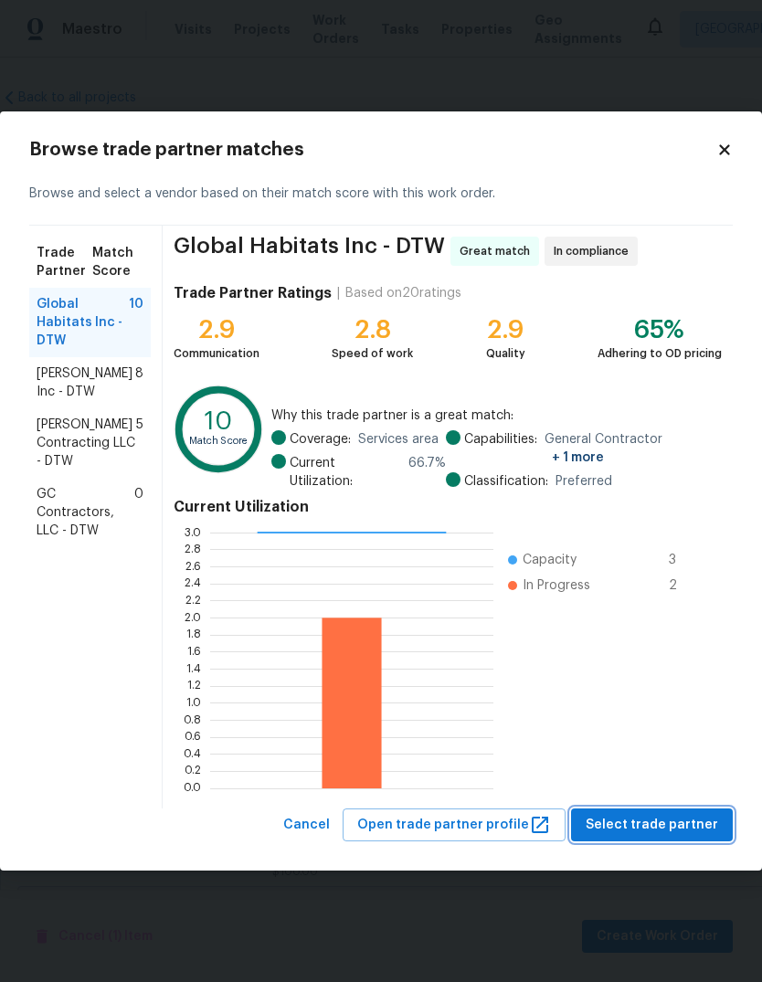
click at [690, 814] on span "Select trade partner" at bounding box center [652, 825] width 132 height 23
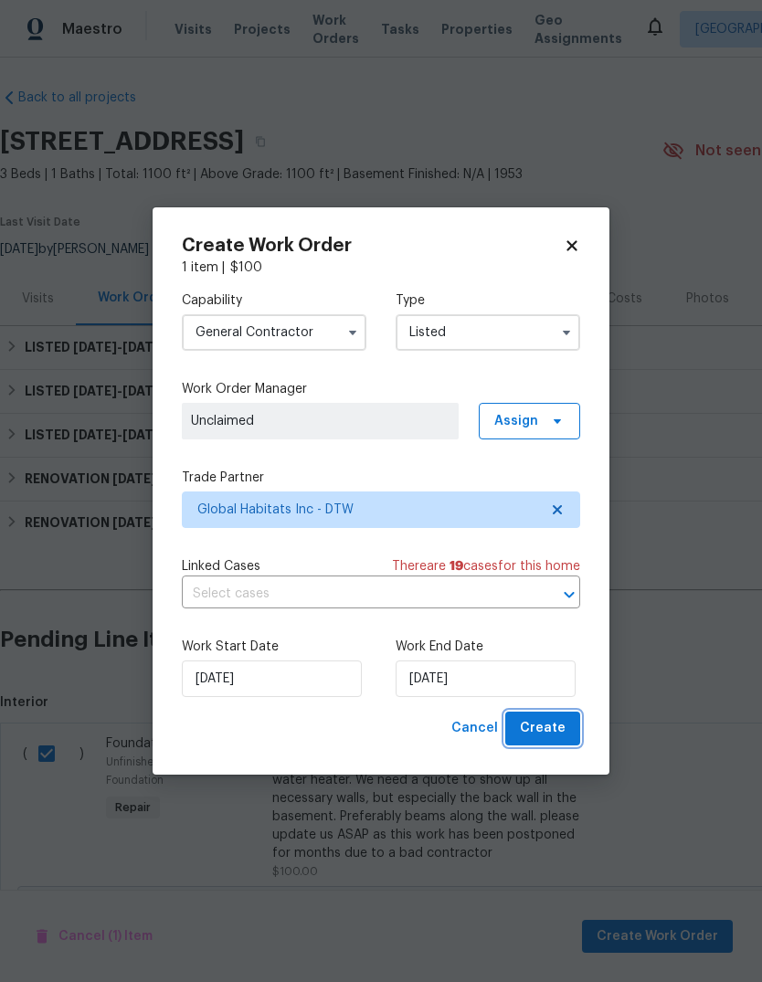
click at [551, 738] on span "Create" at bounding box center [543, 728] width 46 height 23
checkbox input "false"
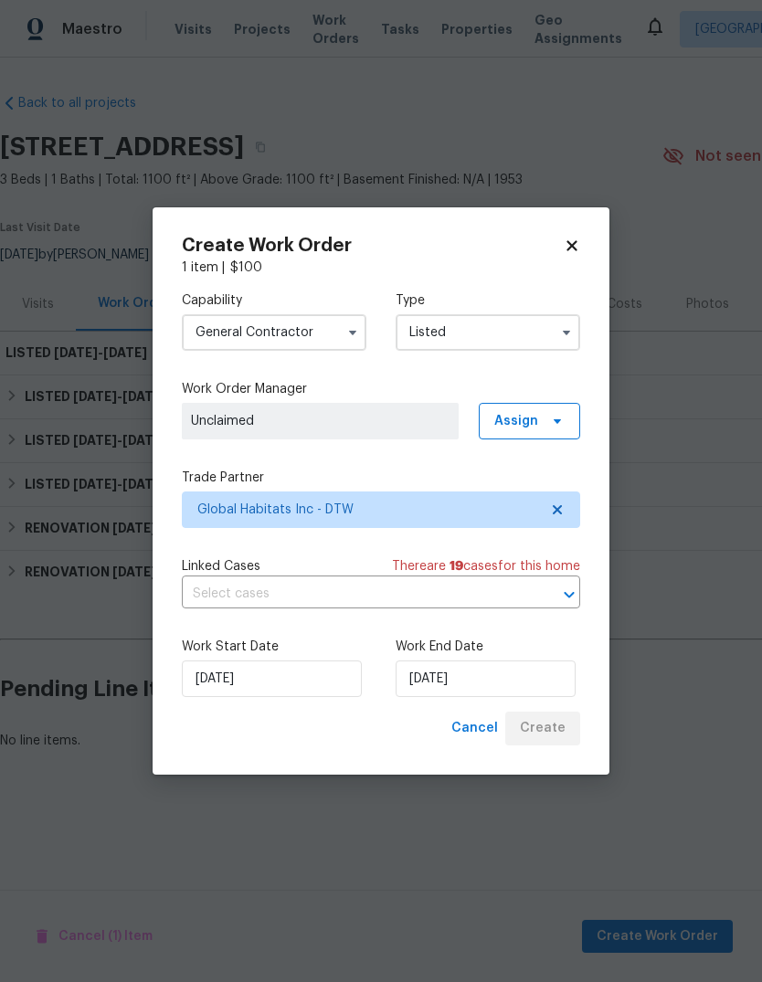
scroll to position [0, 0]
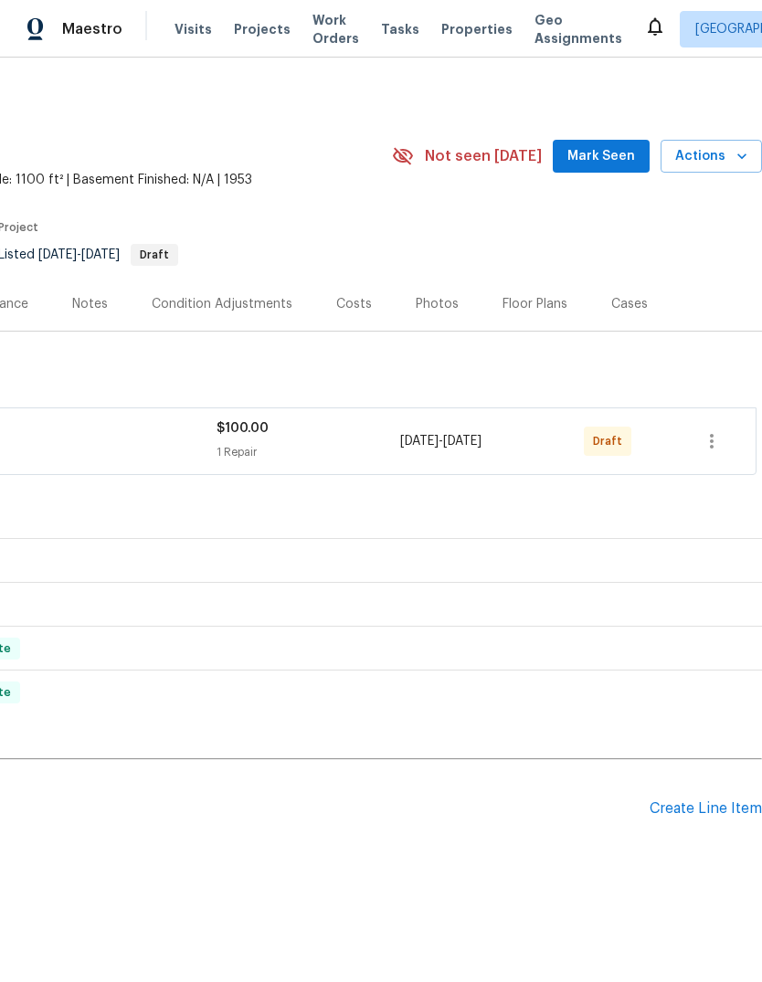
scroll to position [0, 270]
click at [703, 443] on icon "button" at bounding box center [712, 441] width 22 height 22
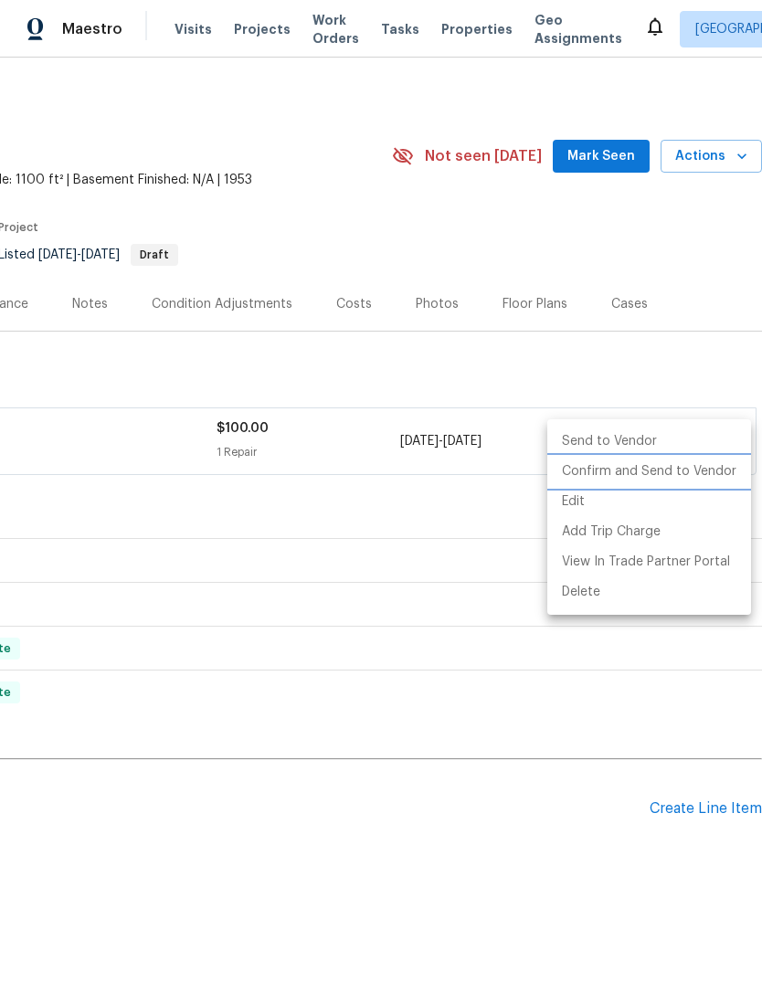
click at [681, 475] on li "Confirm and Send to Vendor" at bounding box center [649, 472] width 204 height 30
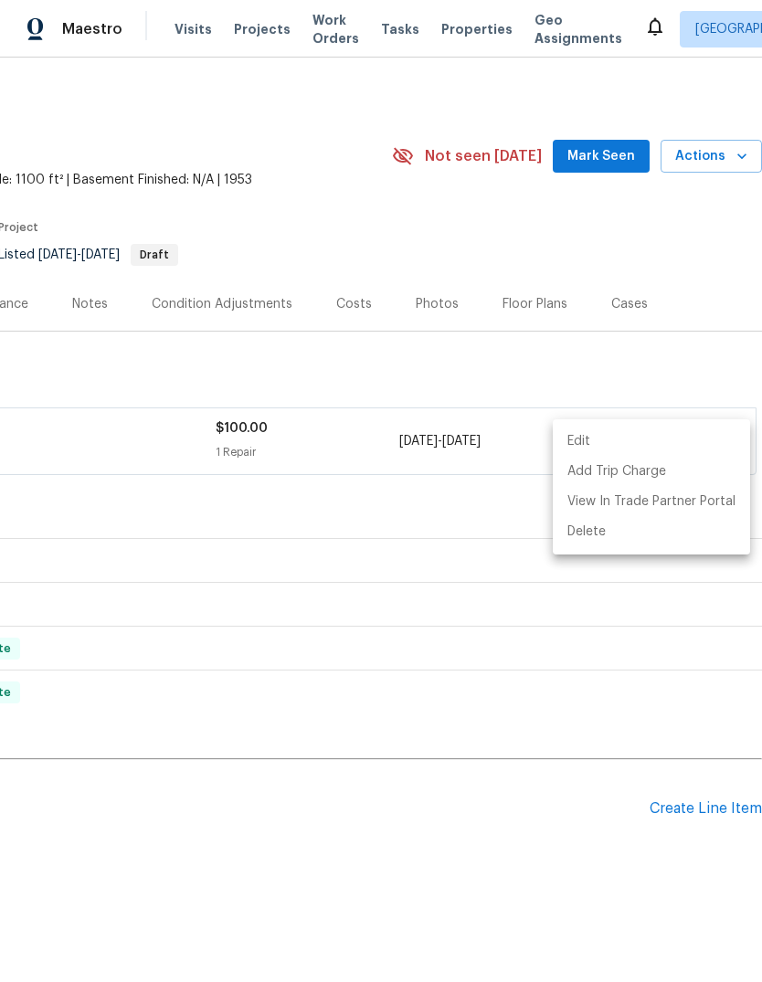
click at [84, 318] on div at bounding box center [381, 491] width 762 height 982
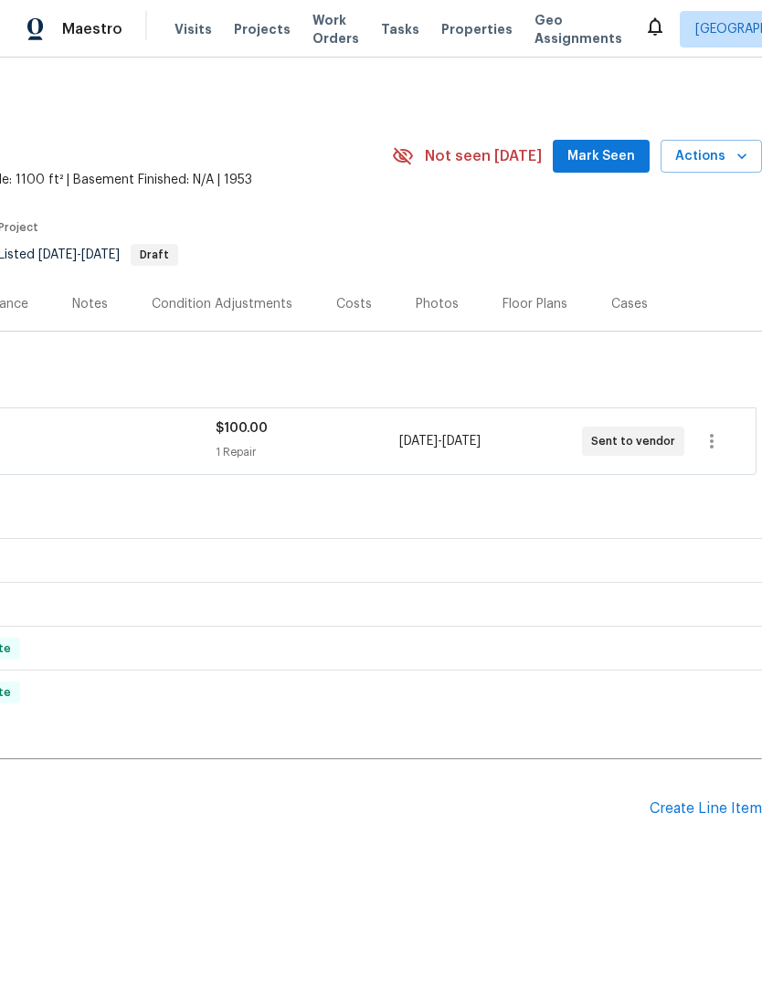
click at [82, 297] on div "Notes" at bounding box center [90, 304] width 36 height 18
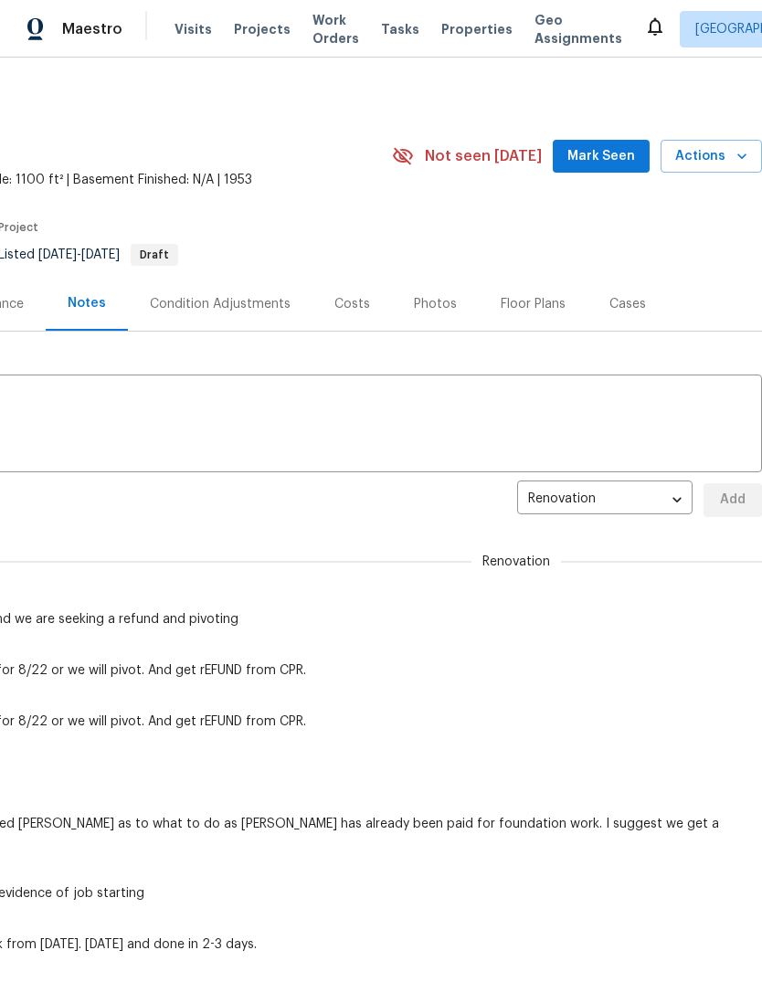
click at [181, 425] on textarea at bounding box center [246, 426] width 1010 height 64
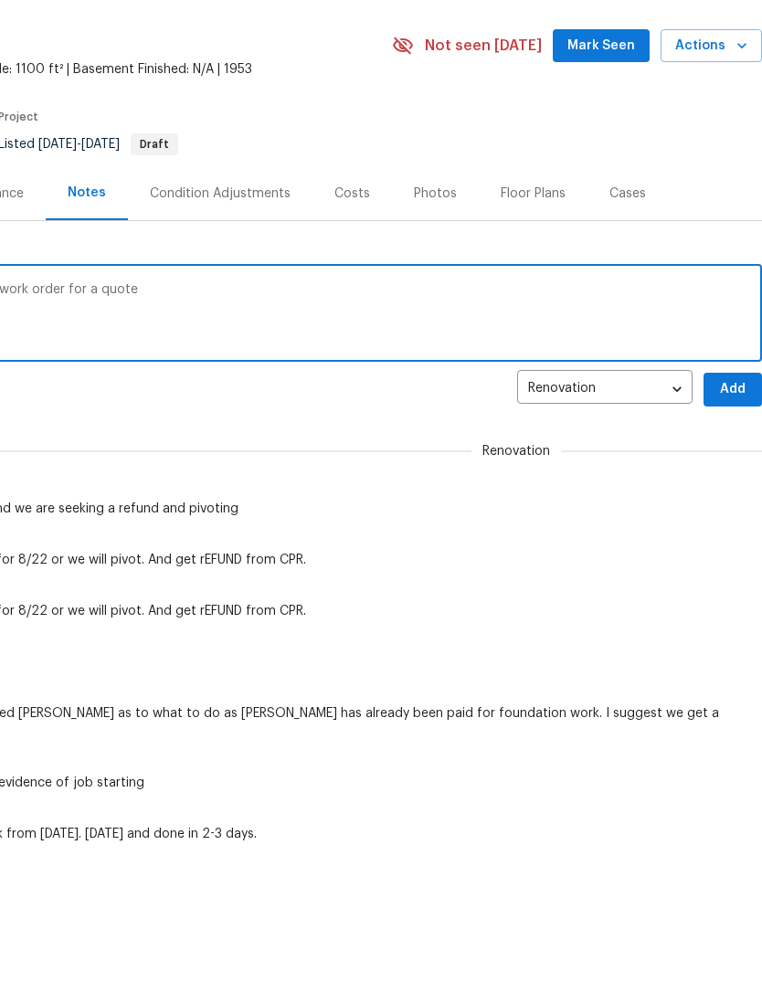
scroll to position [0, 270]
type textarea "Pivoted to John and sent out a work order for a quote"
click at [728, 489] on span "Add" at bounding box center [732, 500] width 29 height 23
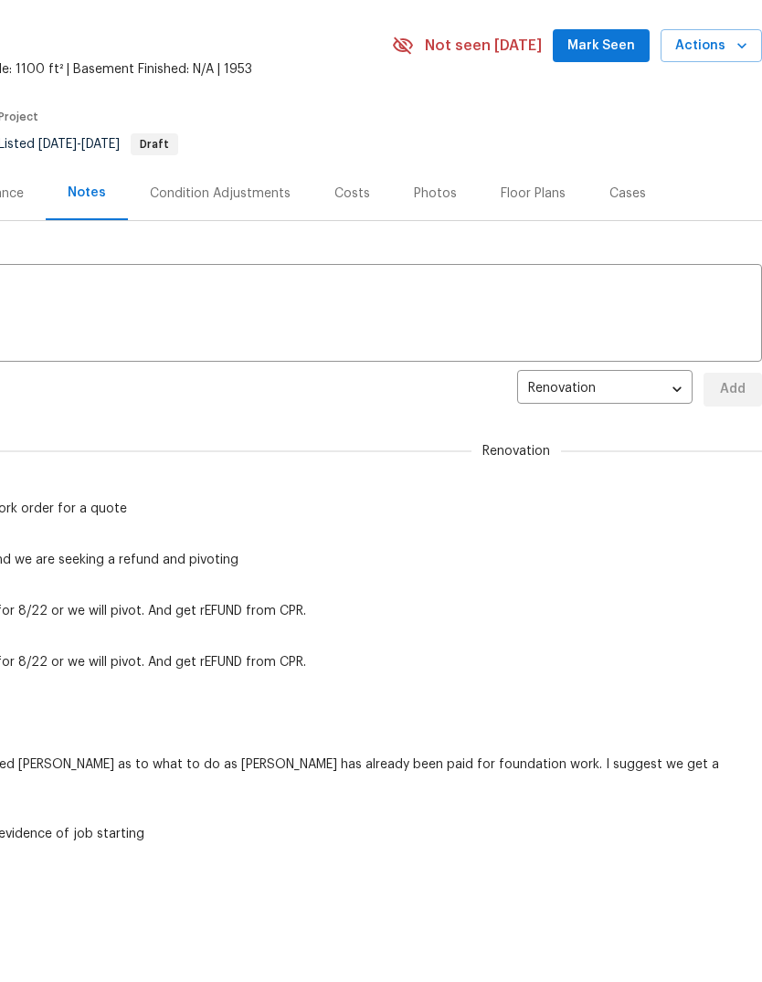
click at [607, 51] on span "Mark Seen" at bounding box center [601, 46] width 68 height 23
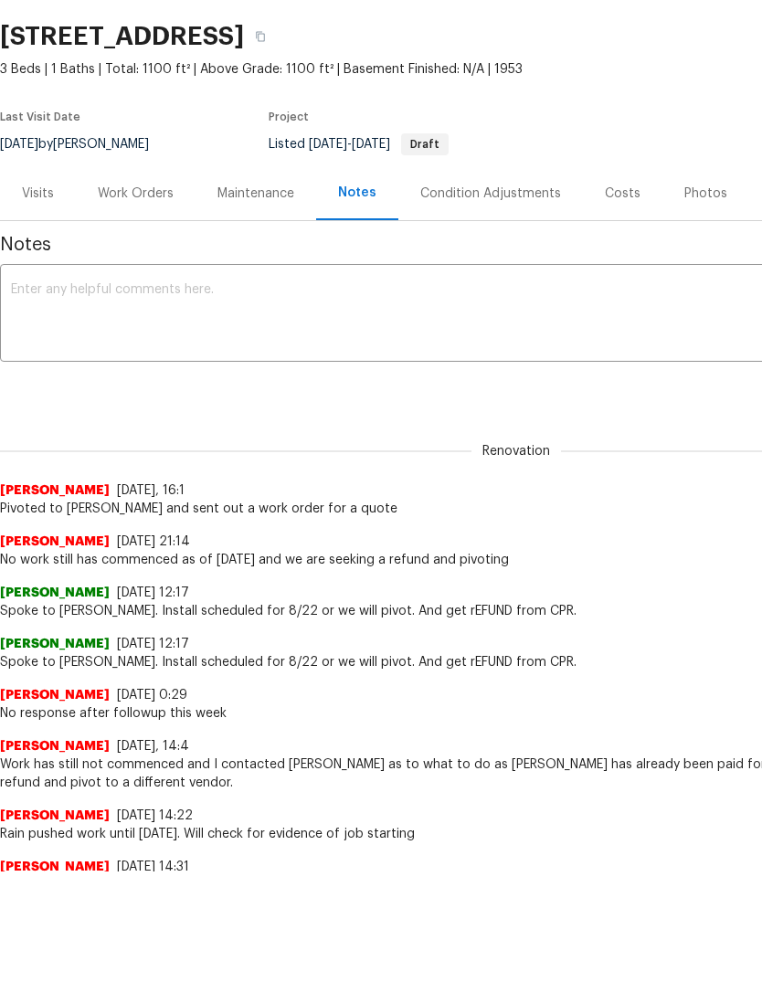
scroll to position [0, 0]
